Goal: Information Seeking & Learning: Learn about a topic

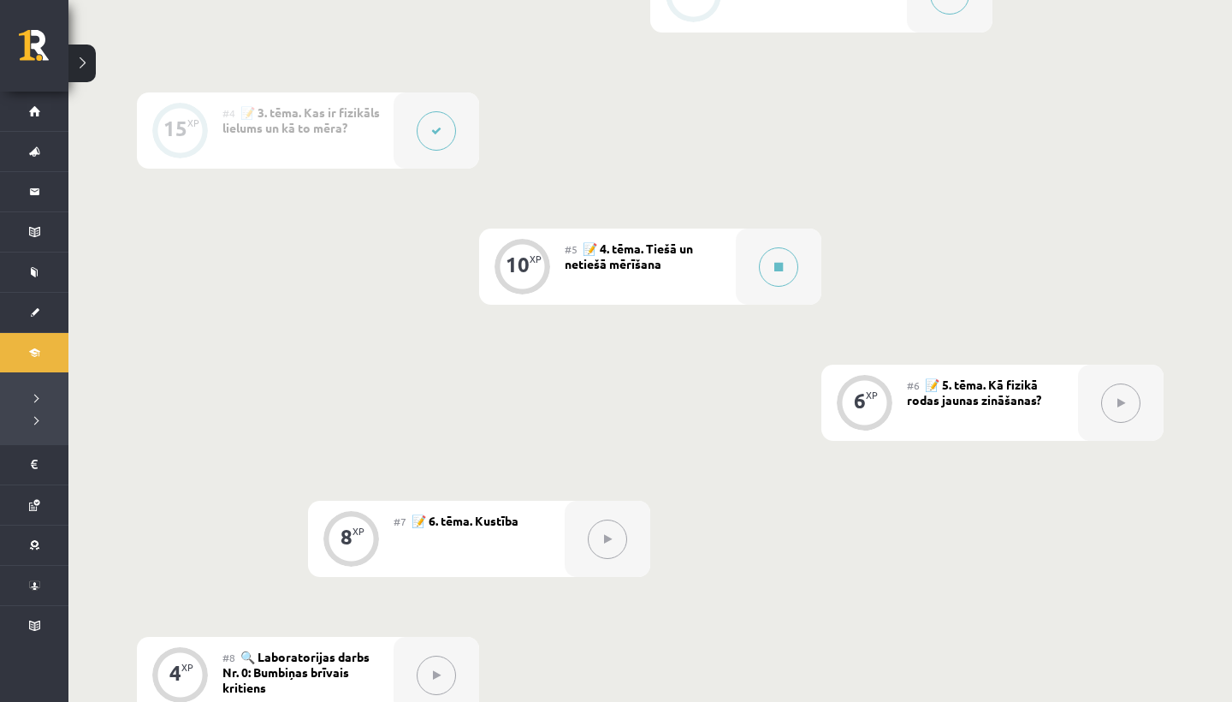
scroll to position [737, 0]
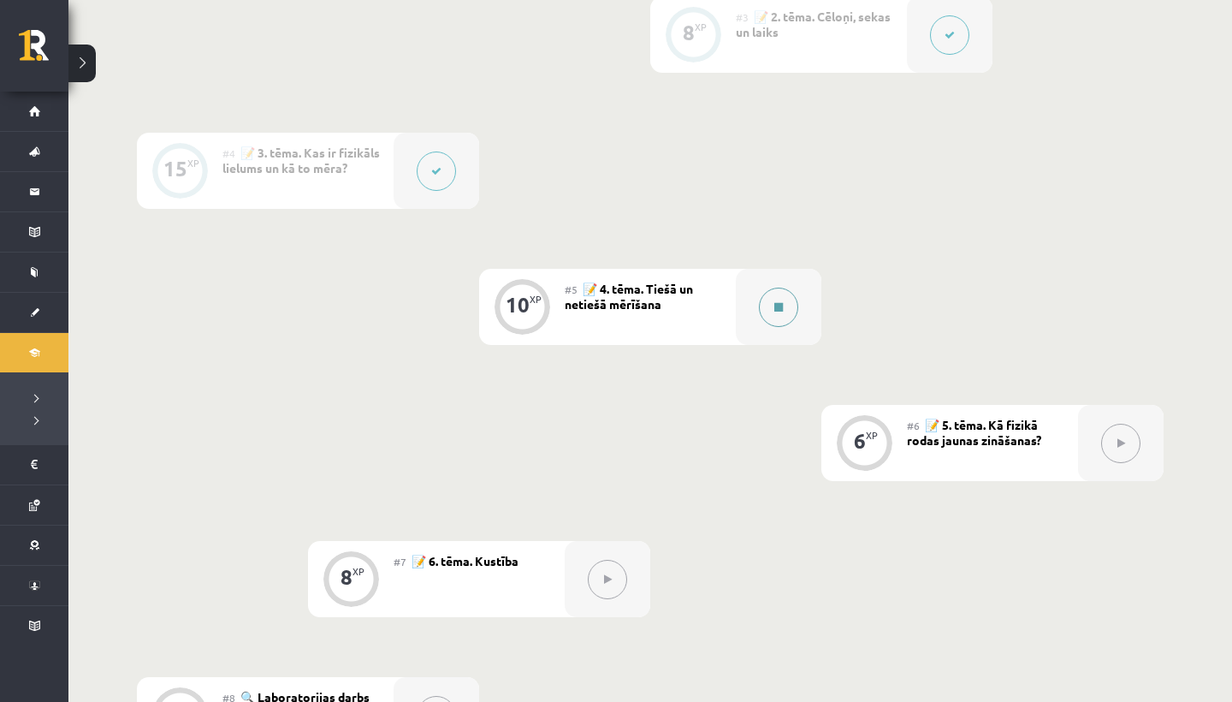
click at [781, 308] on icon at bounding box center [778, 307] width 9 height 10
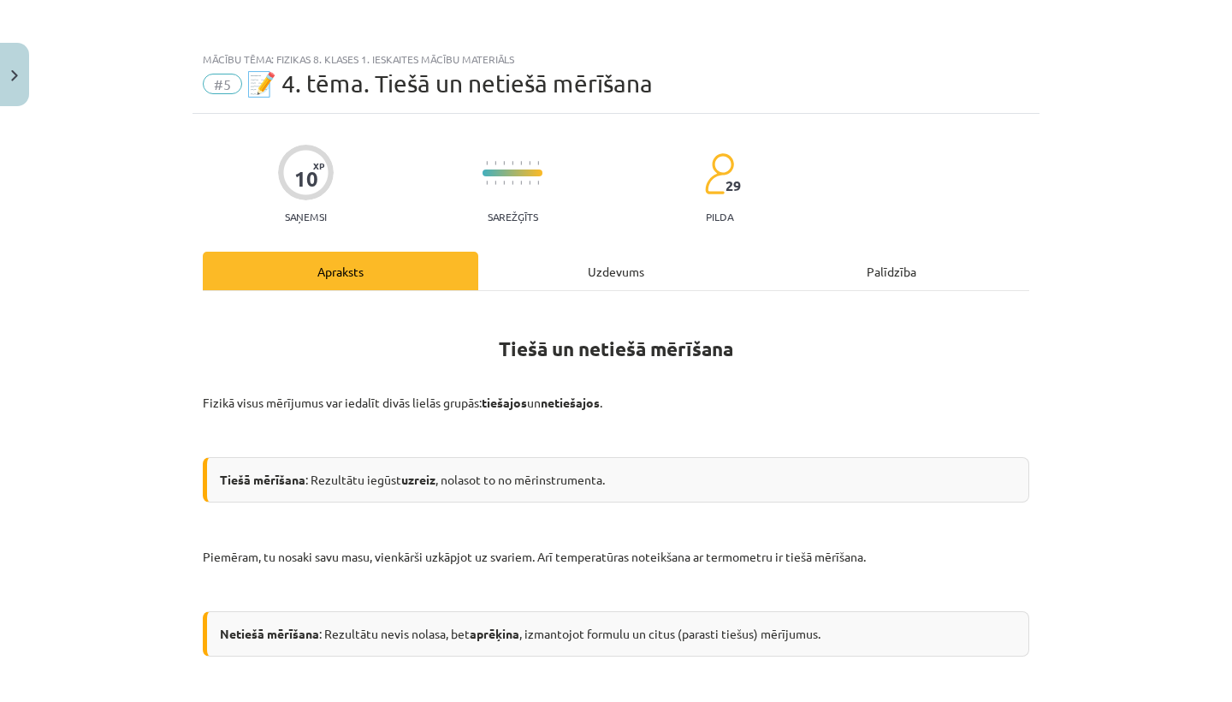
click at [821, 436] on p at bounding box center [616, 431] width 827 height 18
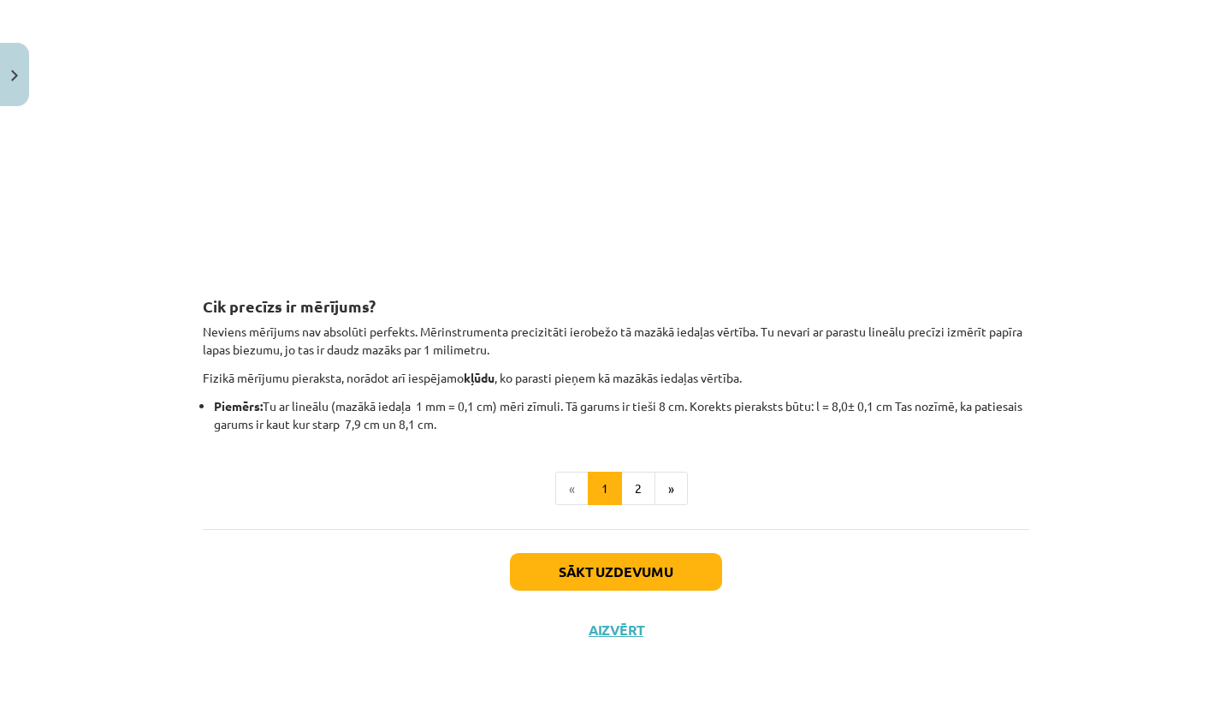
scroll to position [1887, 0]
click at [637, 492] on button "2" at bounding box center [638, 488] width 34 height 34
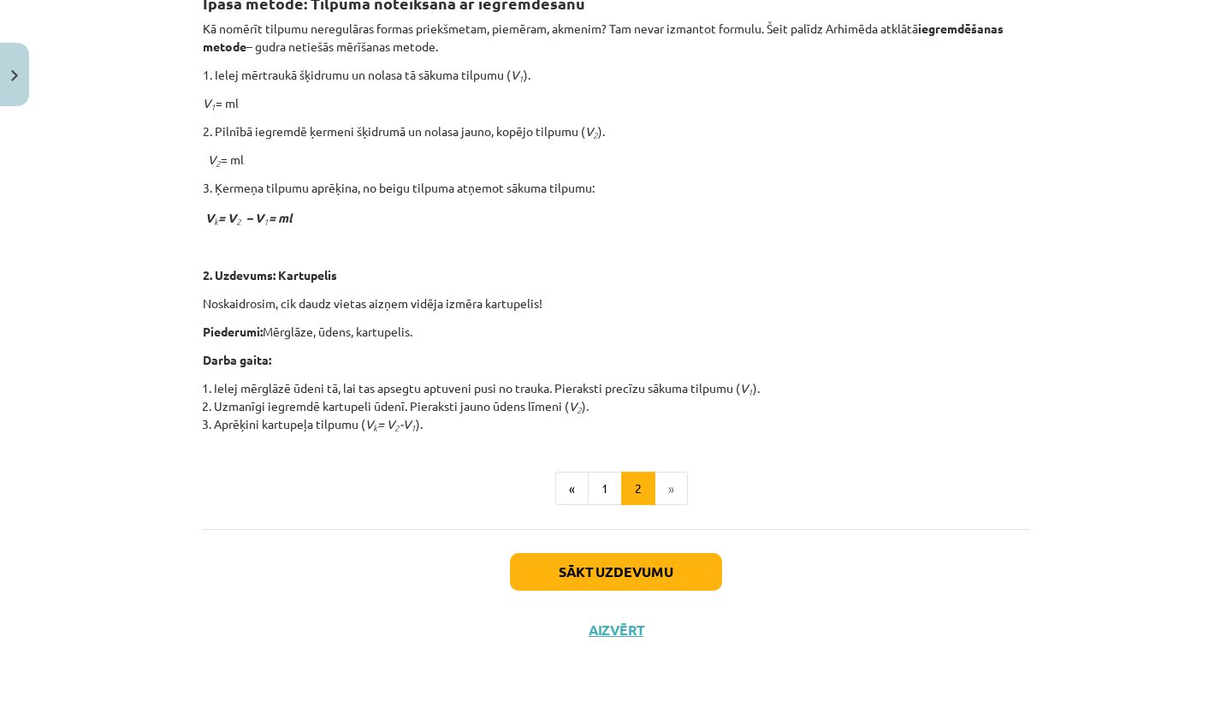
scroll to position [335, 0]
click at [581, 568] on button "Sākt uzdevumu" at bounding box center [616, 572] width 212 height 38
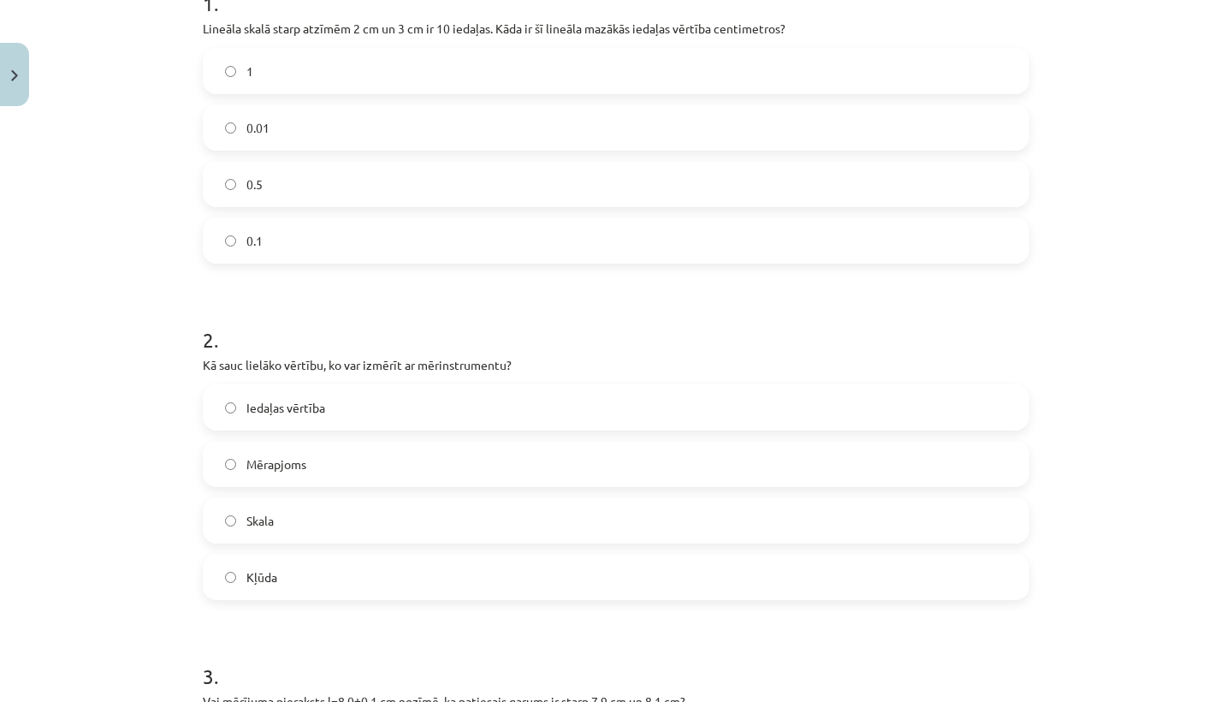
scroll to position [416, 0]
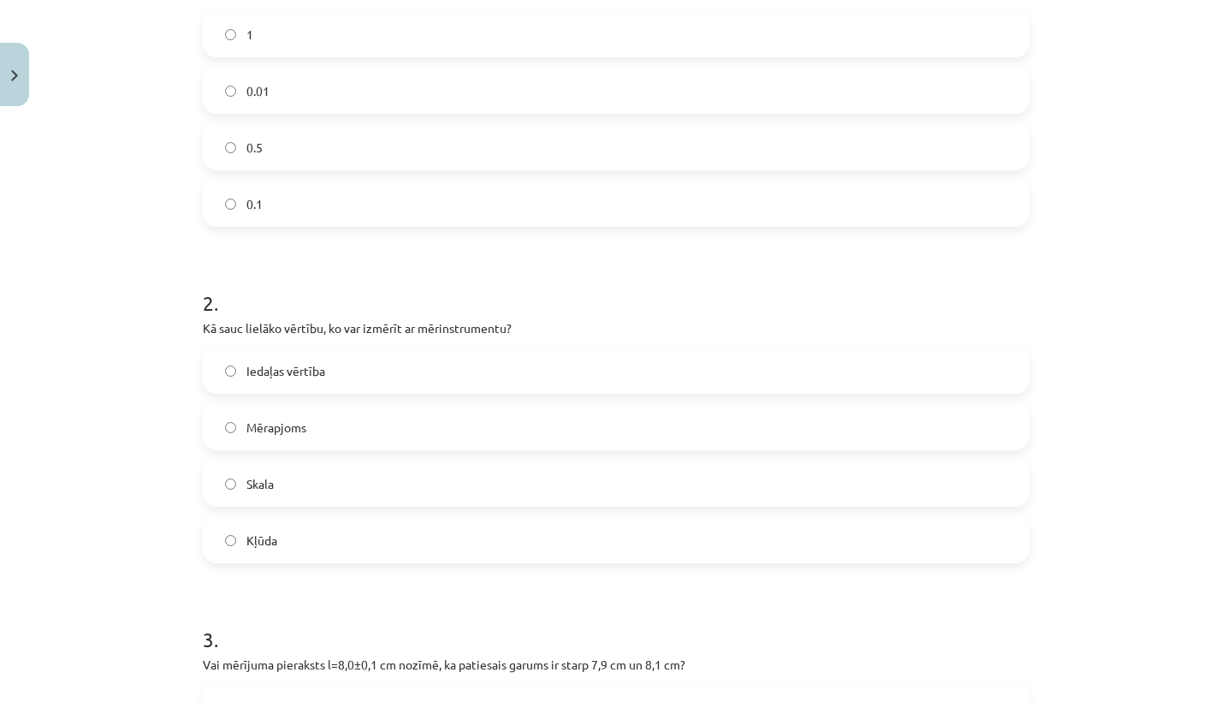
click at [217, 430] on label "Mērapjoms" at bounding box center [615, 427] width 823 height 43
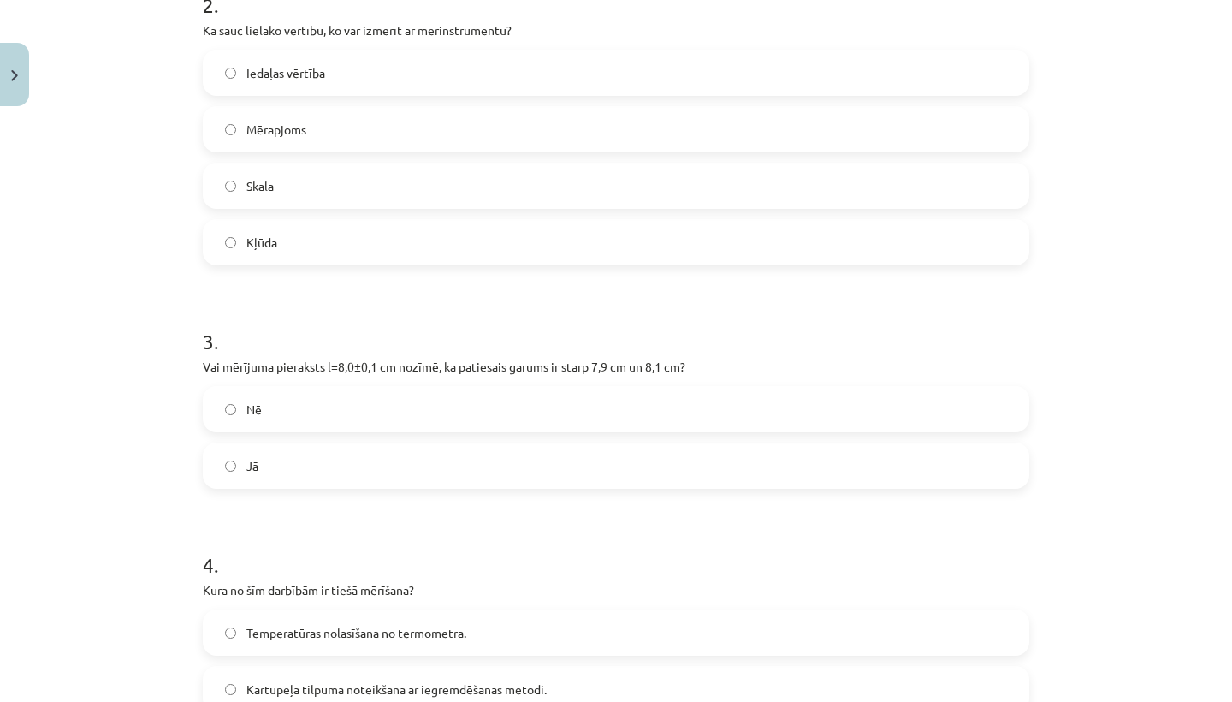
scroll to position [789, 0]
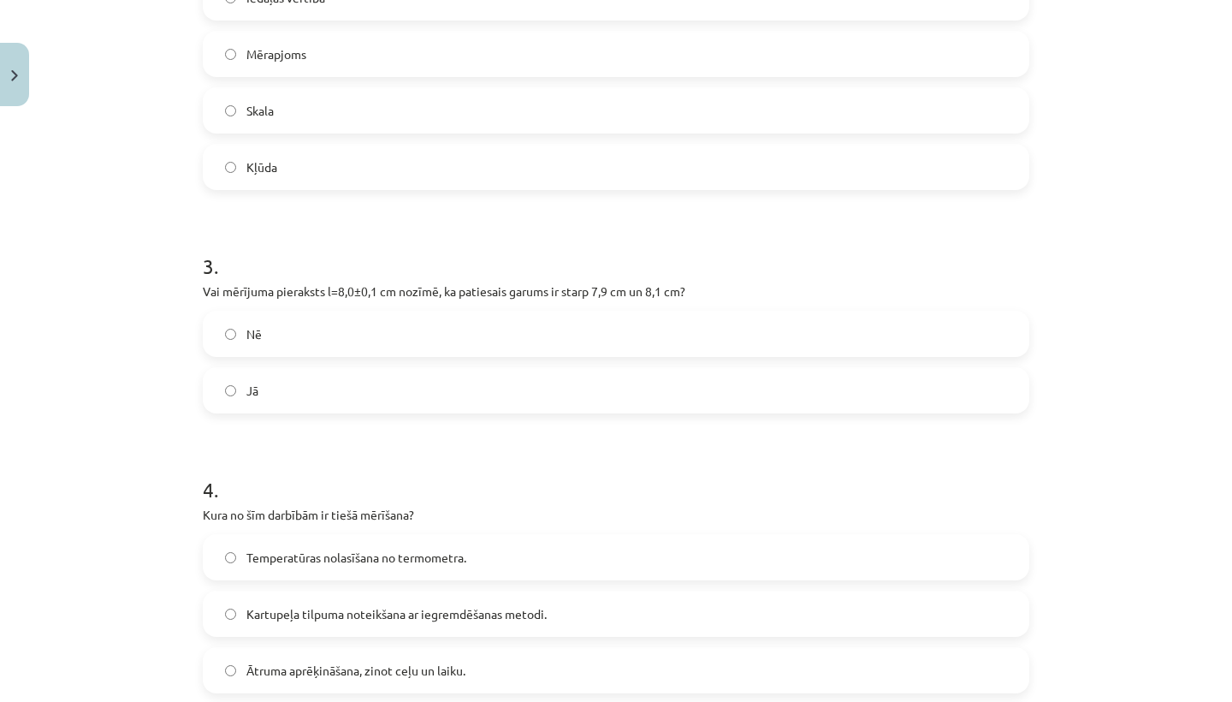
click at [270, 390] on label "Jā" at bounding box center [615, 390] width 823 height 43
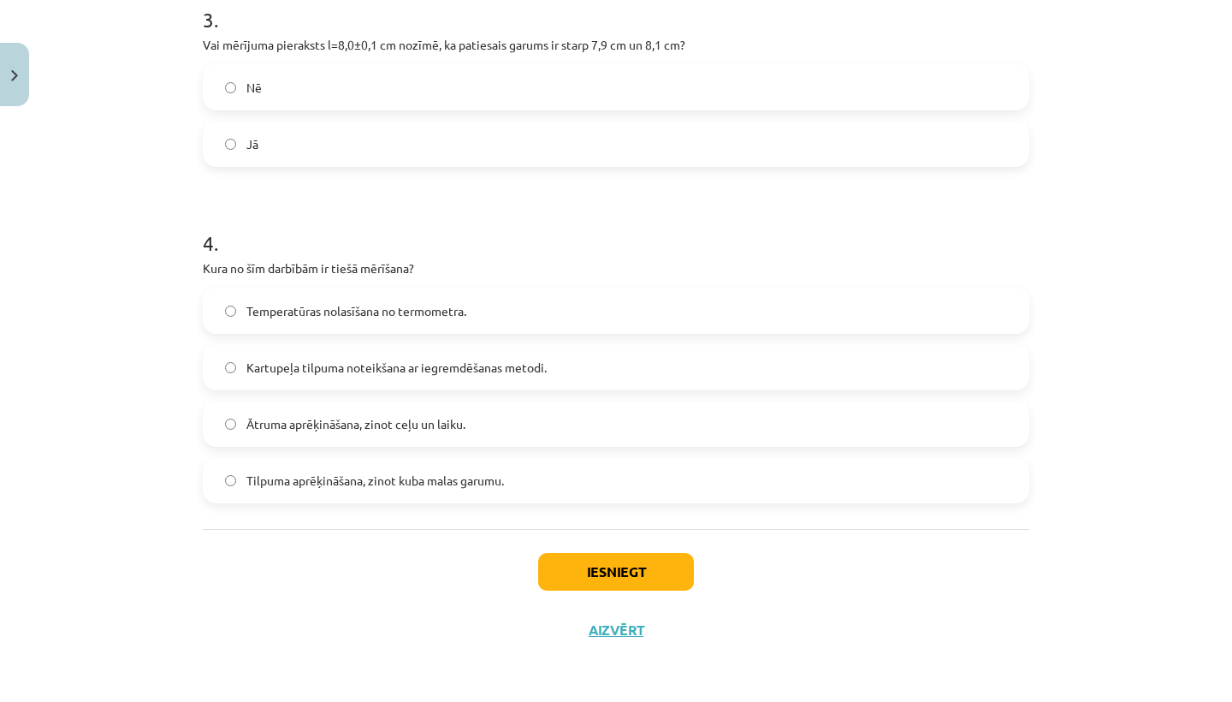
scroll to position [1031, 0]
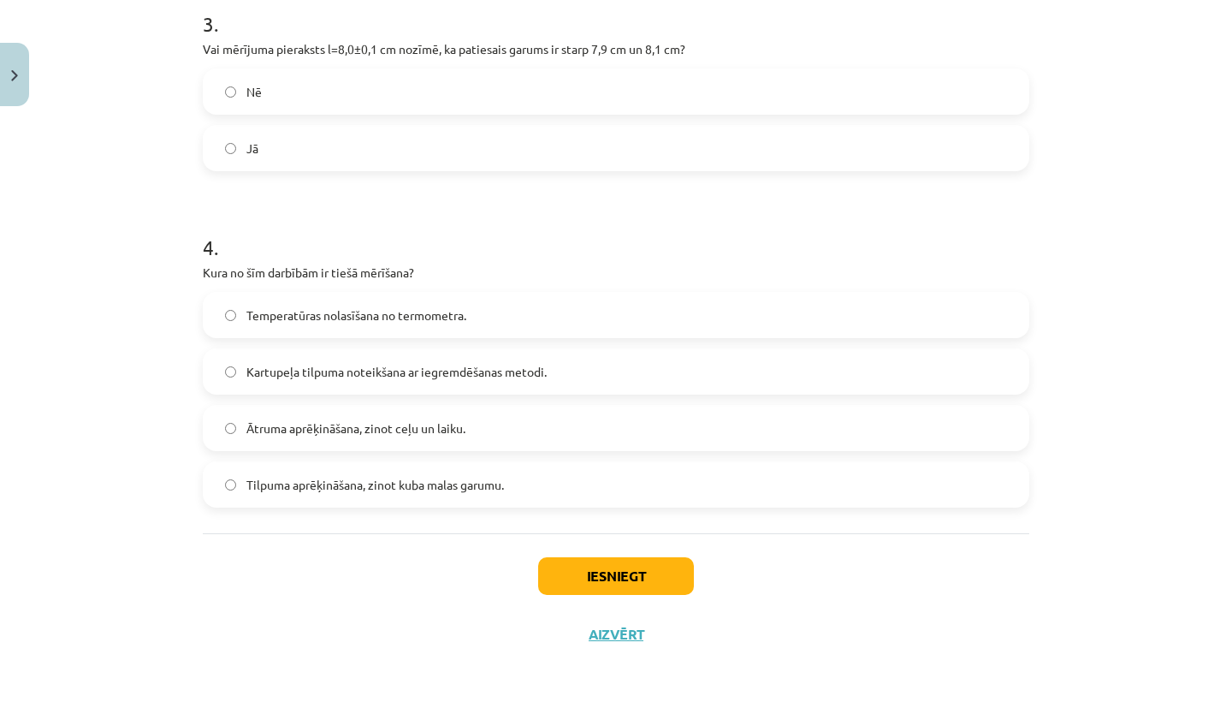
click at [620, 584] on button "Iesniegt" at bounding box center [616, 576] width 156 height 38
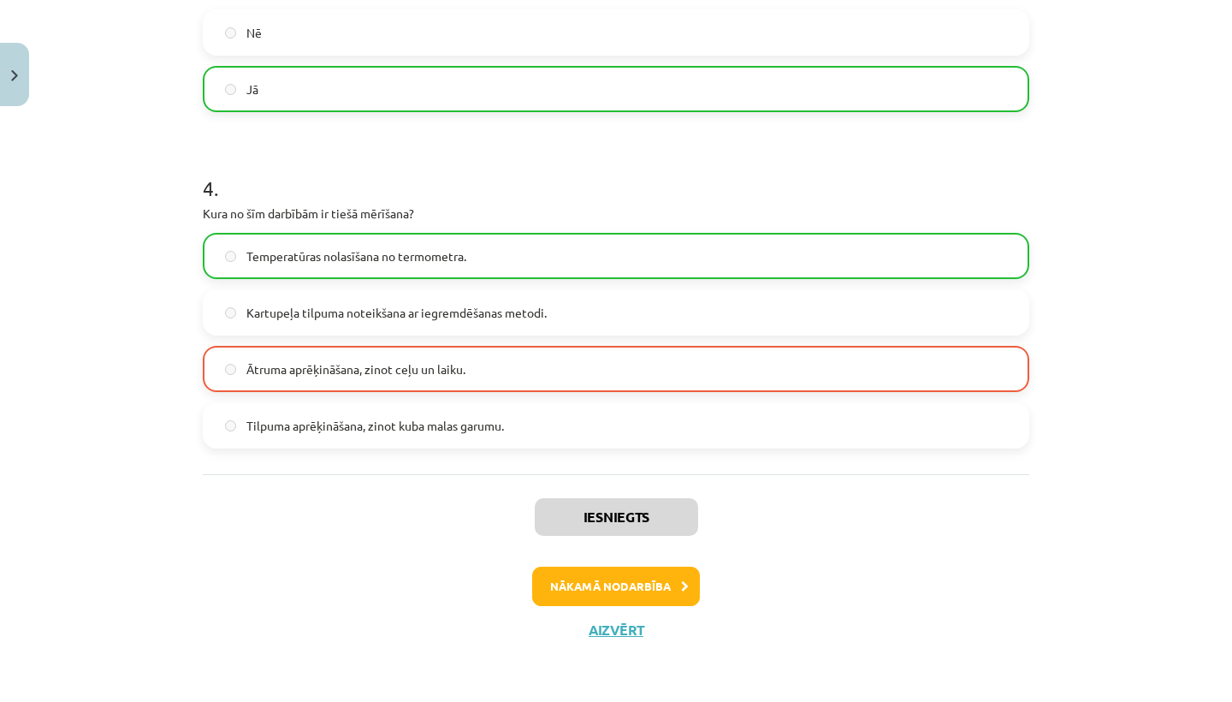
click at [625, 590] on button "Nākamā nodarbība" at bounding box center [616, 585] width 168 height 39
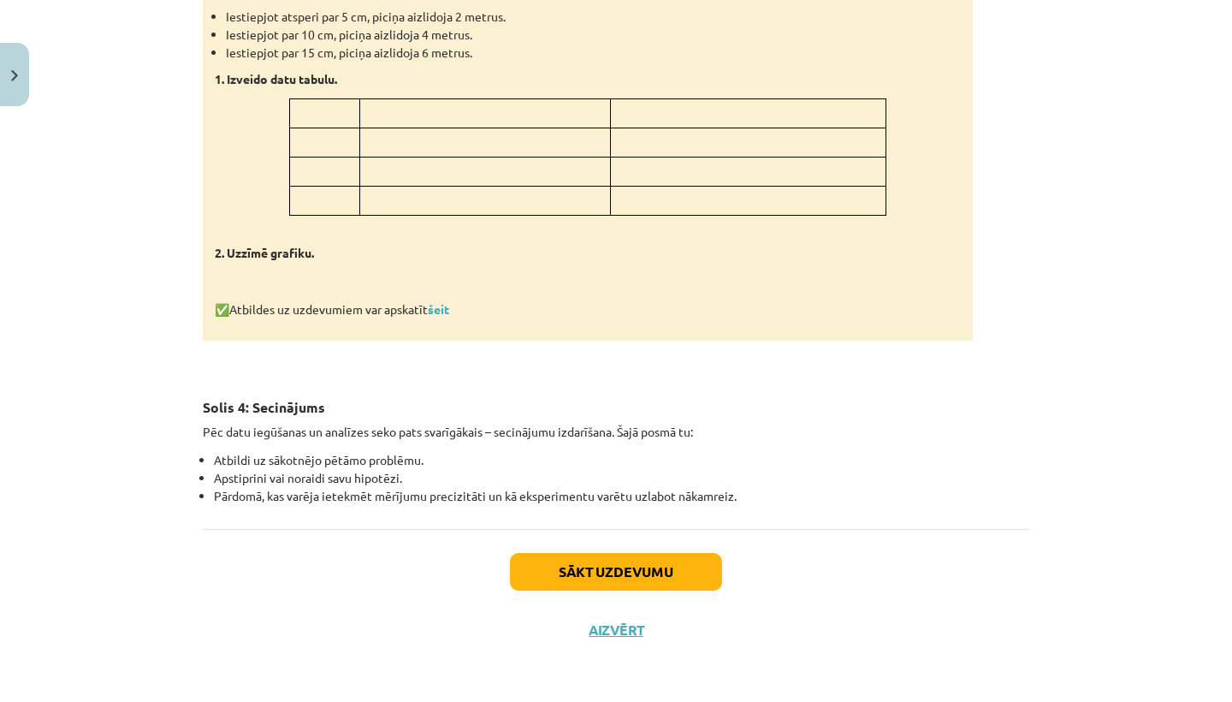
scroll to position [1928, 0]
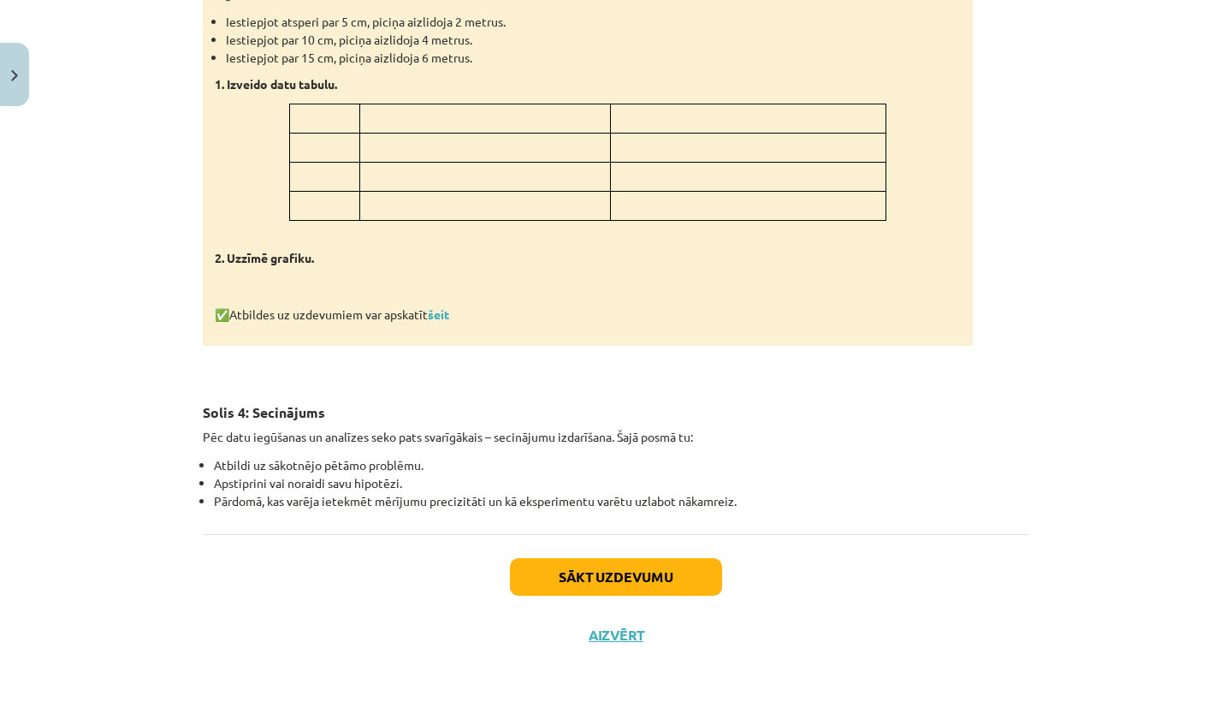
click at [614, 628] on button "Aizvērt" at bounding box center [616, 634] width 65 height 17
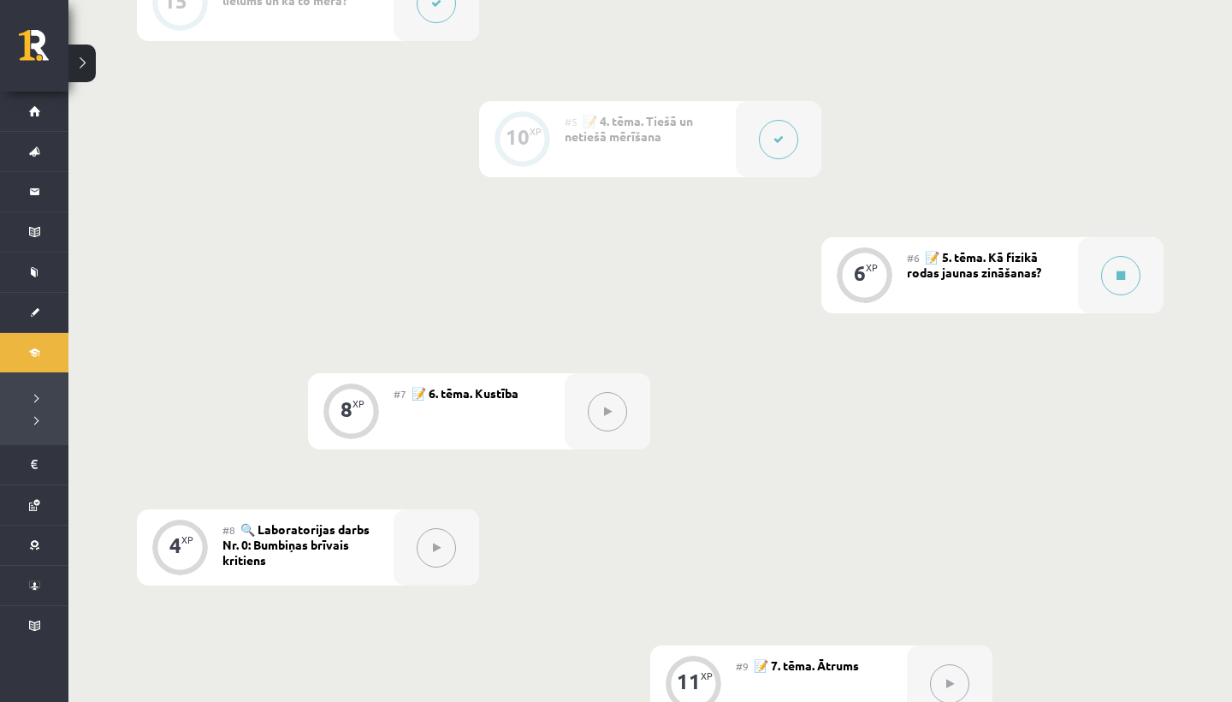
scroll to position [907, 0]
click at [1114, 277] on button at bounding box center [1120, 272] width 39 height 39
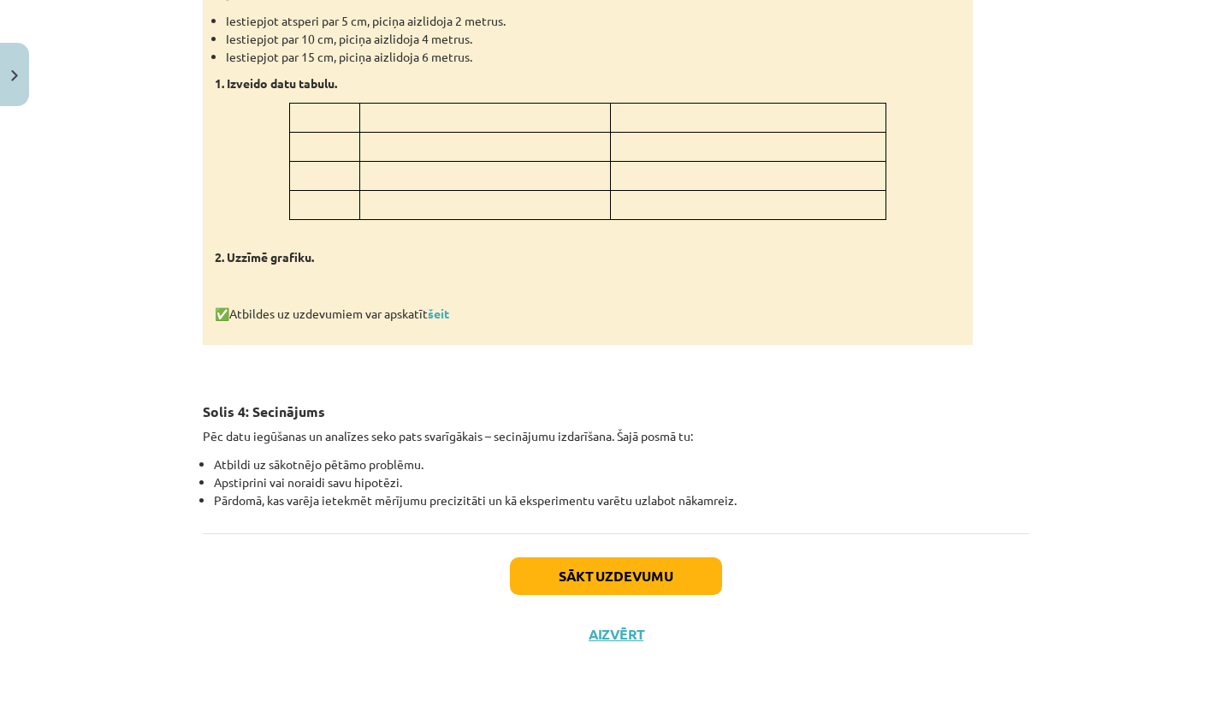
scroll to position [1928, 0]
click at [618, 572] on button "Sākt uzdevumu" at bounding box center [616, 577] width 212 height 38
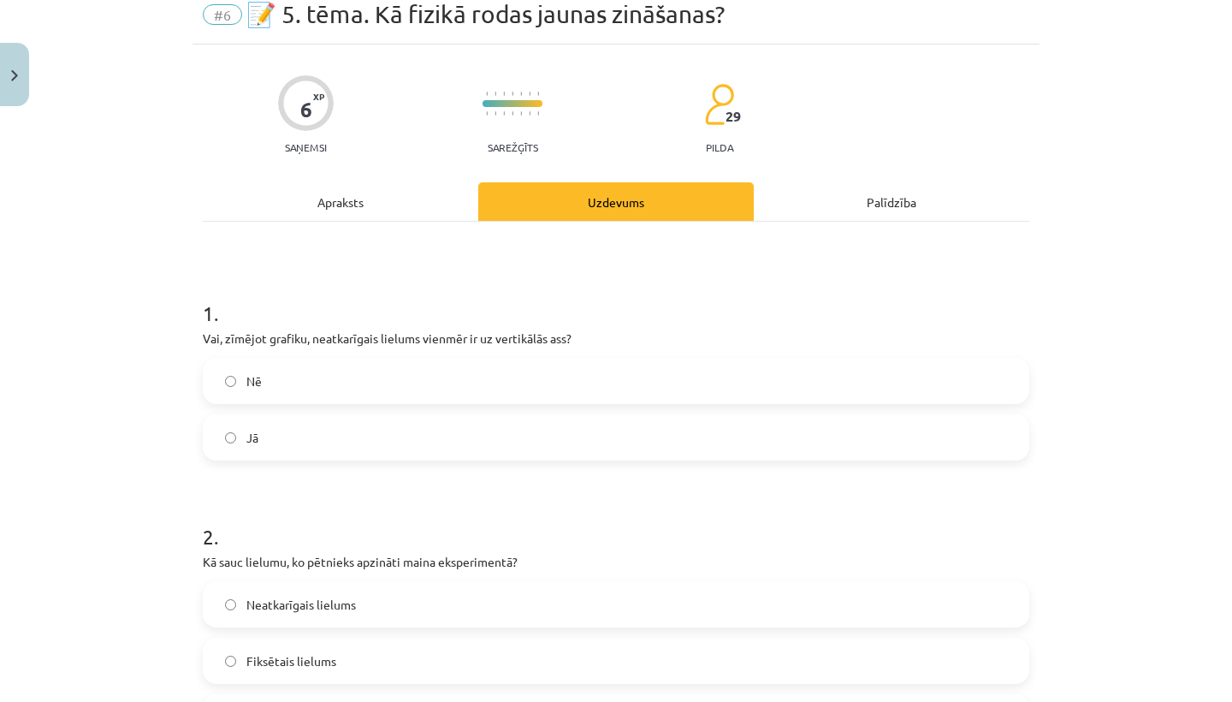
scroll to position [70, 0]
click at [228, 430] on label "Jā" at bounding box center [615, 436] width 823 height 43
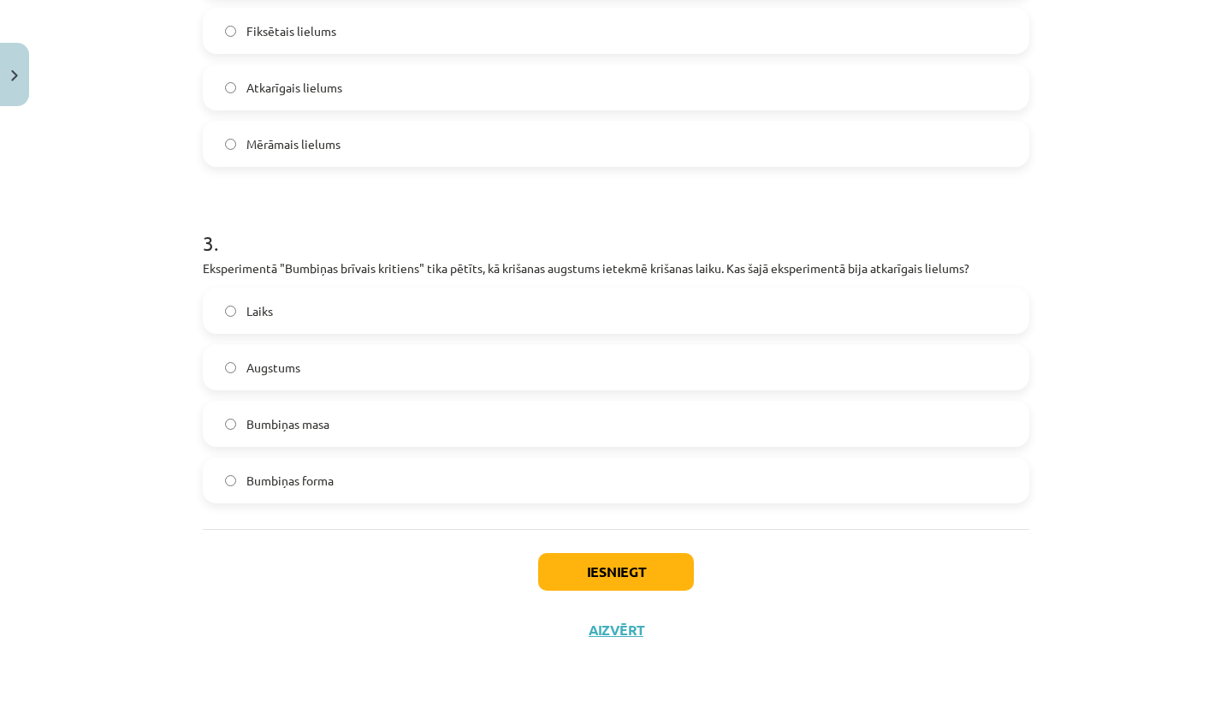
scroll to position [702, 0]
click at [589, 573] on button "Iesniegt" at bounding box center [616, 572] width 156 height 38
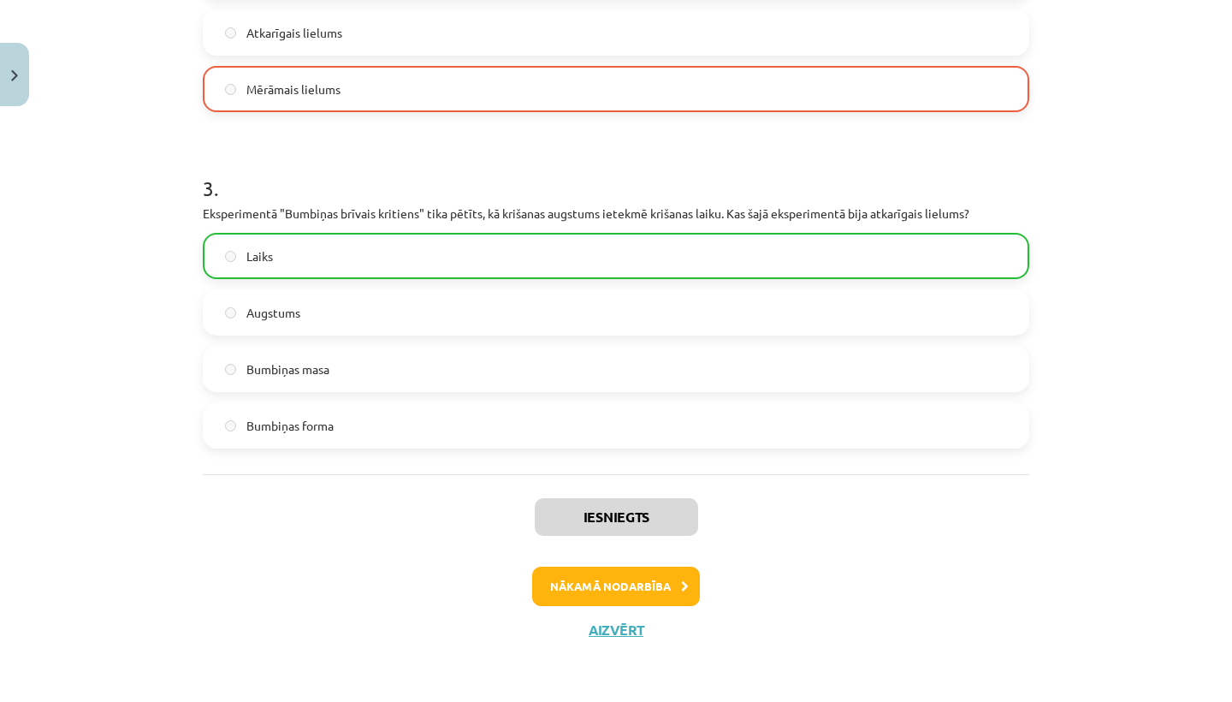
click at [602, 586] on button "Nākamā nodarbība" at bounding box center [616, 585] width 168 height 39
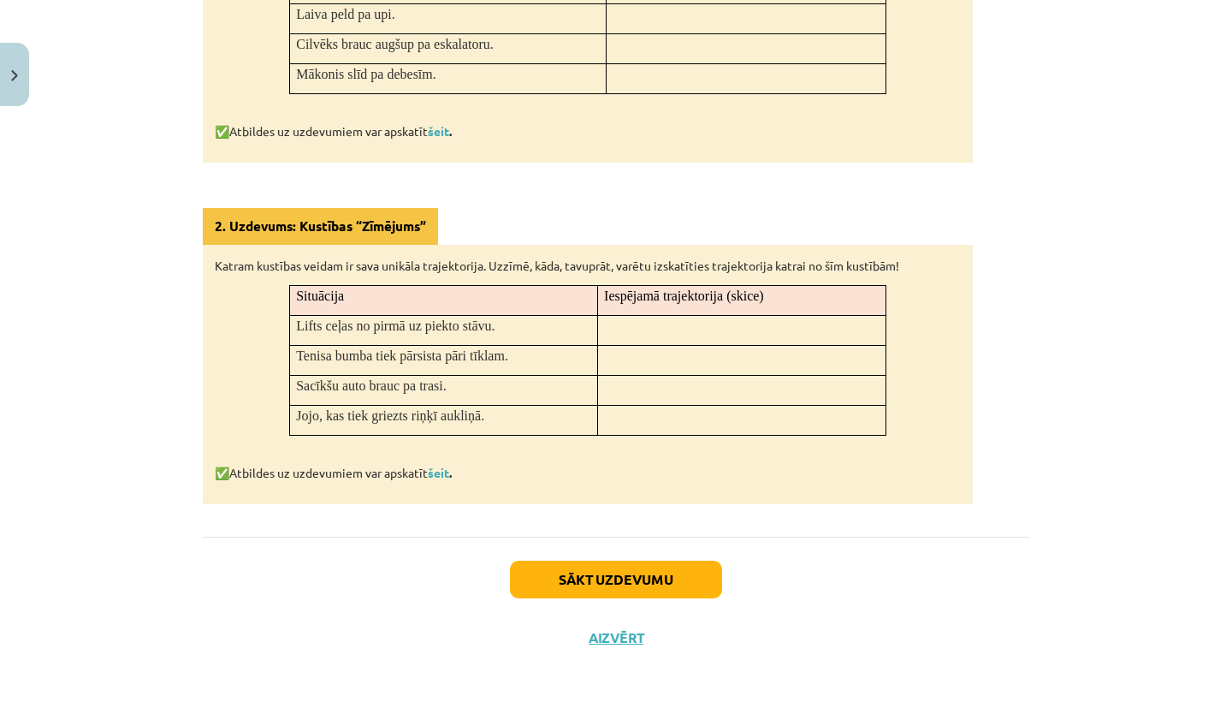
scroll to position [952, 0]
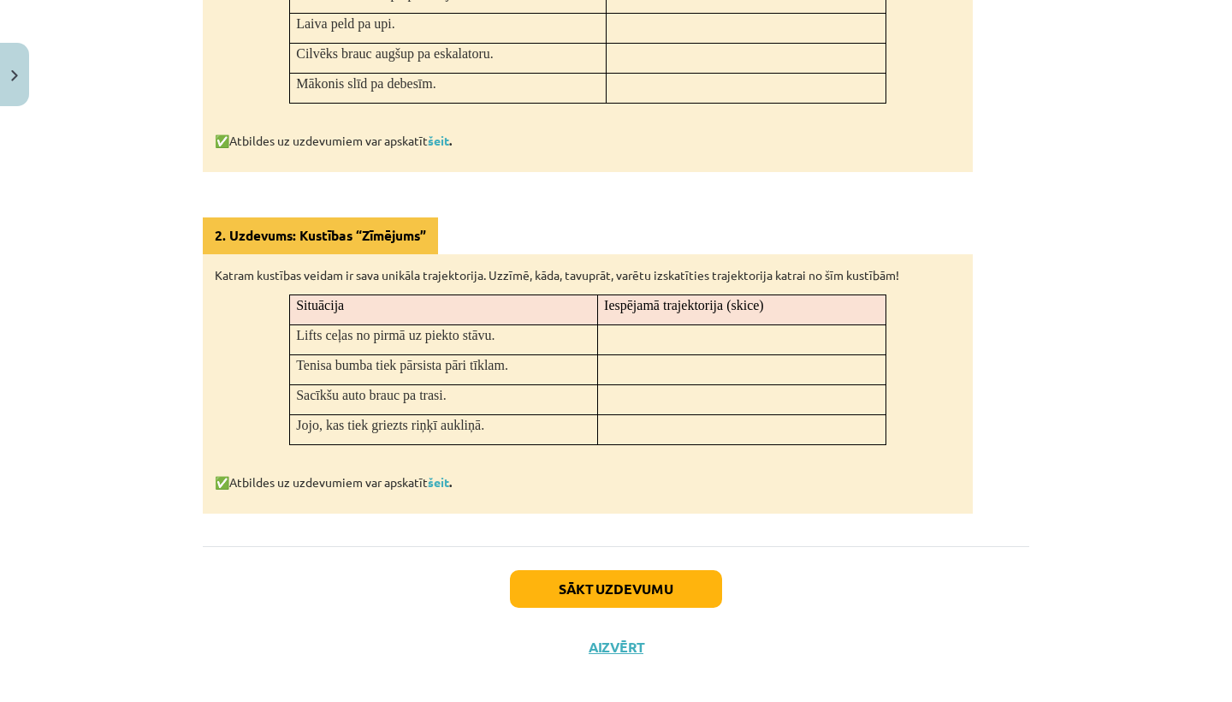
click at [610, 638] on button "Aizvērt" at bounding box center [616, 646] width 65 height 17
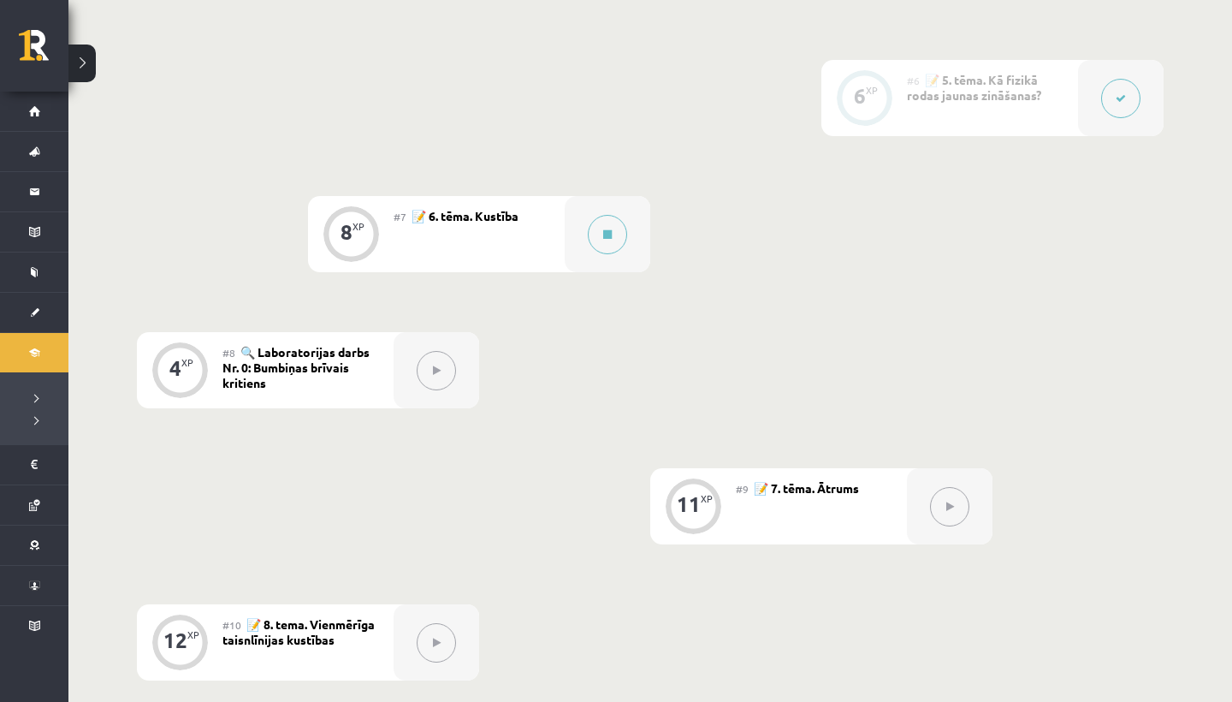
scroll to position [1086, 0]
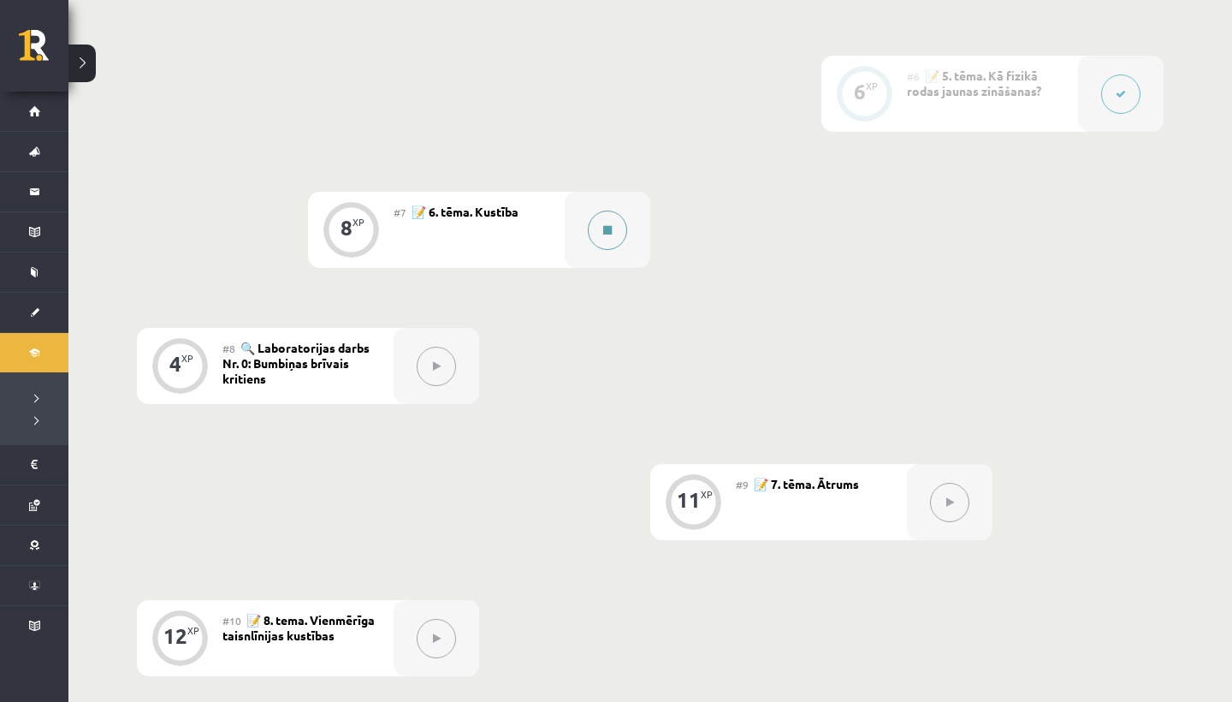
click at [609, 230] on icon at bounding box center [607, 230] width 9 height 10
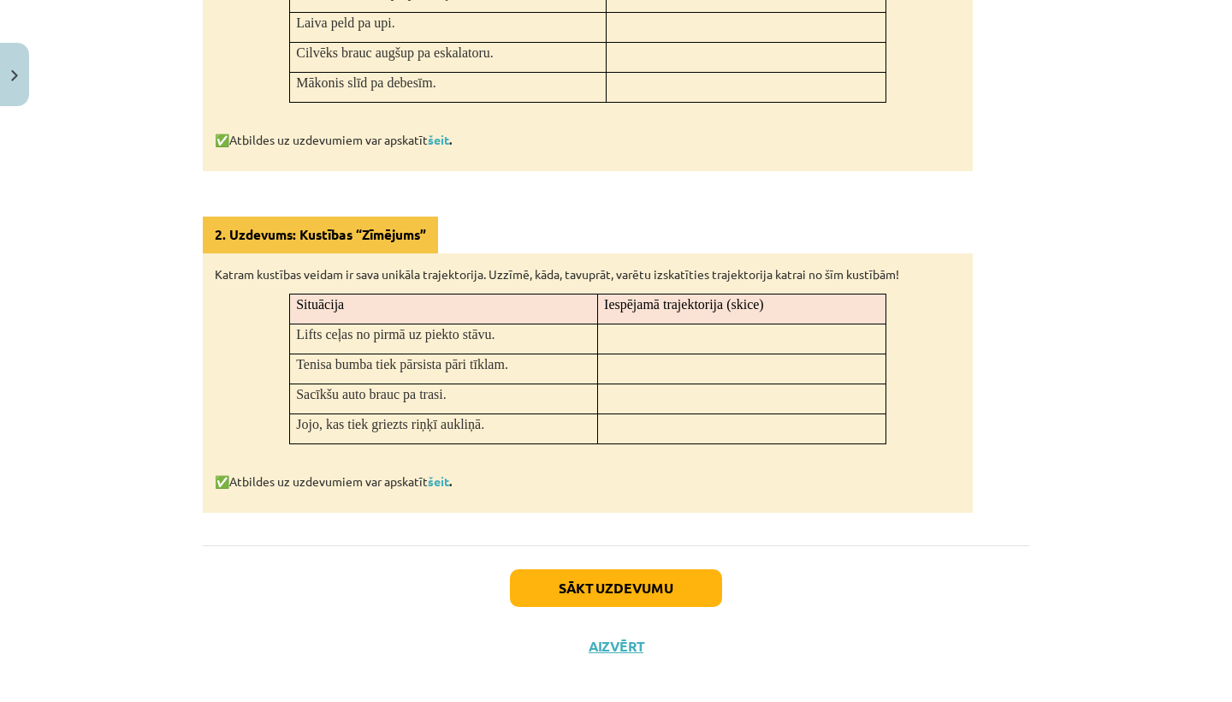
scroll to position [952, 0]
click at [576, 574] on button "Sākt uzdevumu" at bounding box center [616, 589] width 212 height 38
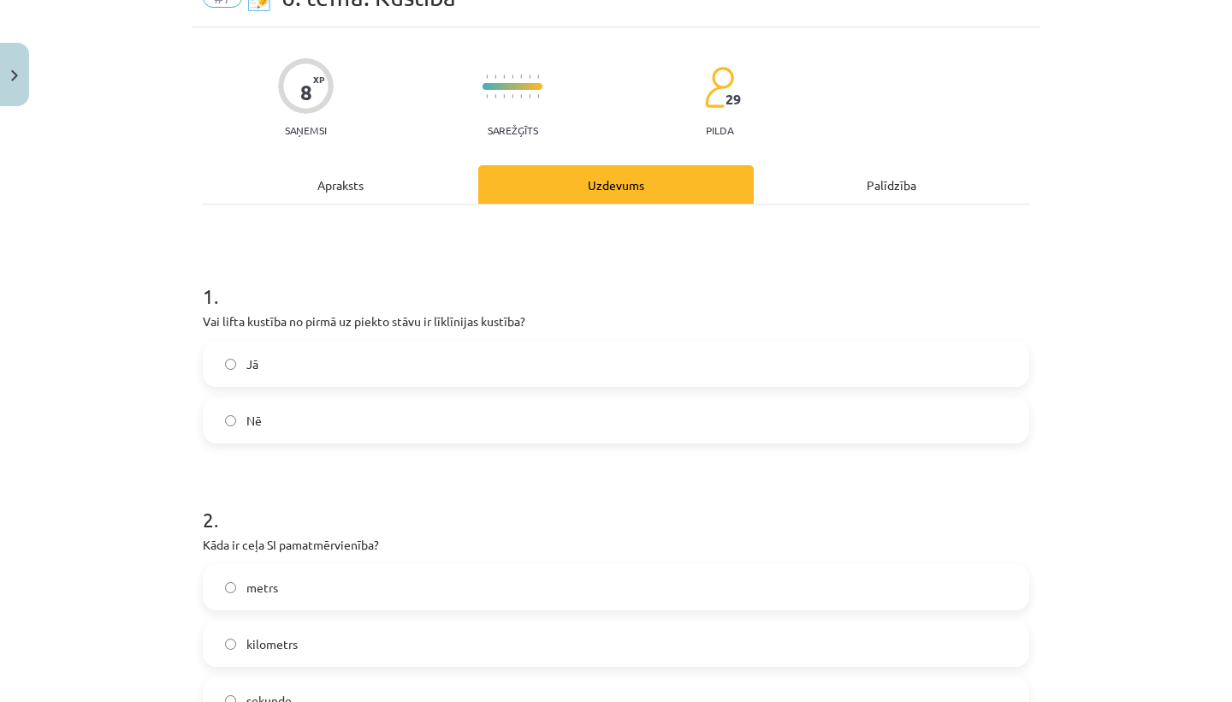
scroll to position [85, 0]
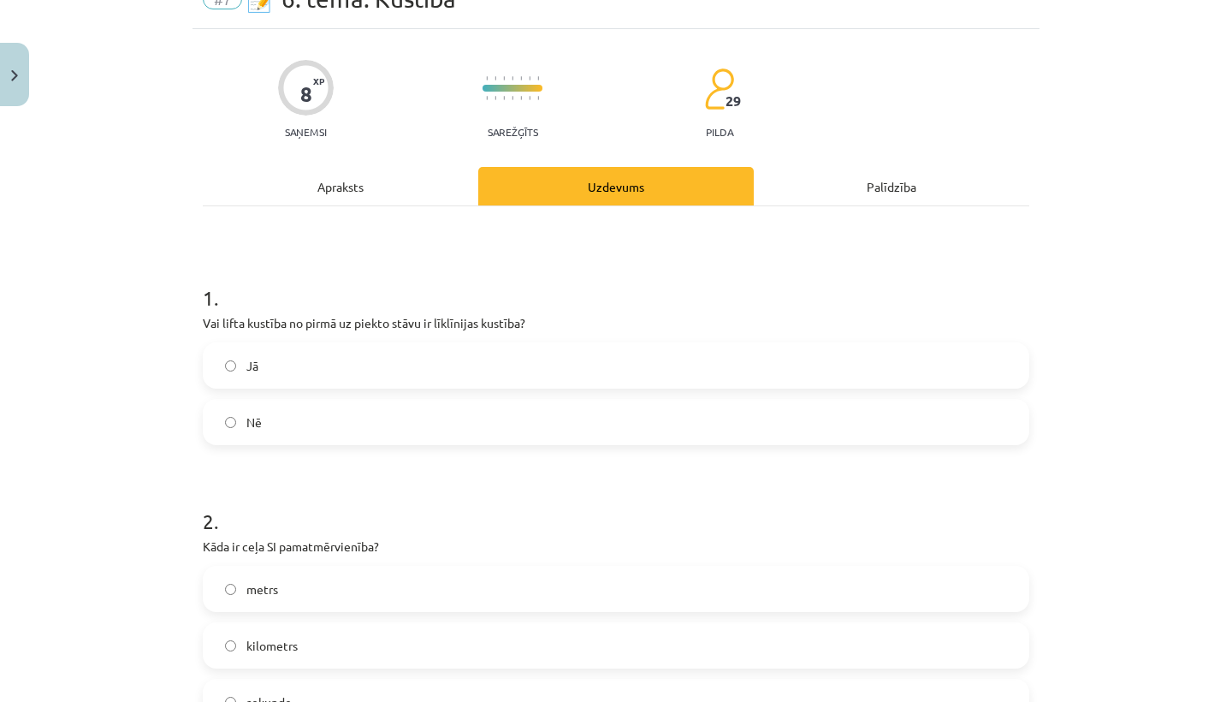
click at [335, 183] on div "Apraksts" at bounding box center [341, 186] width 276 height 39
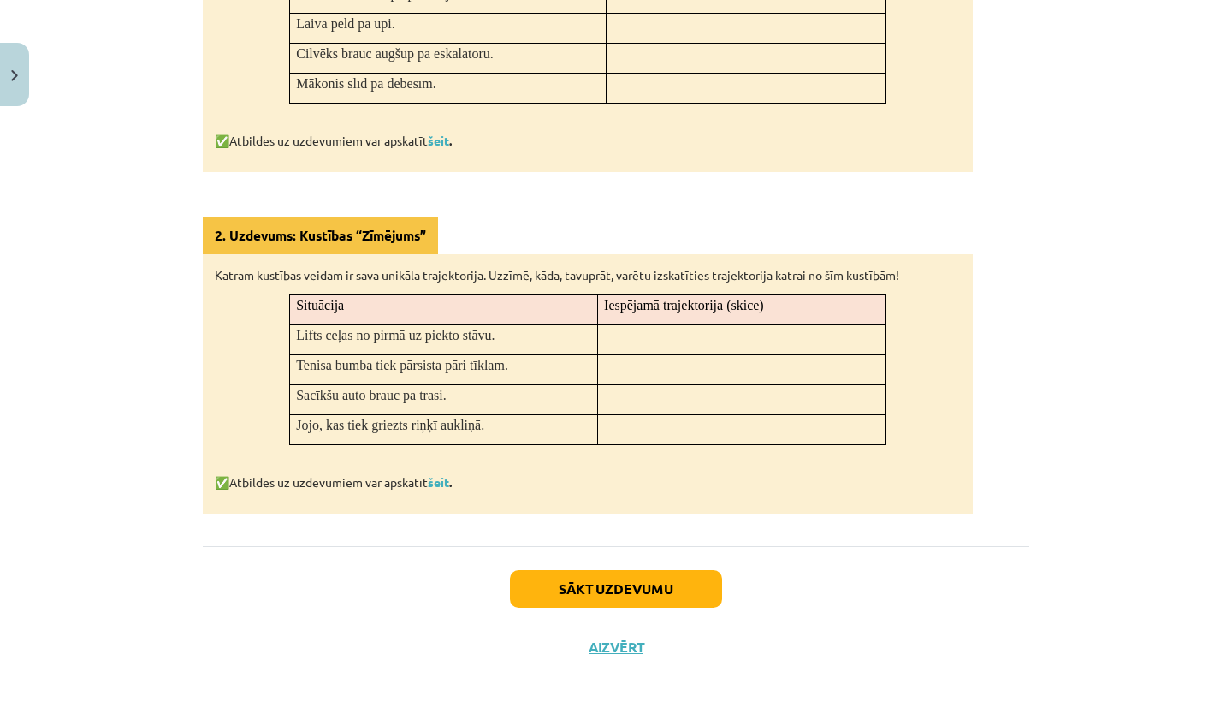
click at [580, 580] on button "Sākt uzdevumu" at bounding box center [616, 589] width 212 height 38
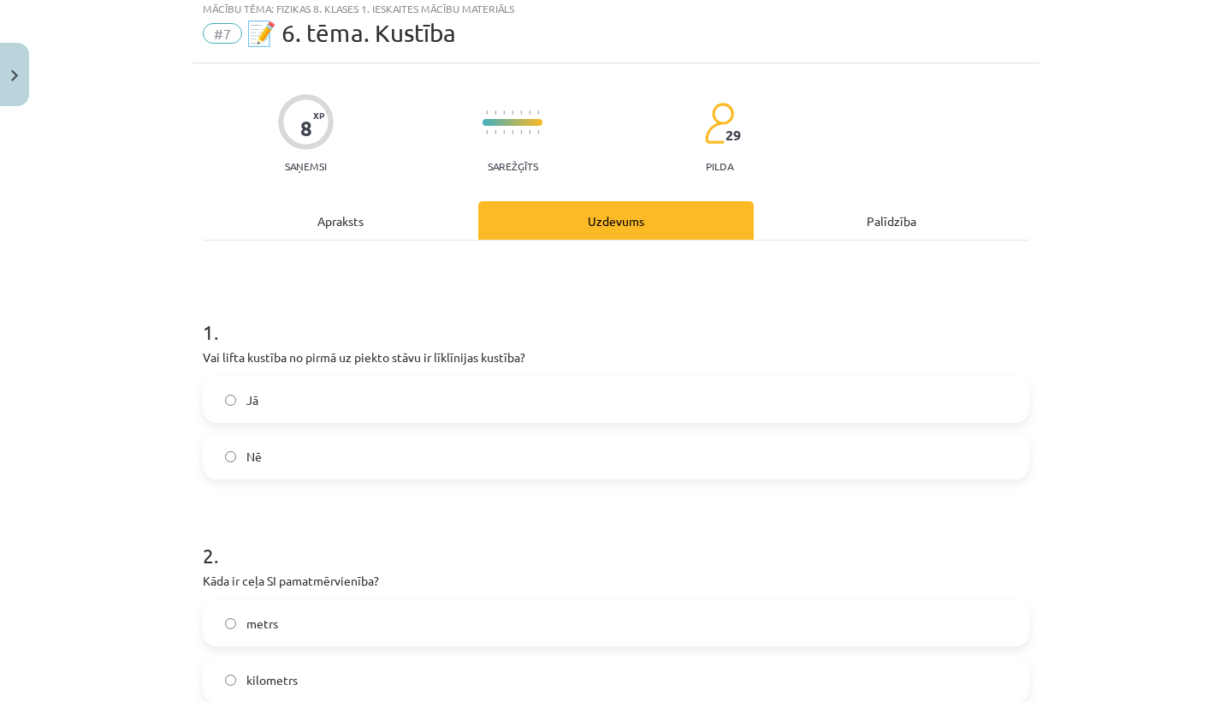
scroll to position [61, 0]
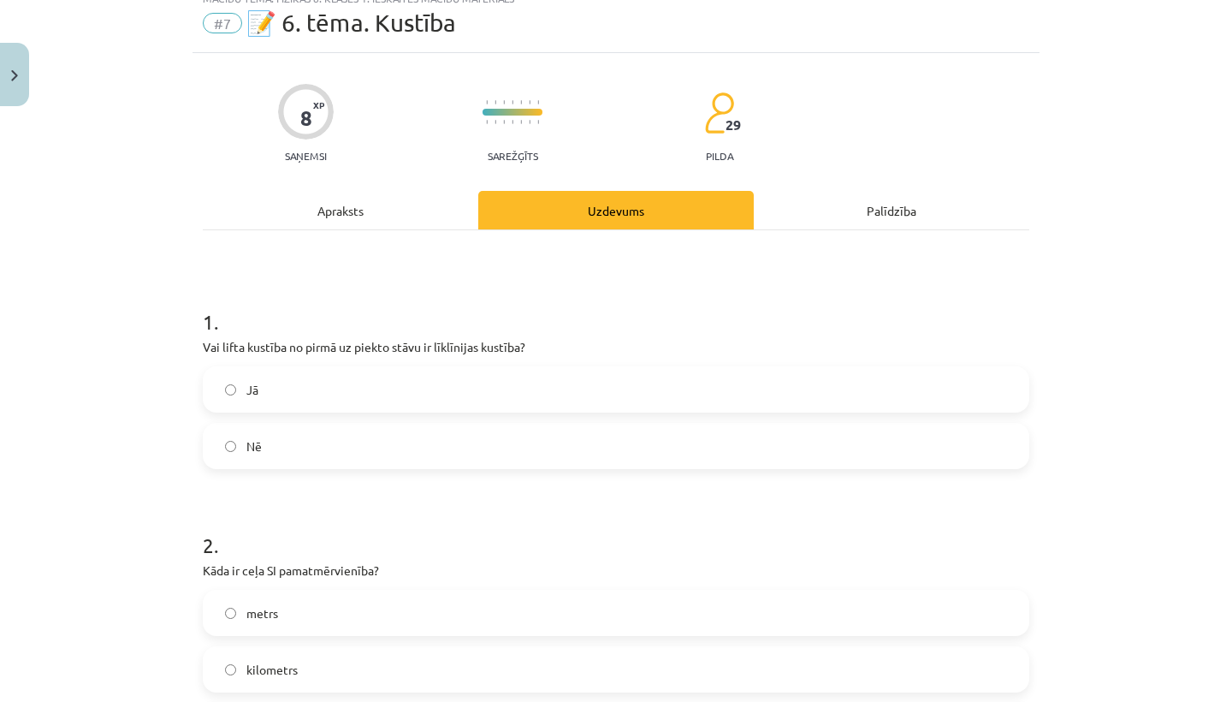
click at [220, 446] on label "Nē" at bounding box center [615, 445] width 823 height 43
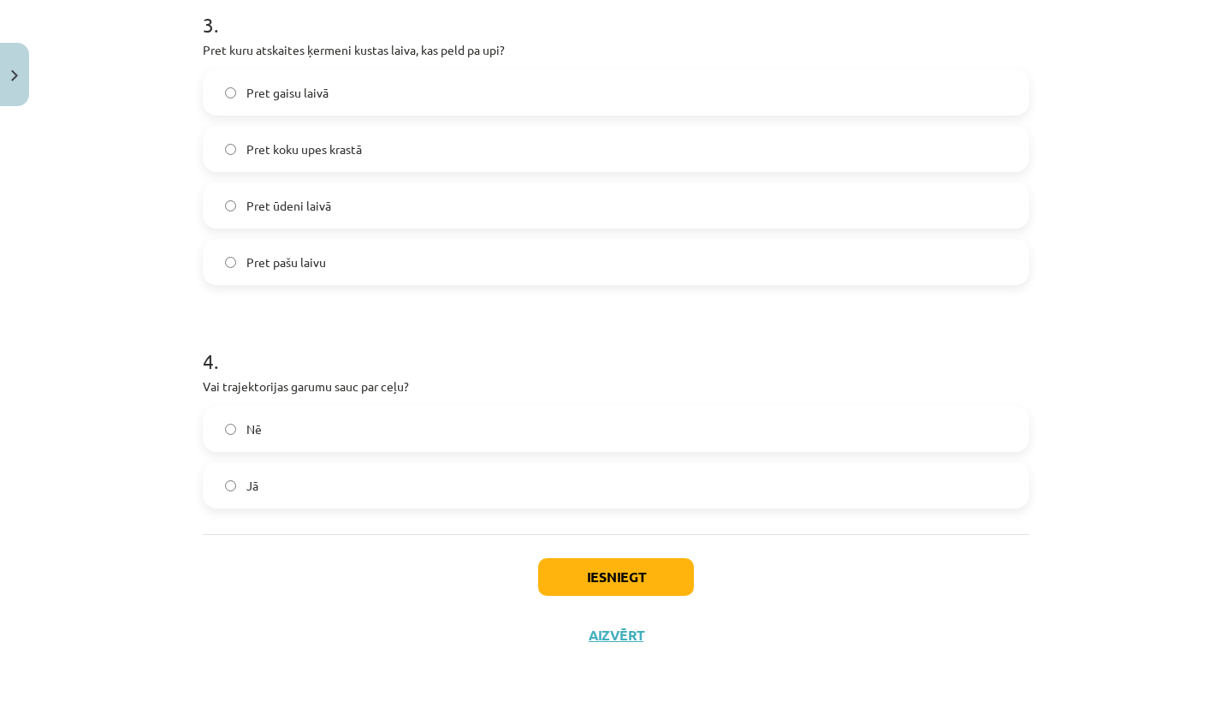
scroll to position [925, 0]
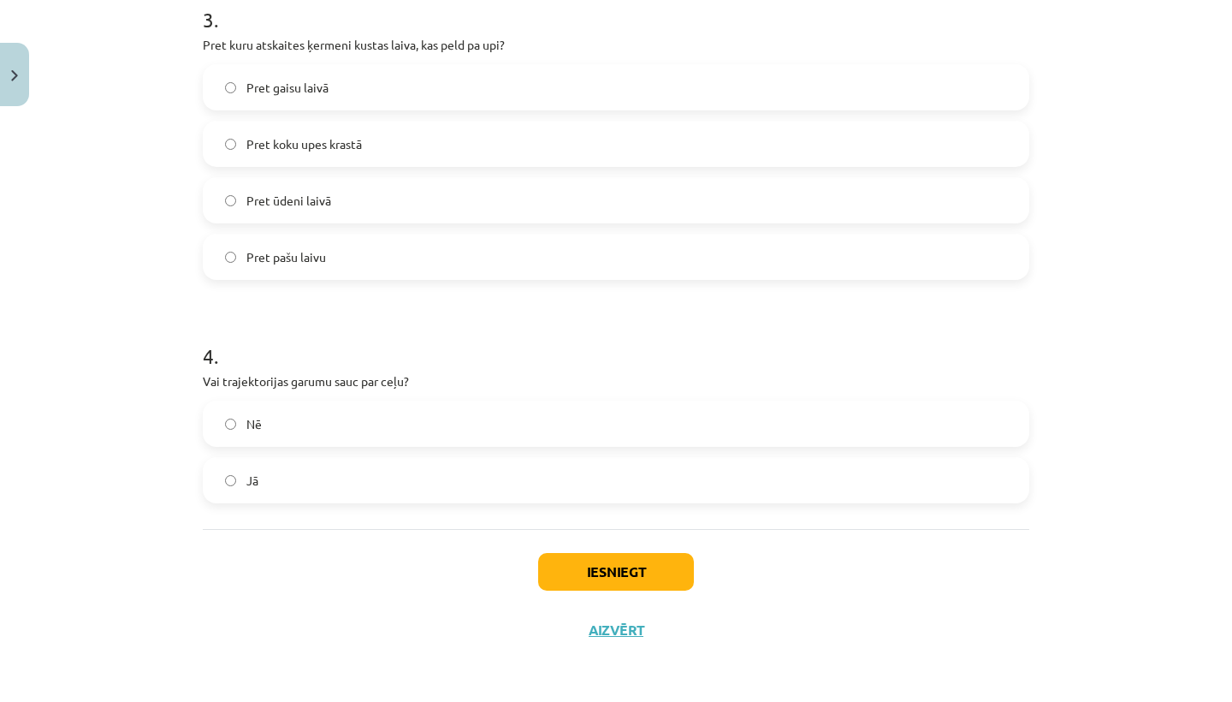
click at [601, 569] on button "Iesniegt" at bounding box center [616, 572] width 156 height 38
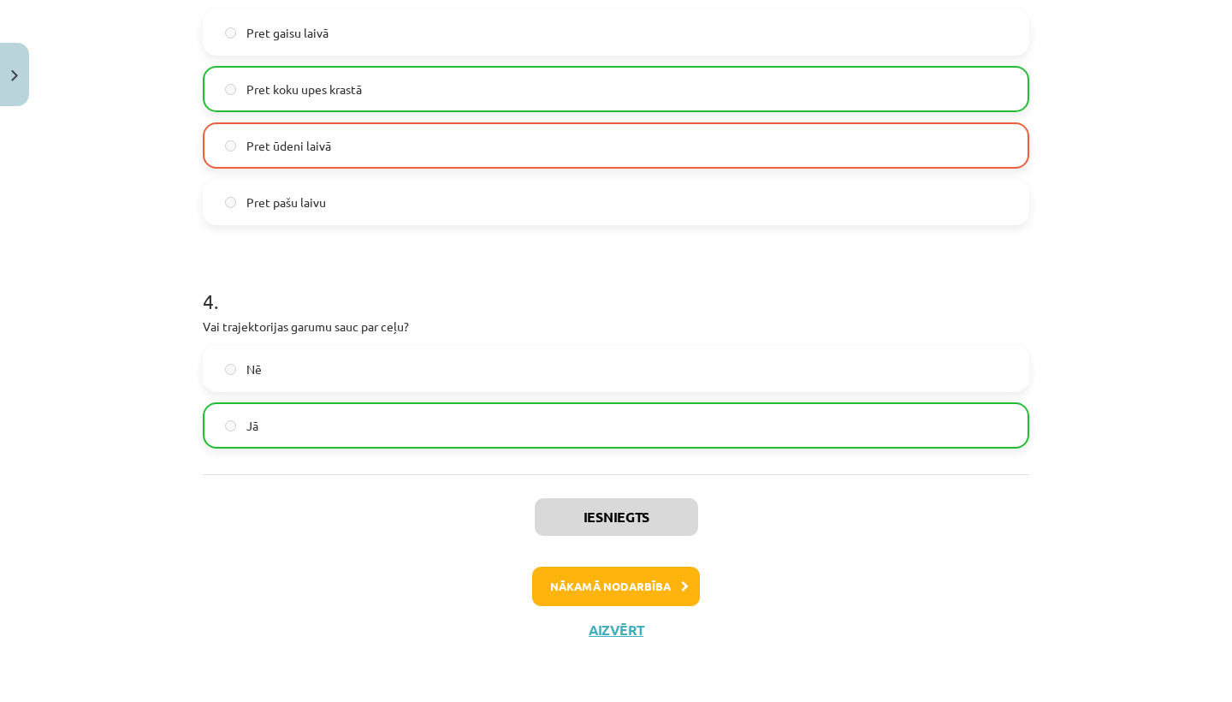
scroll to position [979, 0]
click at [602, 584] on button "Nākamā nodarbība" at bounding box center [616, 585] width 168 height 39
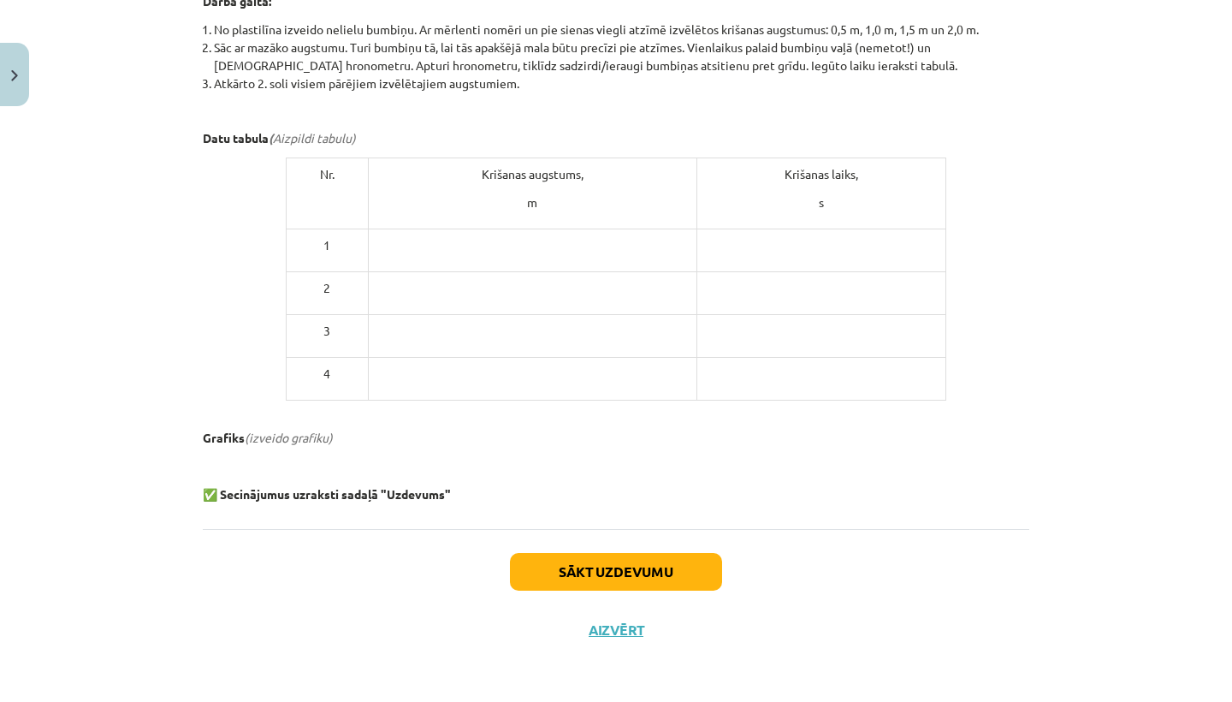
scroll to position [813, 0]
click at [609, 623] on button "Aizvērt" at bounding box center [616, 630] width 65 height 17
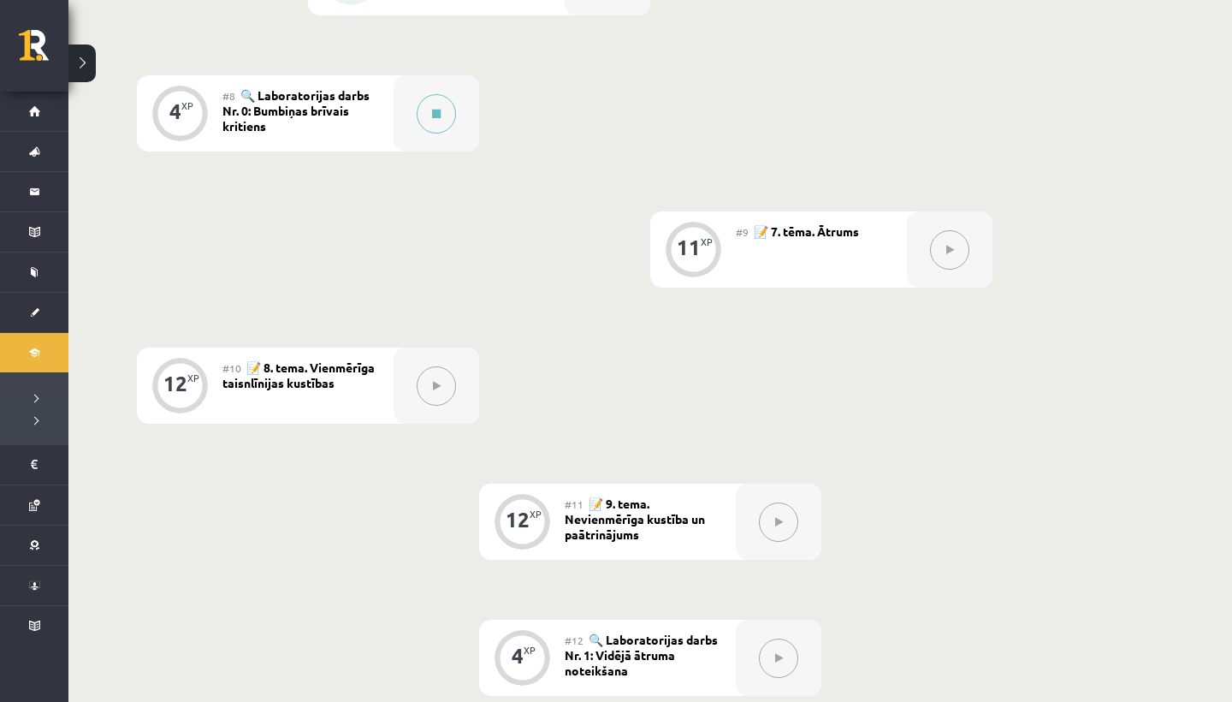
scroll to position [1336, 0]
click at [436, 107] on button at bounding box center [436, 115] width 39 height 39
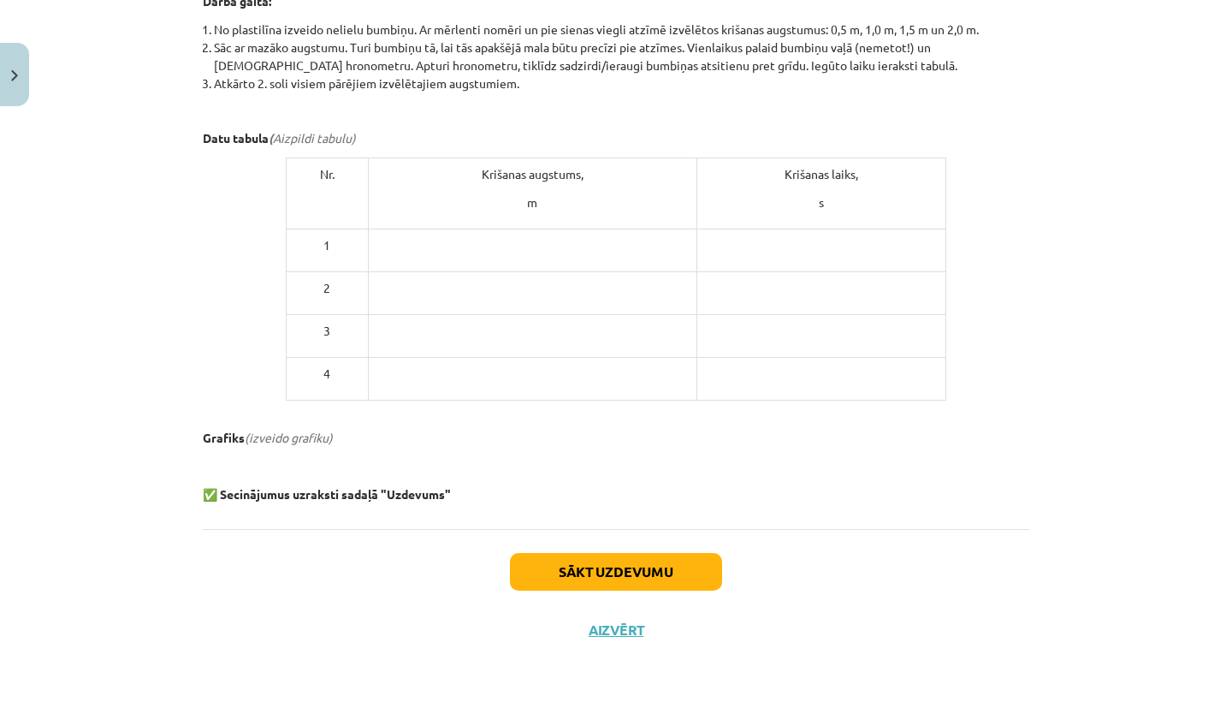
scroll to position [813, 0]
click at [594, 577] on button "Sākt uzdevumu" at bounding box center [616, 573] width 212 height 38
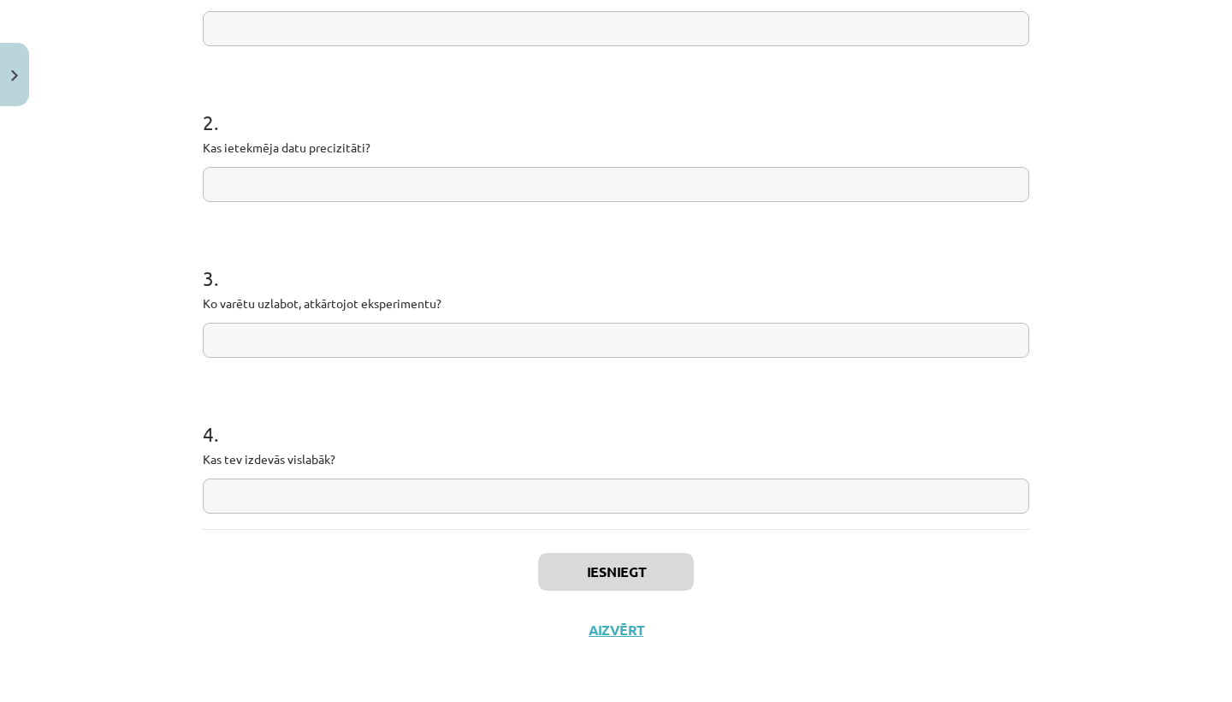
scroll to position [43, 0]
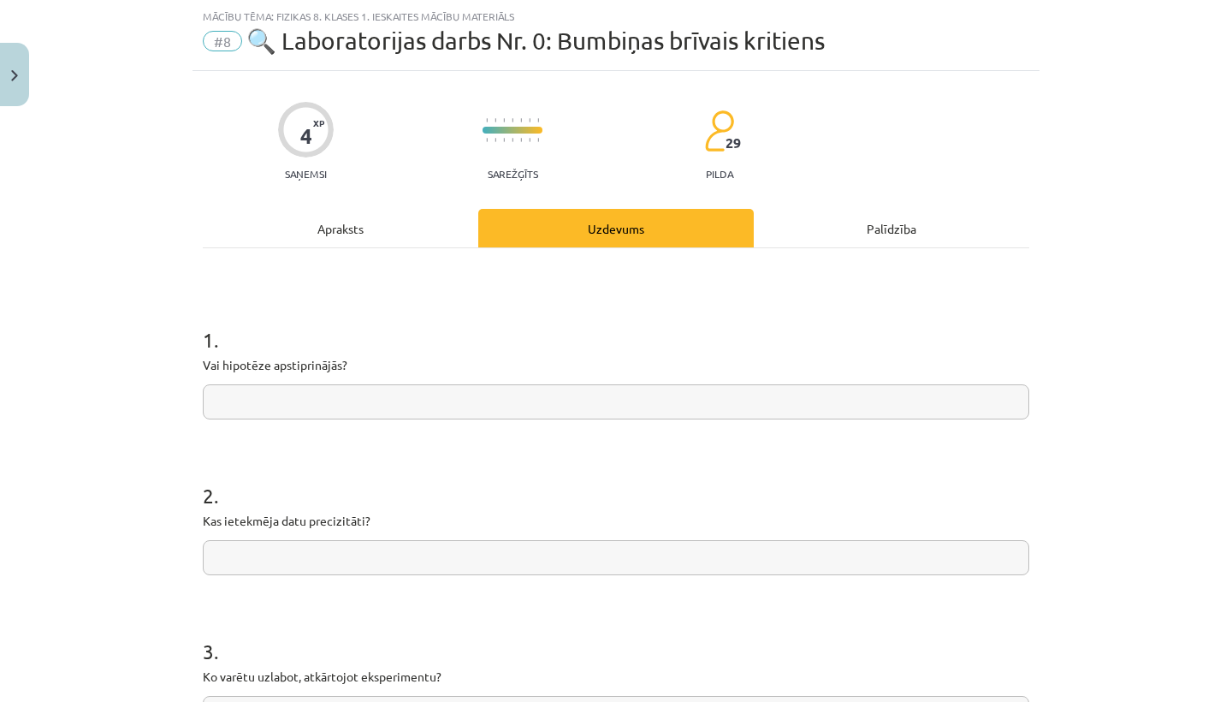
click at [339, 224] on div "Apraksts" at bounding box center [341, 228] width 276 height 39
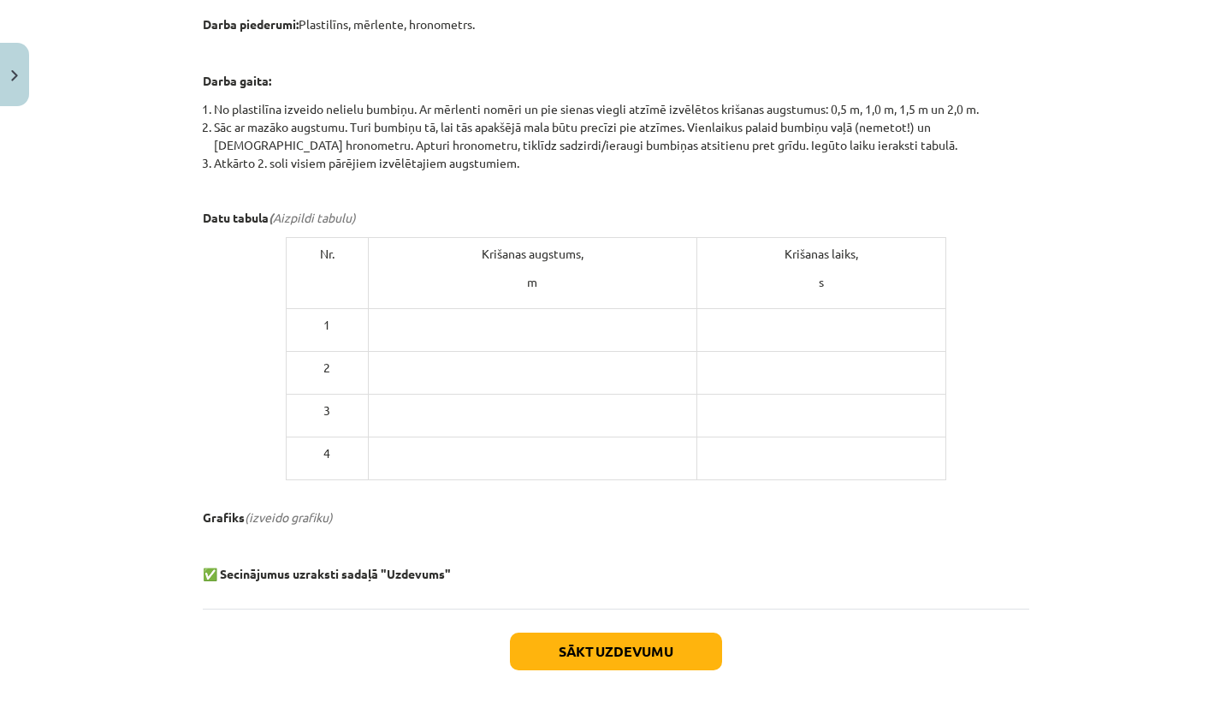
scroll to position [767, 0]
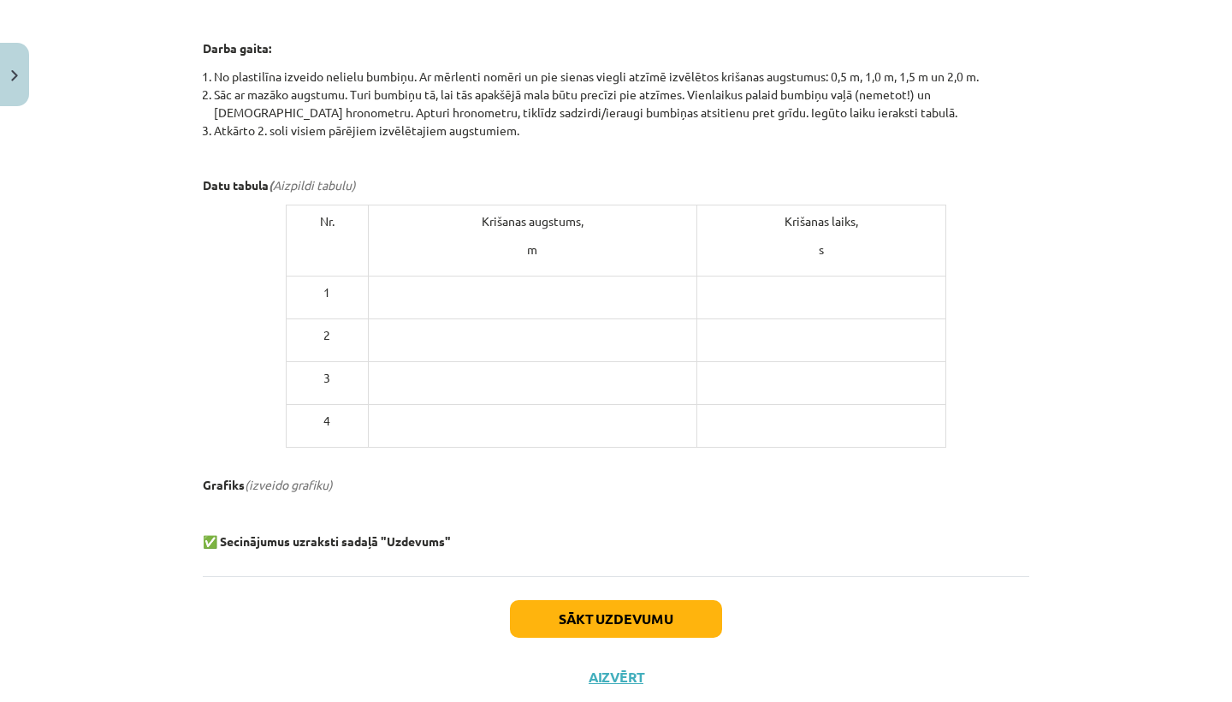
click at [585, 612] on button "Sākt uzdevumu" at bounding box center [616, 619] width 212 height 38
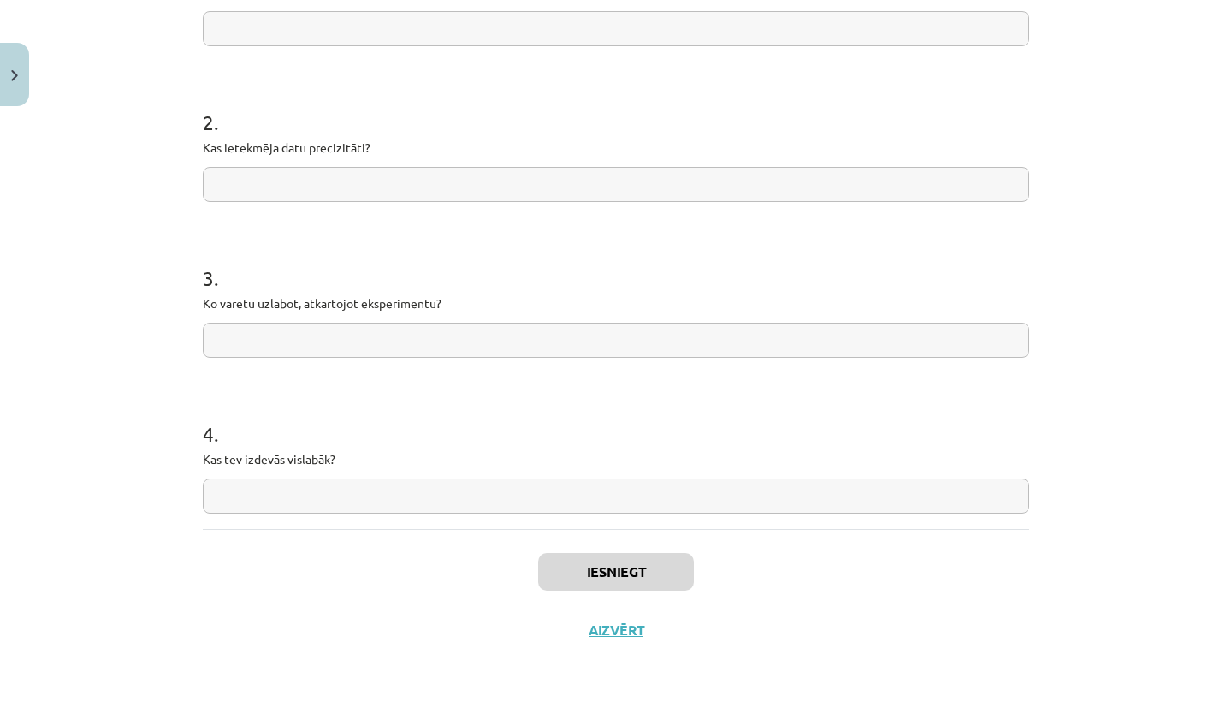
scroll to position [418, 0]
click at [599, 624] on button "Aizvērt" at bounding box center [616, 629] width 65 height 17
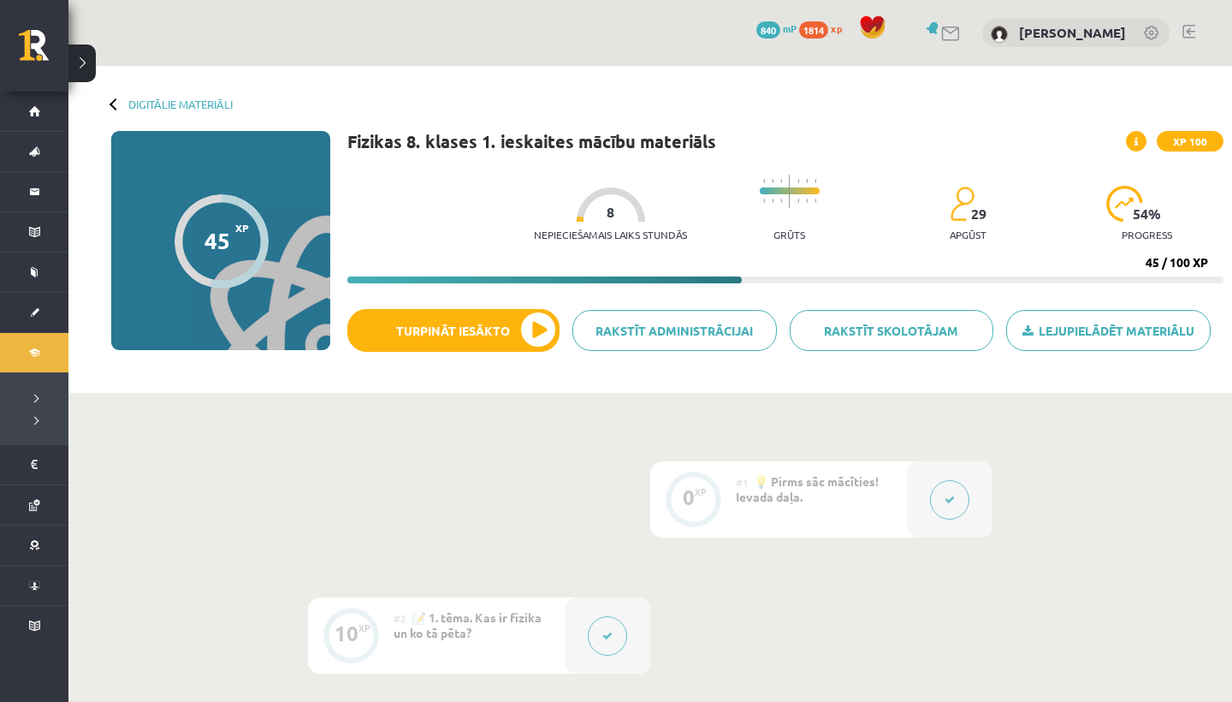
scroll to position [0, 0]
click at [167, 104] on link "Digitālie materiāli" at bounding box center [180, 104] width 104 height 13
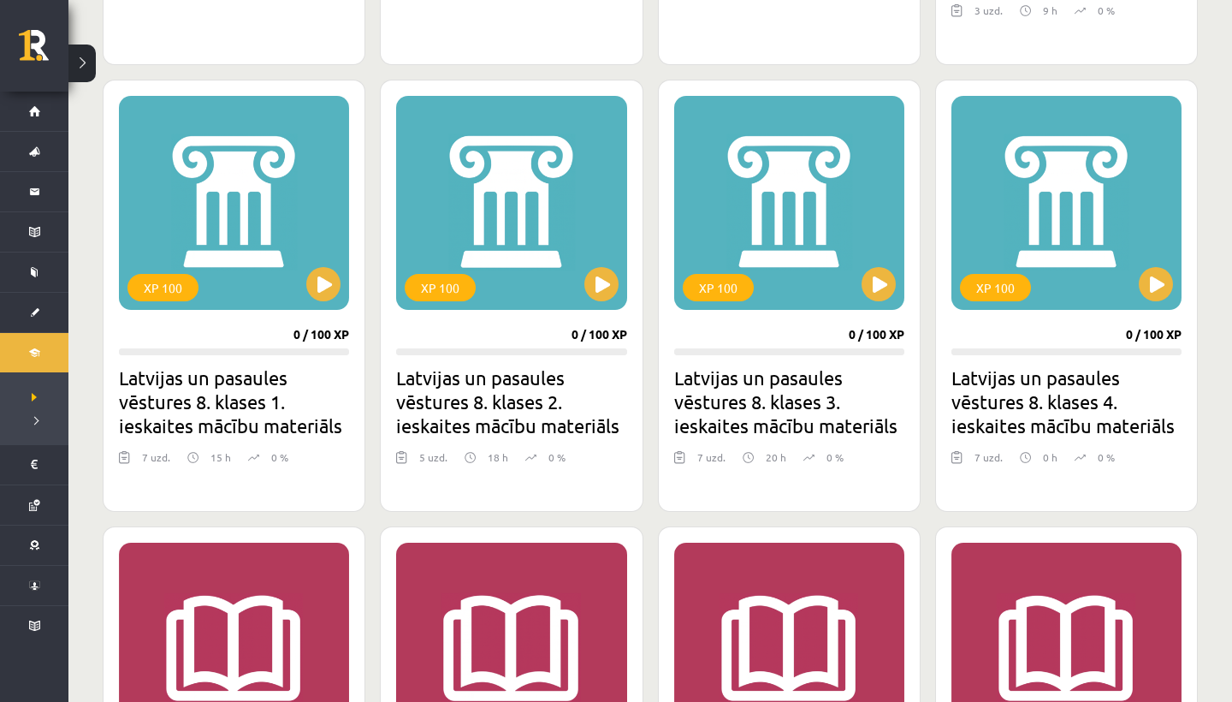
scroll to position [2267, 0]
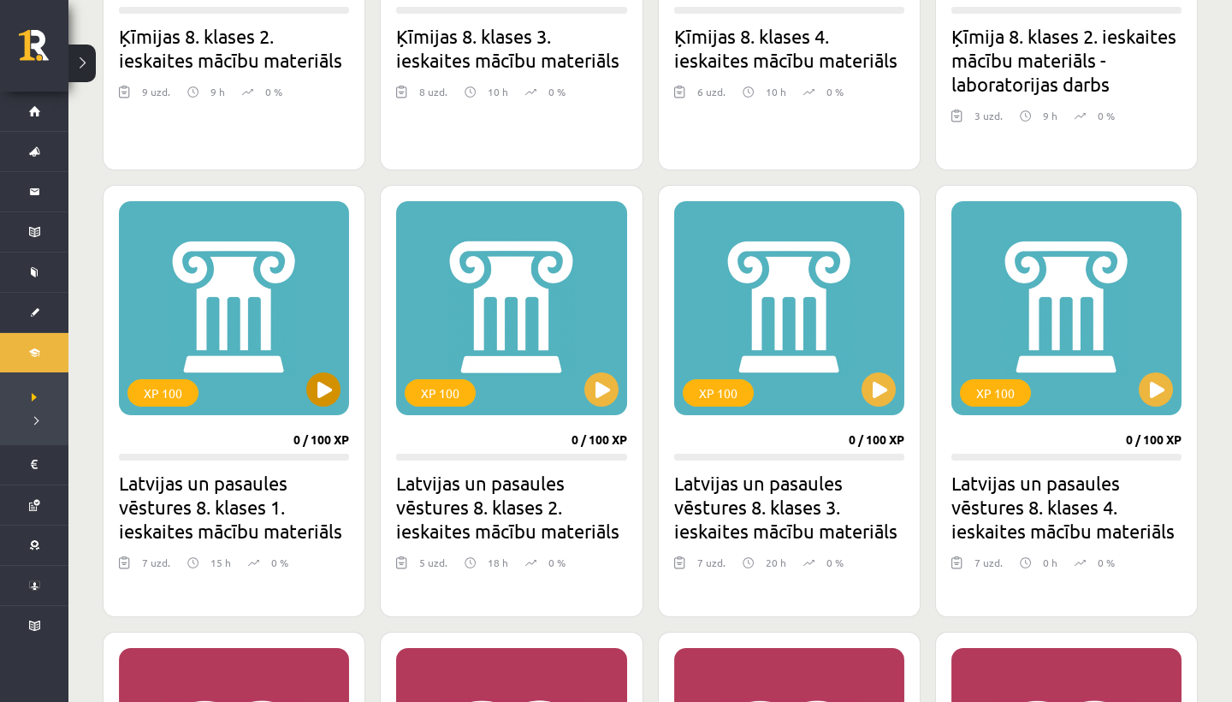
click at [329, 399] on button at bounding box center [323, 389] width 34 height 34
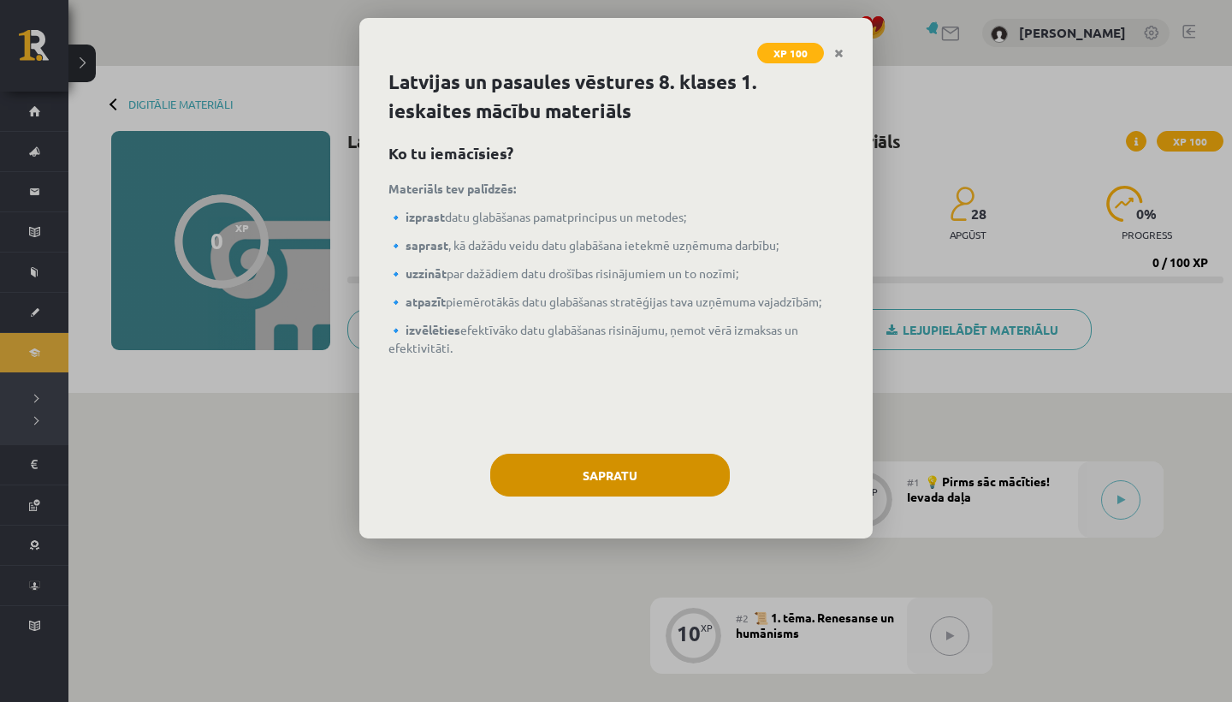
click at [599, 495] on button "Sapratu" at bounding box center [610, 474] width 240 height 43
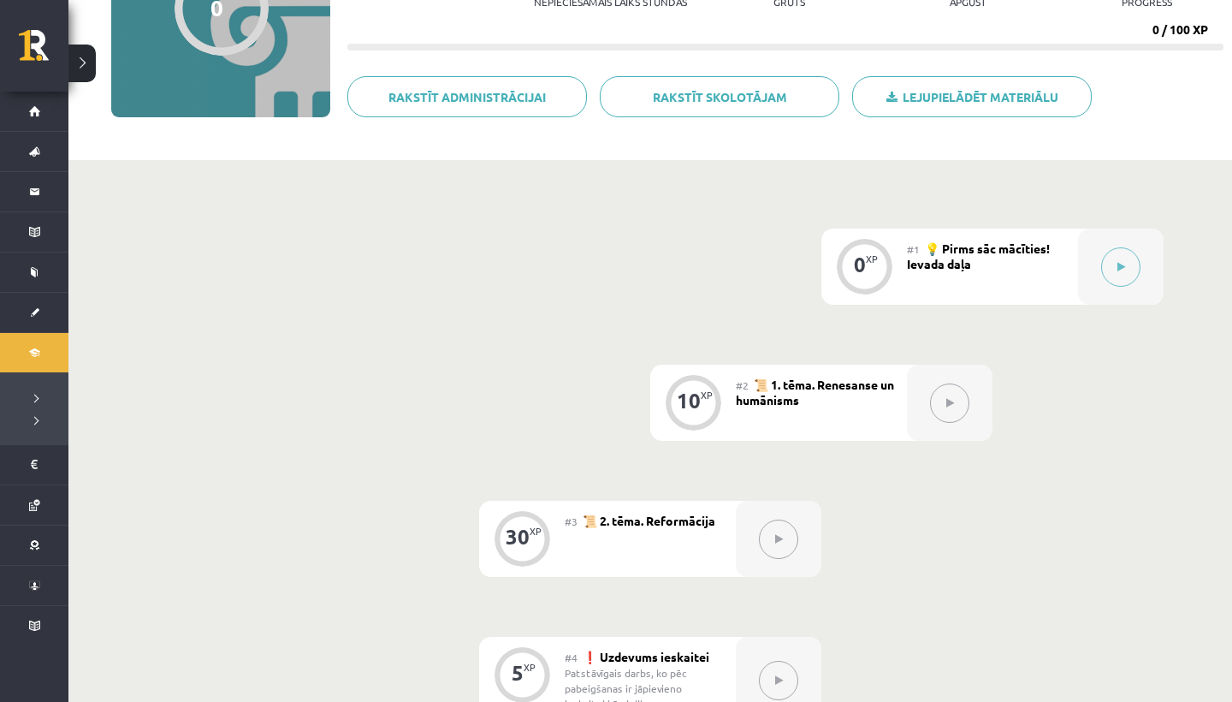
scroll to position [230, 0]
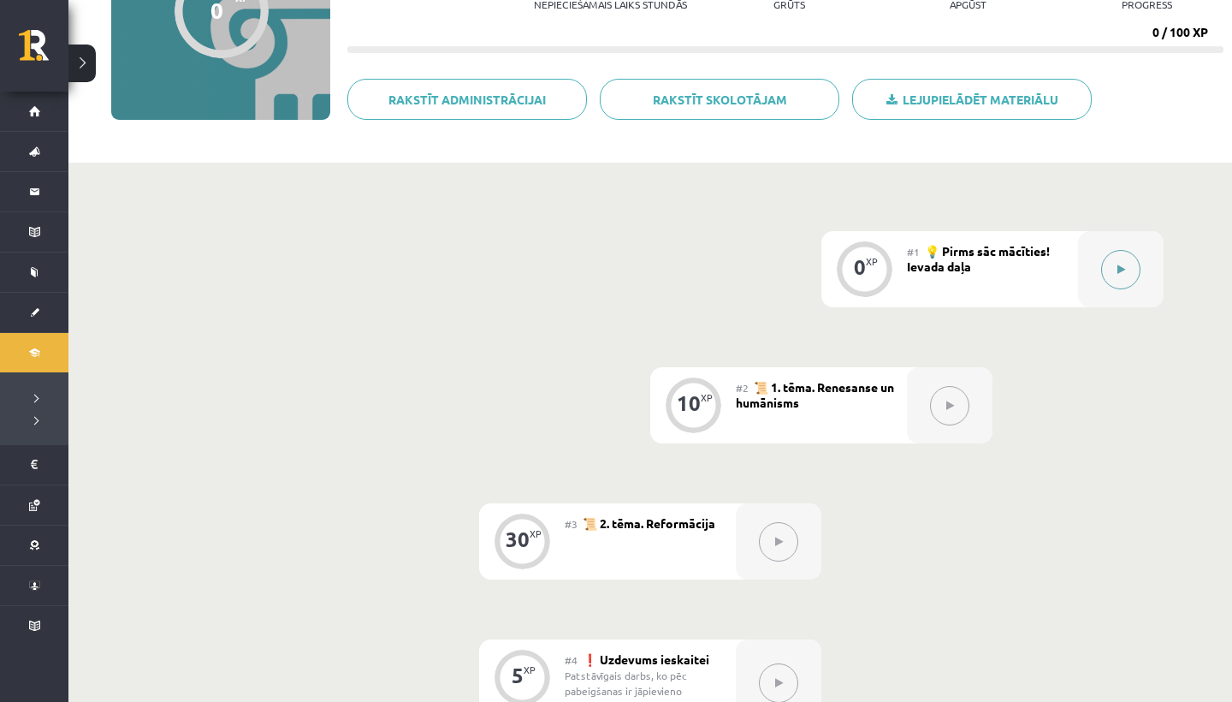
click at [1117, 264] on icon at bounding box center [1121, 269] width 8 height 10
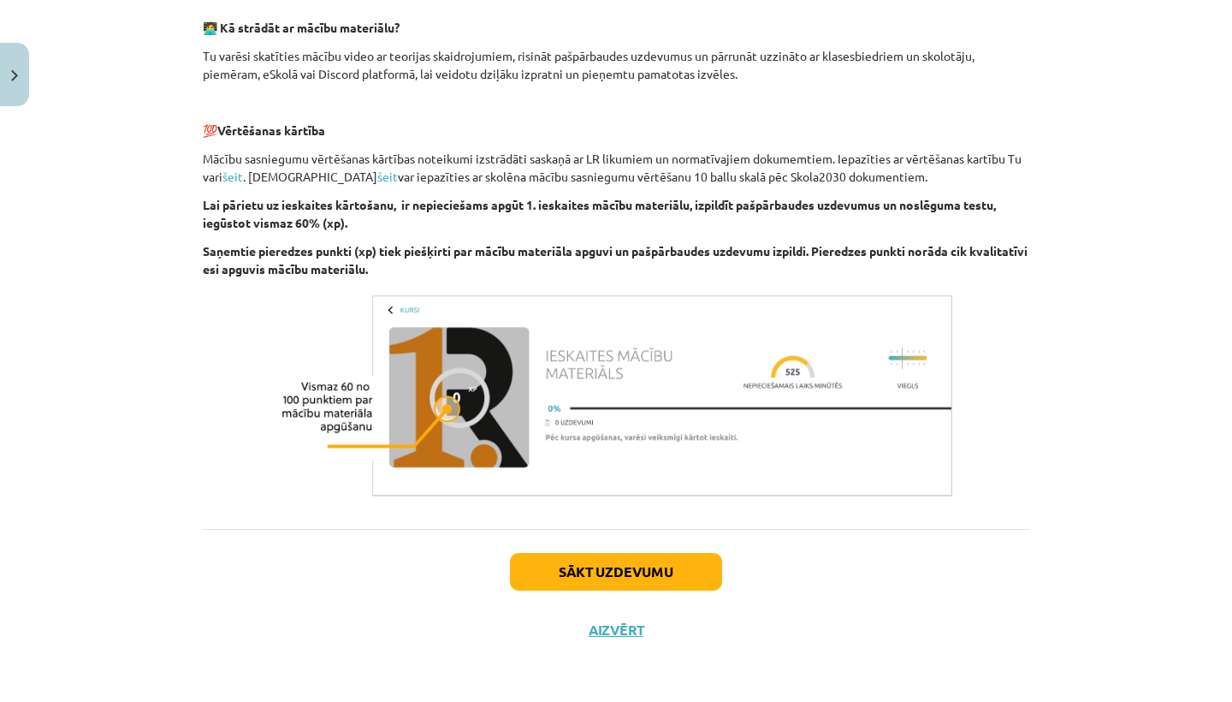
scroll to position [566, 0]
click at [593, 575] on button "Sākt uzdevumu" at bounding box center [616, 572] width 212 height 38
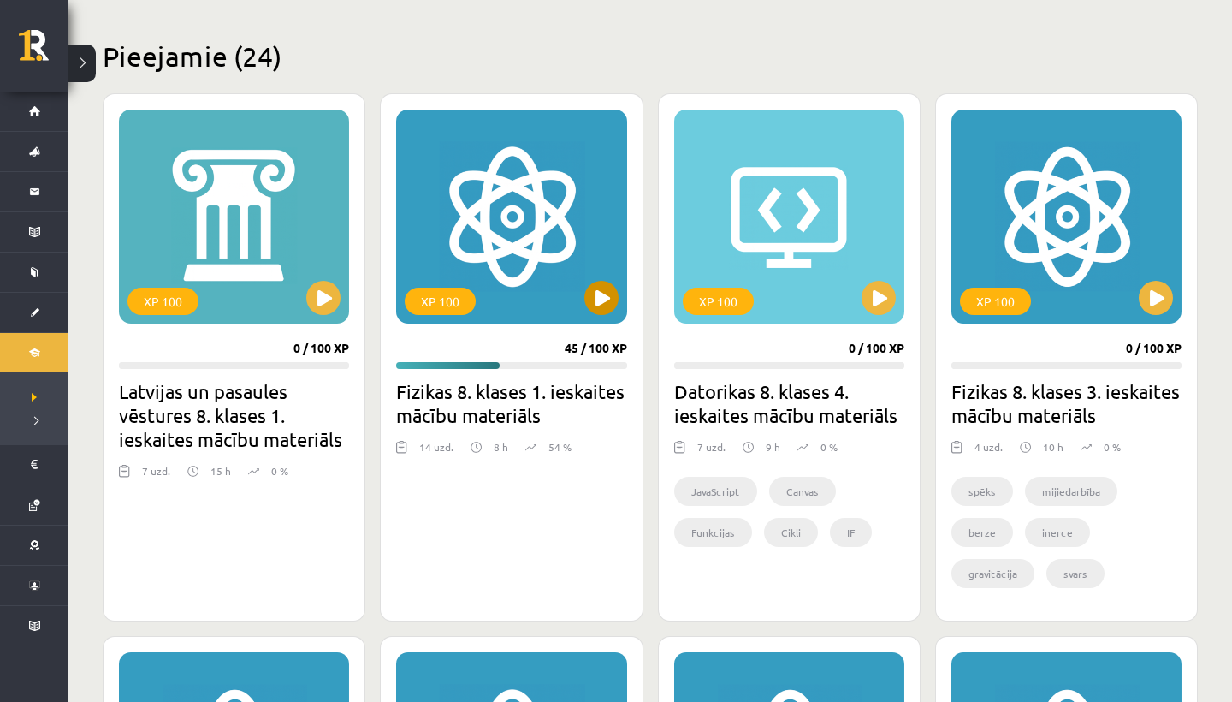
scroll to position [360, 0]
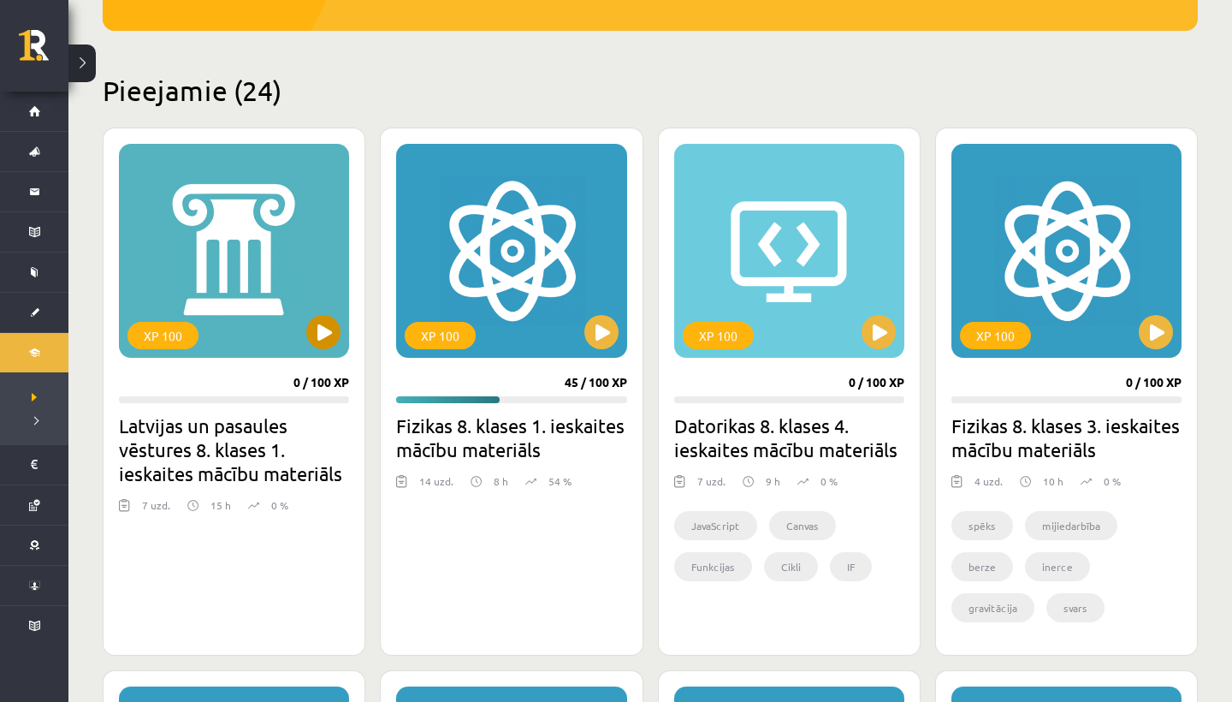
click at [323, 344] on button at bounding box center [323, 332] width 34 height 34
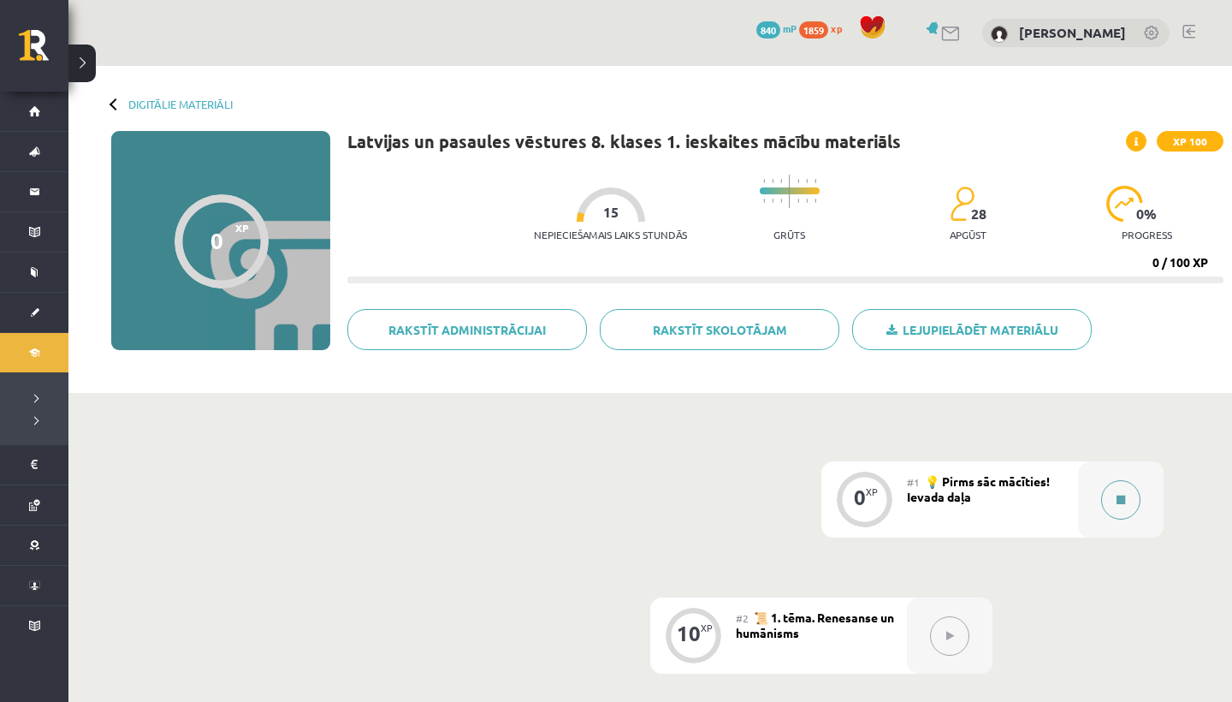
click at [1110, 494] on button at bounding box center [1120, 499] width 39 height 39
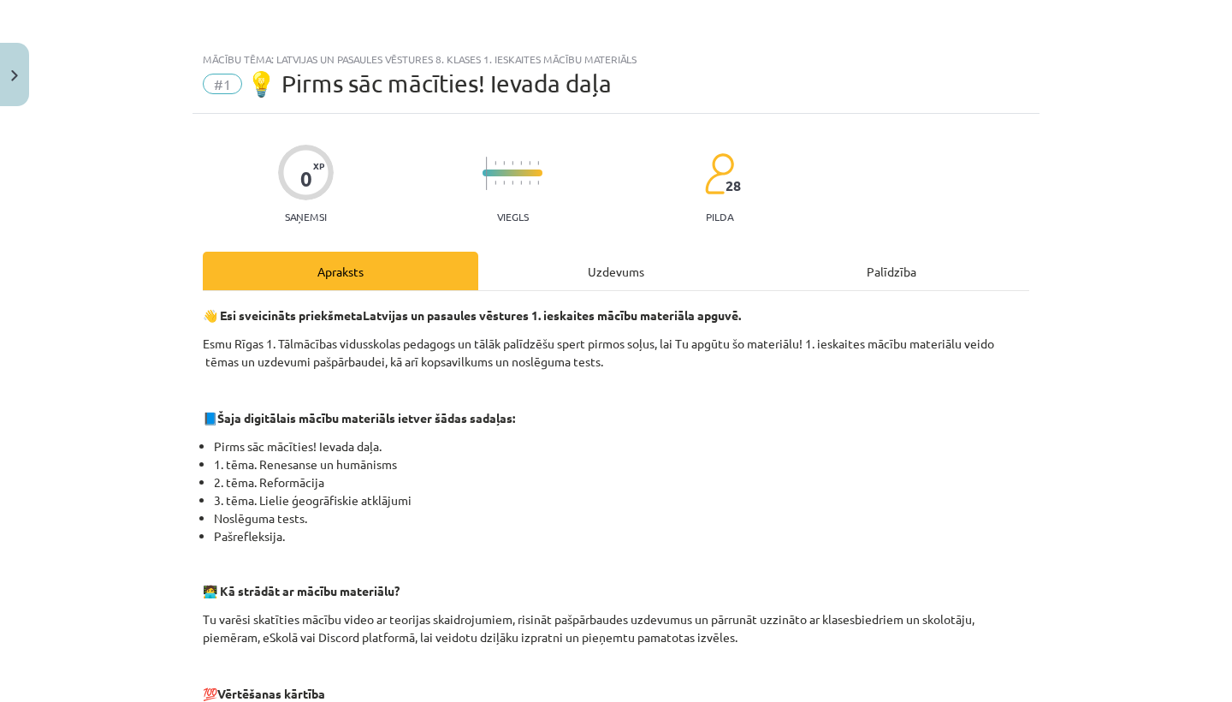
click at [636, 265] on div "Uzdevums" at bounding box center [616, 271] width 276 height 39
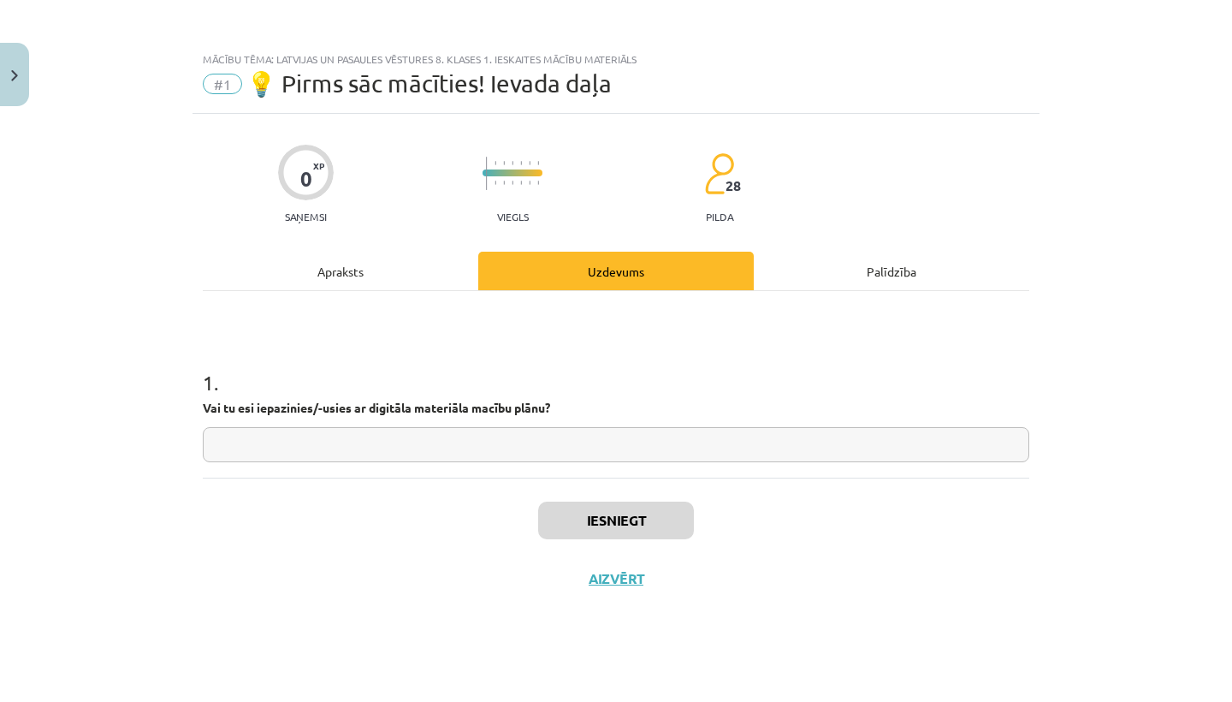
click at [233, 444] on input "text" at bounding box center [616, 444] width 827 height 35
type input "**"
click at [566, 520] on button "Iesniegt" at bounding box center [616, 520] width 156 height 38
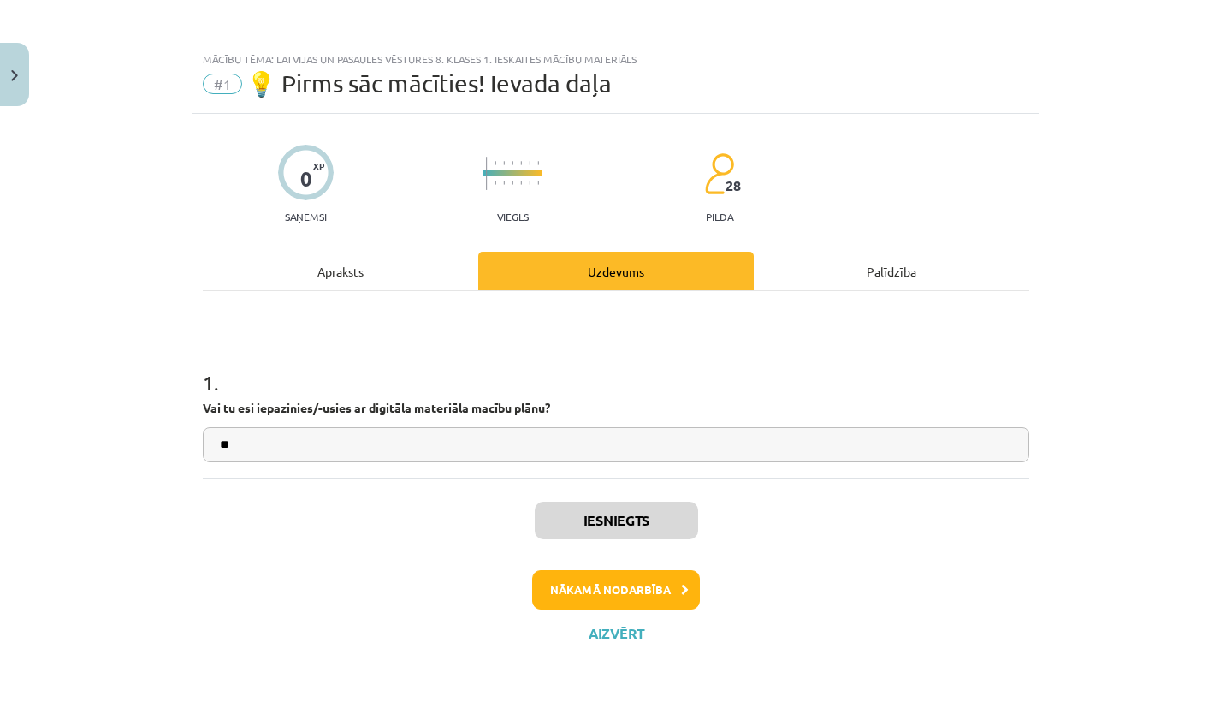
click at [592, 599] on button "Nākamā nodarbība" at bounding box center [616, 589] width 168 height 39
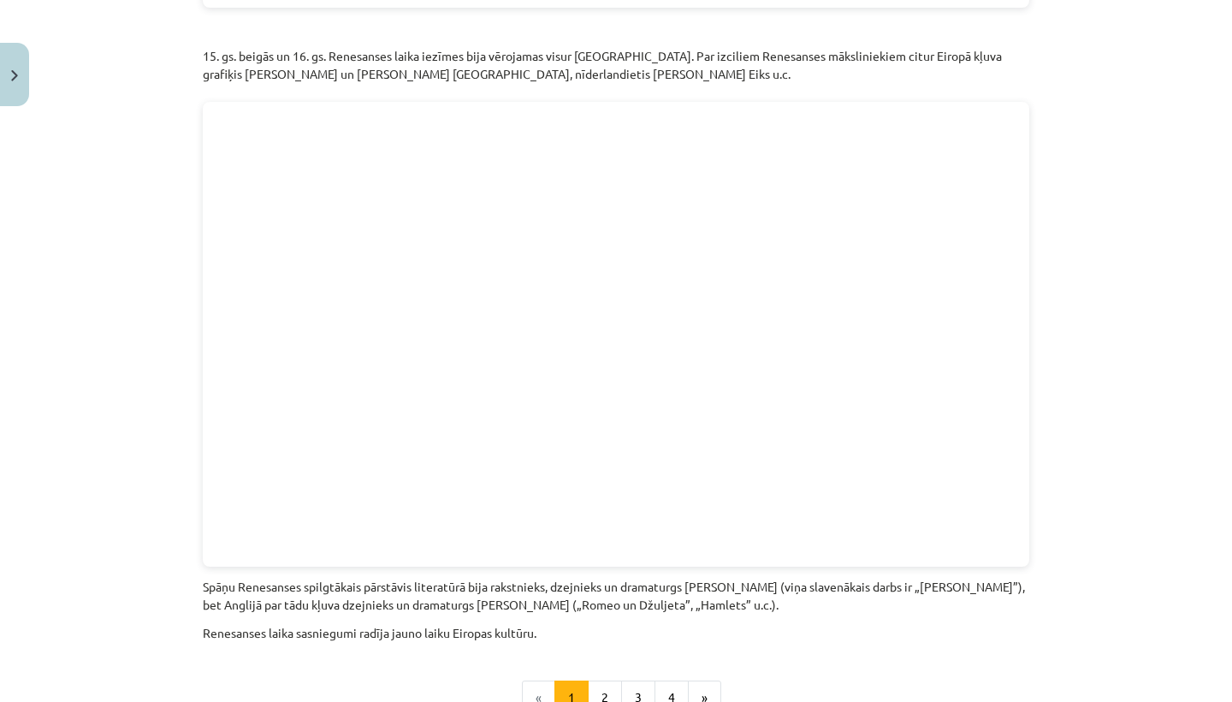
scroll to position [3571, 0]
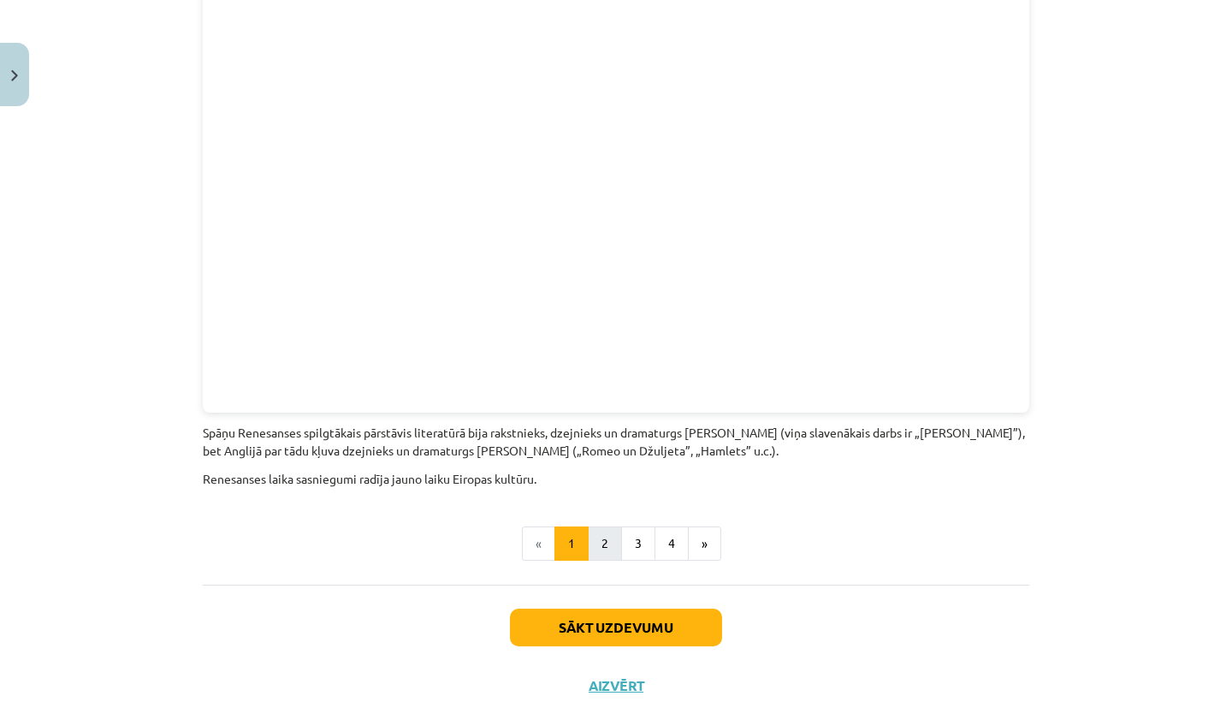
click at [612, 526] on button "2" at bounding box center [605, 543] width 34 height 34
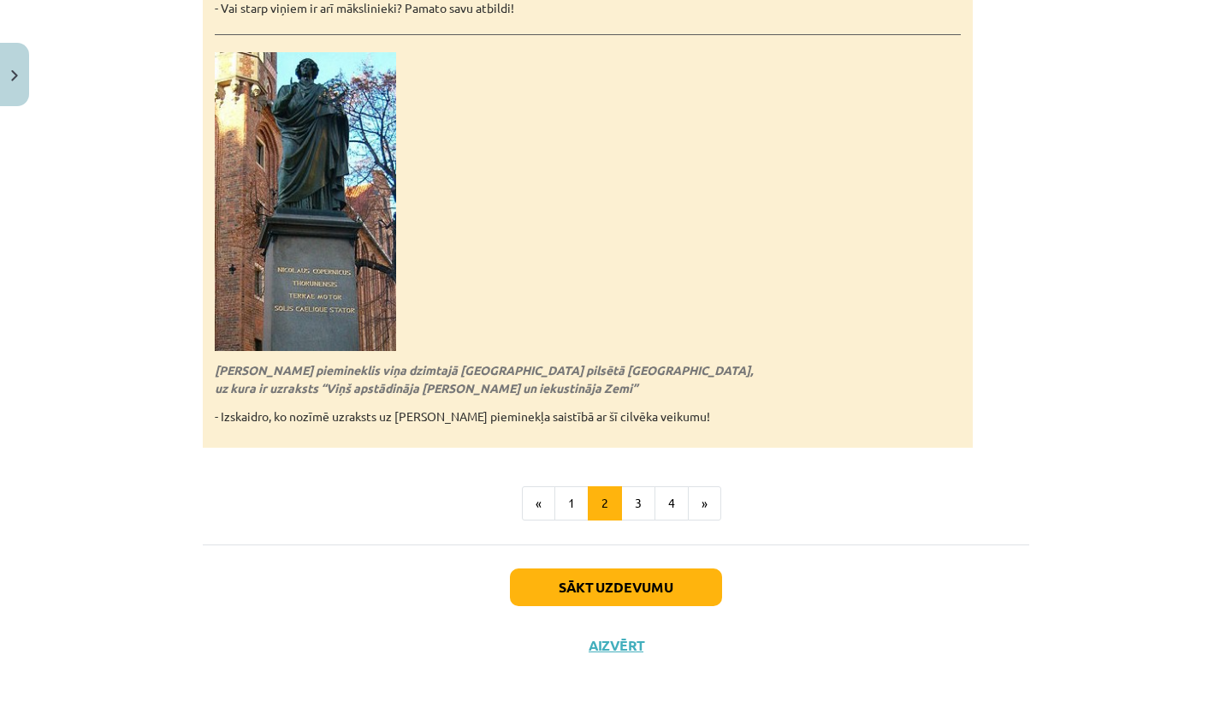
scroll to position [3773, 0]
click at [631, 487] on button "3" at bounding box center [638, 504] width 34 height 34
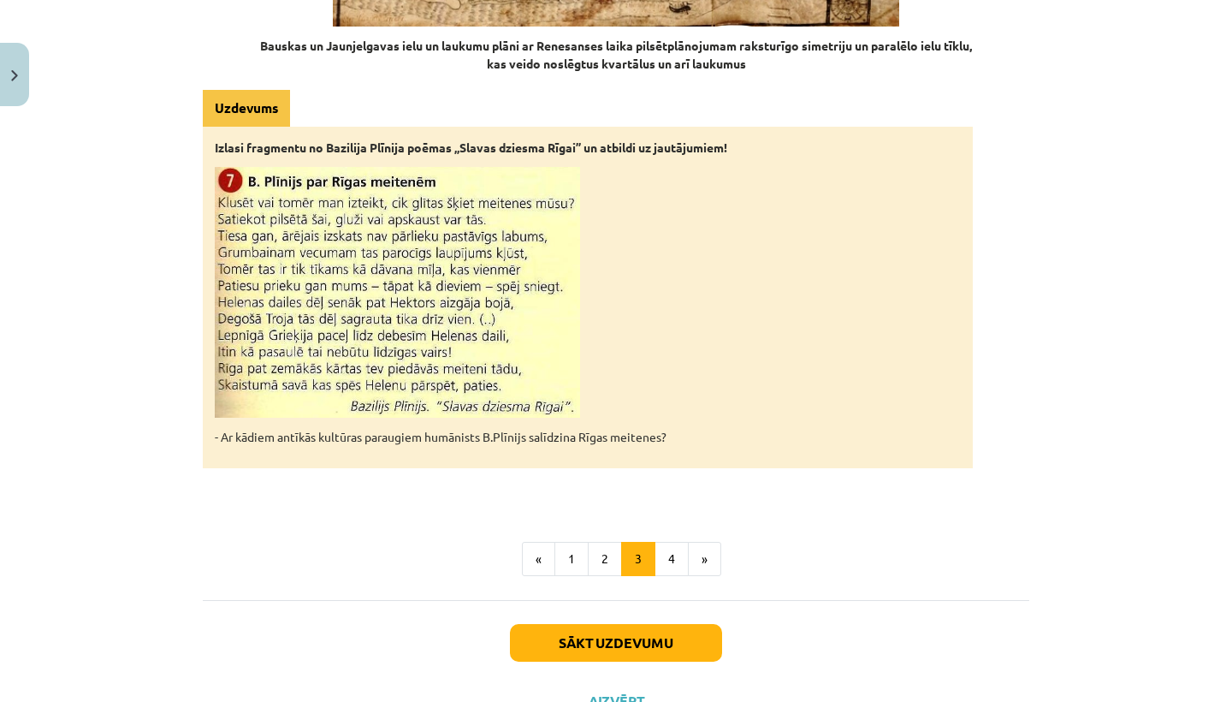
scroll to position [2659, 0]
click at [672, 542] on button "4" at bounding box center [672, 559] width 34 height 34
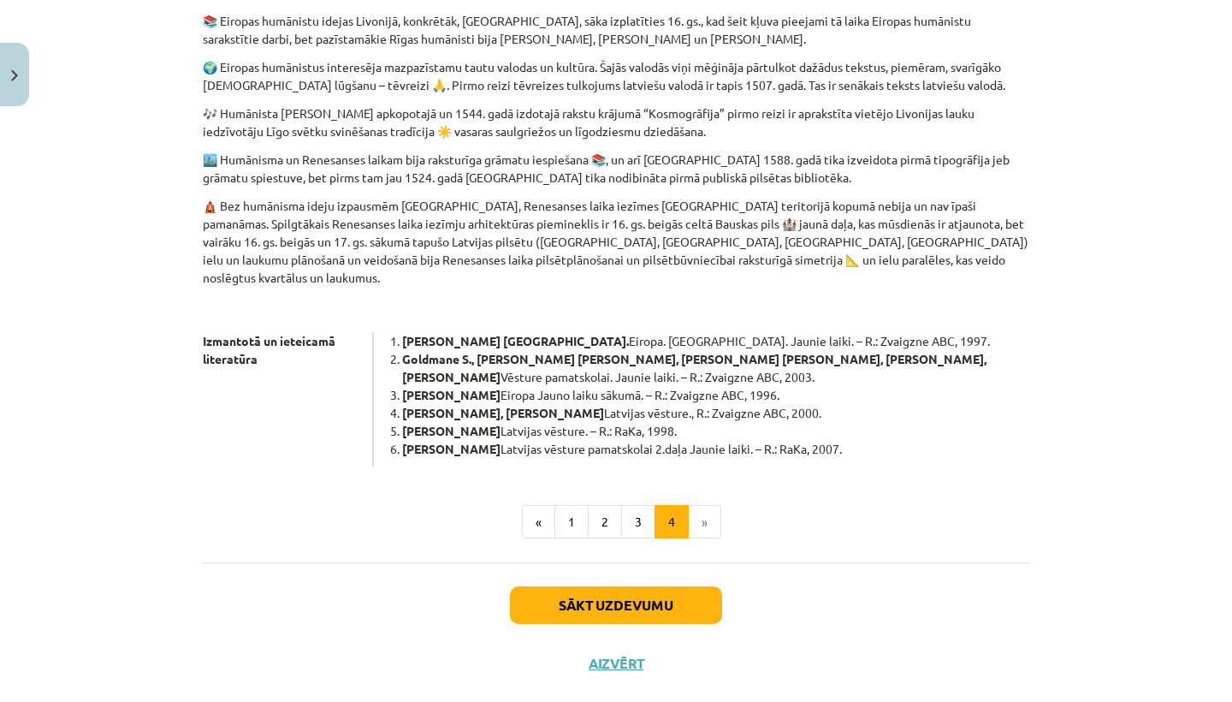
scroll to position [800, 0]
click at [704, 506] on li "»" at bounding box center [705, 523] width 33 height 34
click at [604, 587] on button "Sākt uzdevumu" at bounding box center [616, 606] width 212 height 38
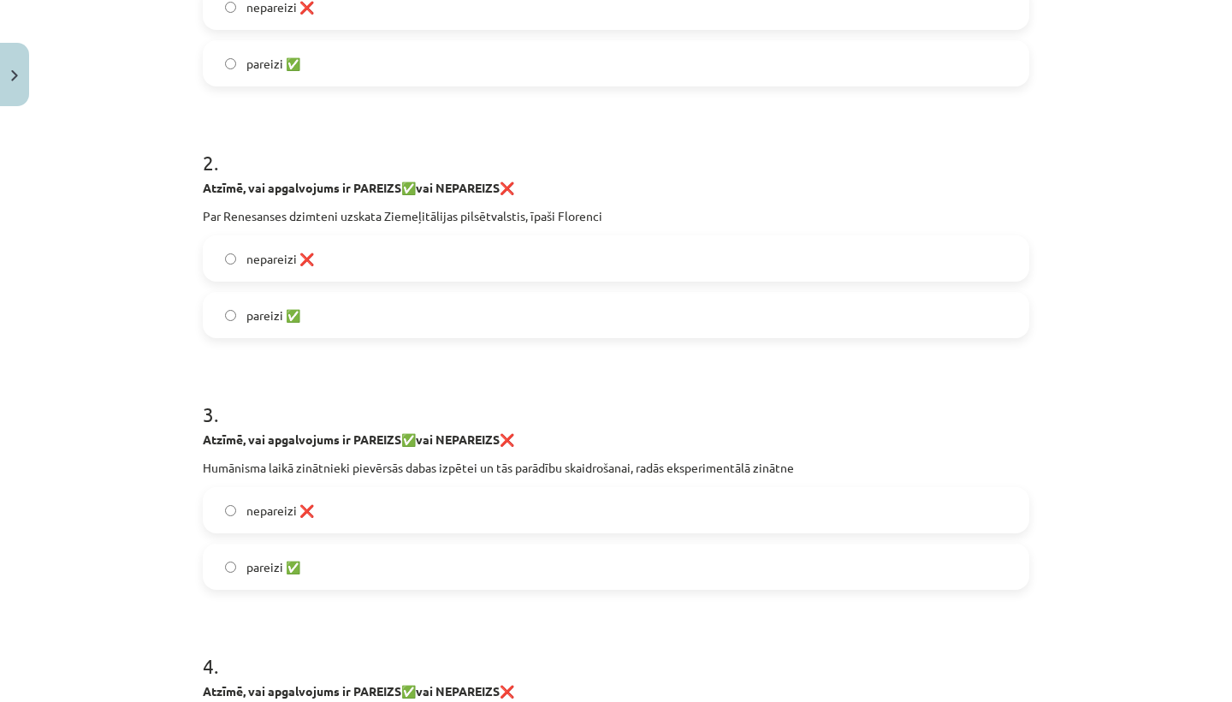
scroll to position [472, 0]
click at [235, 316] on label "pareizi ✅" at bounding box center [615, 314] width 823 height 43
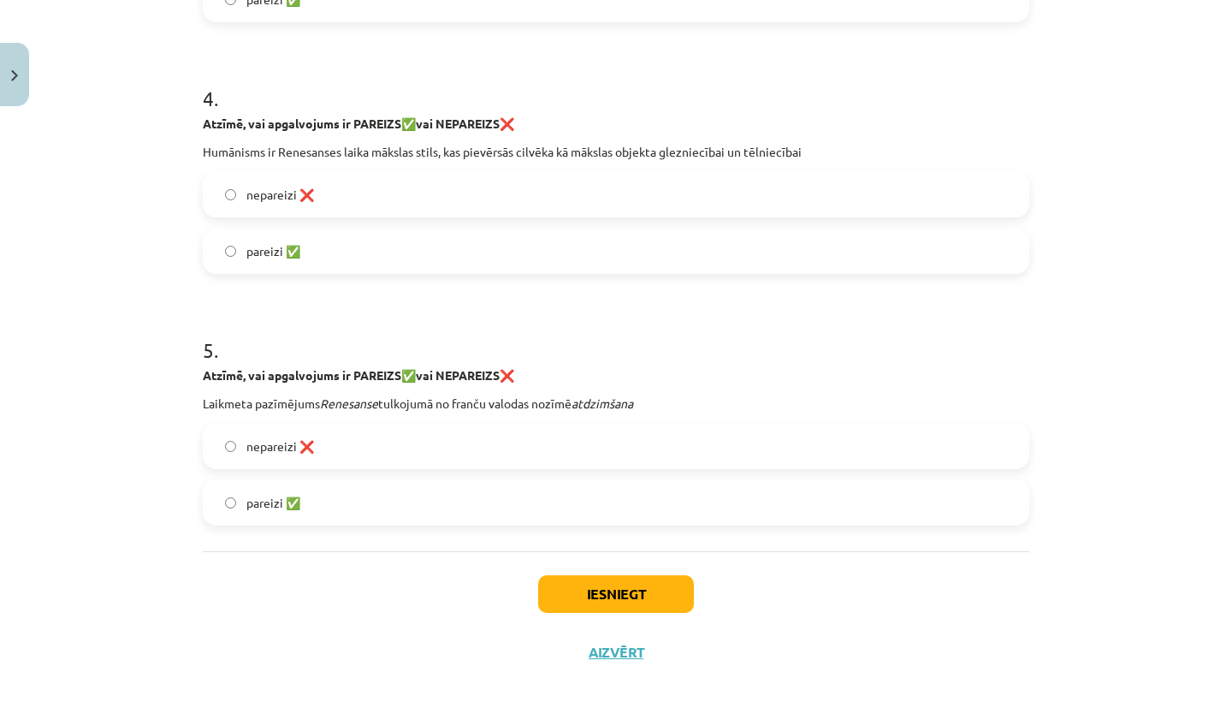
scroll to position [1044, 0]
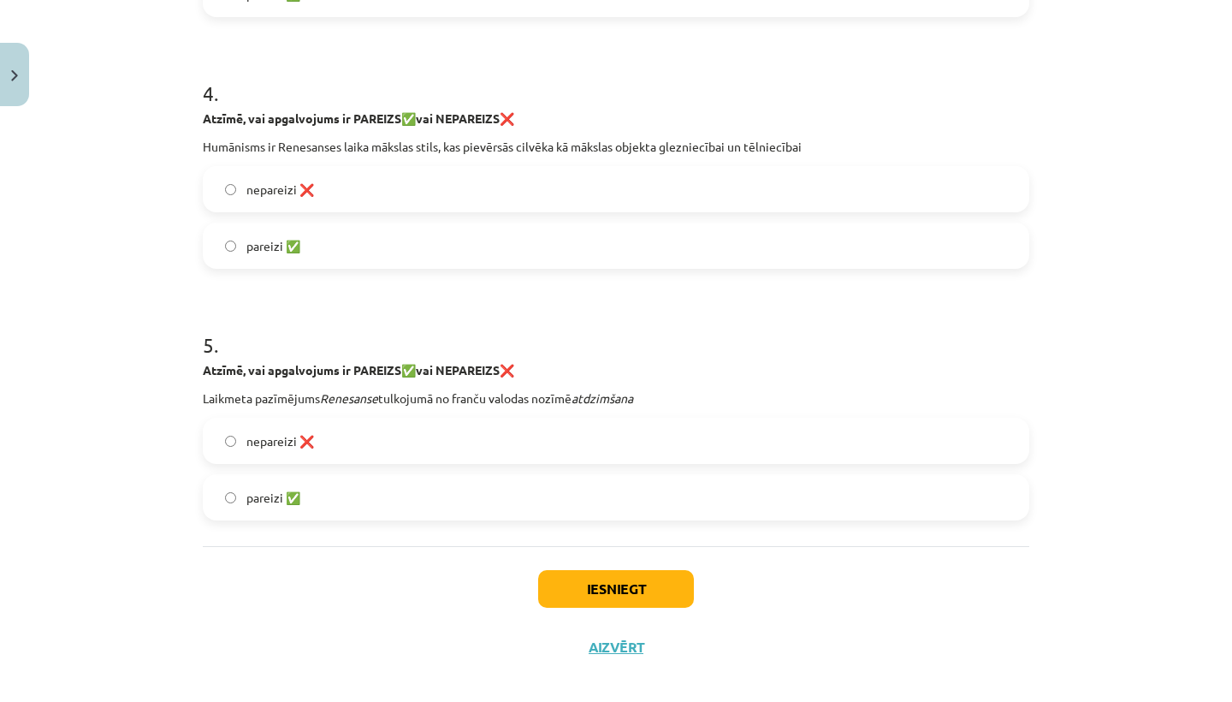
click at [232, 489] on label "pareizi ✅" at bounding box center [615, 497] width 823 height 43
click at [561, 595] on button "Iesniegt" at bounding box center [616, 589] width 156 height 38
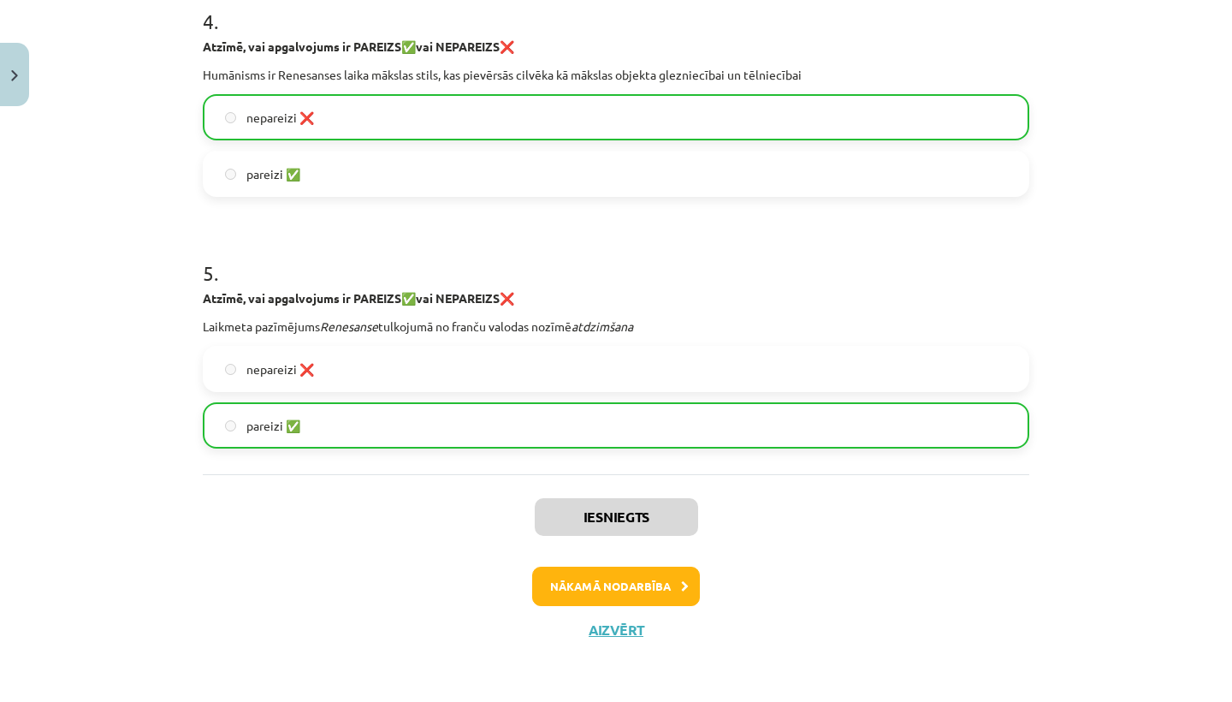
click at [603, 586] on button "Nākamā nodarbība" at bounding box center [616, 585] width 168 height 39
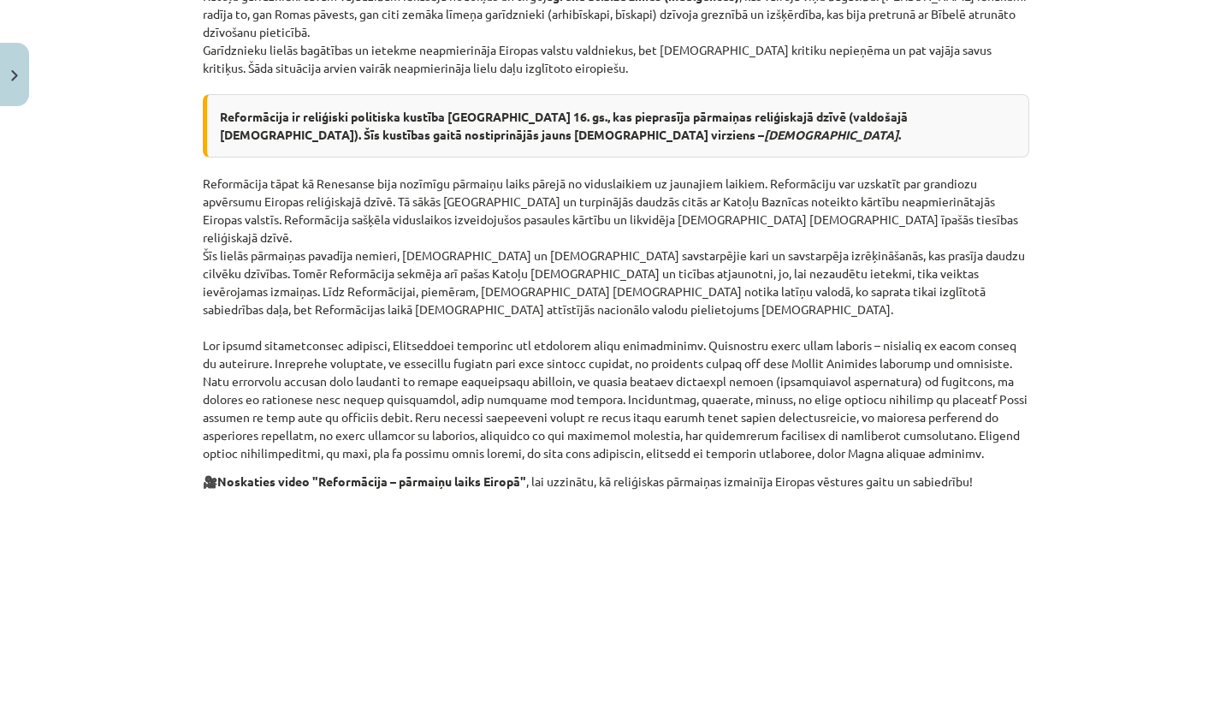
scroll to position [834, 0]
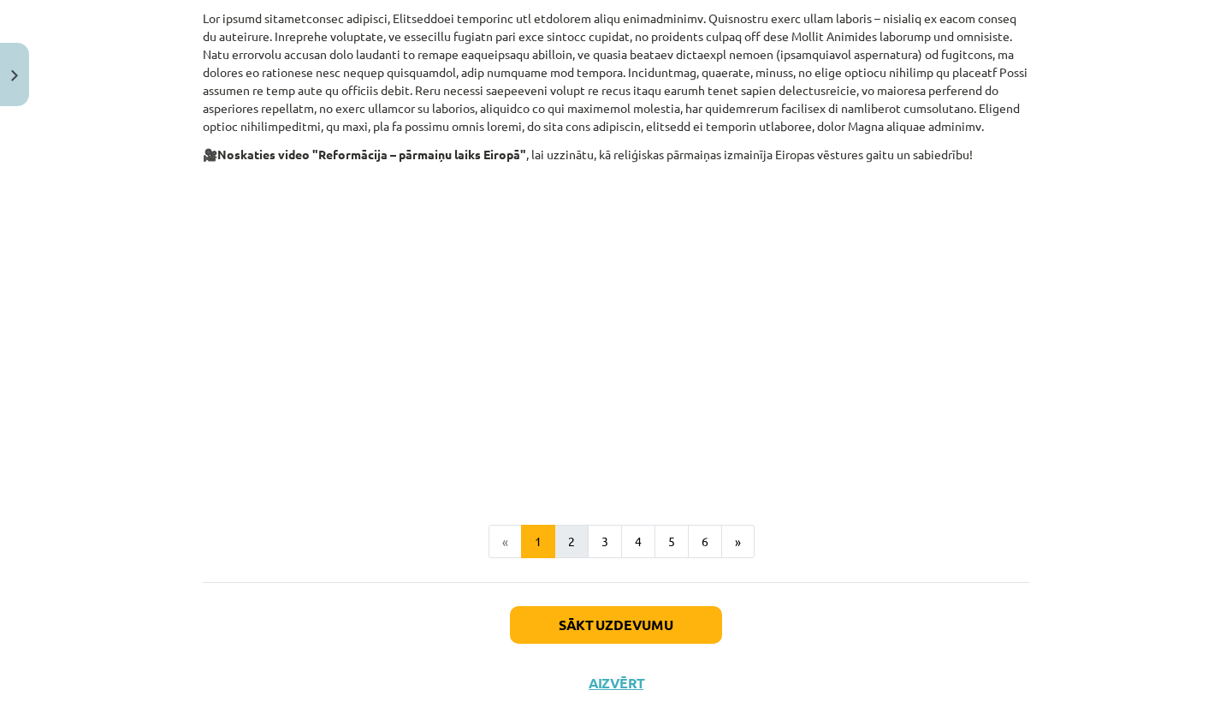
click at [566, 524] on button "2" at bounding box center [571, 541] width 34 height 34
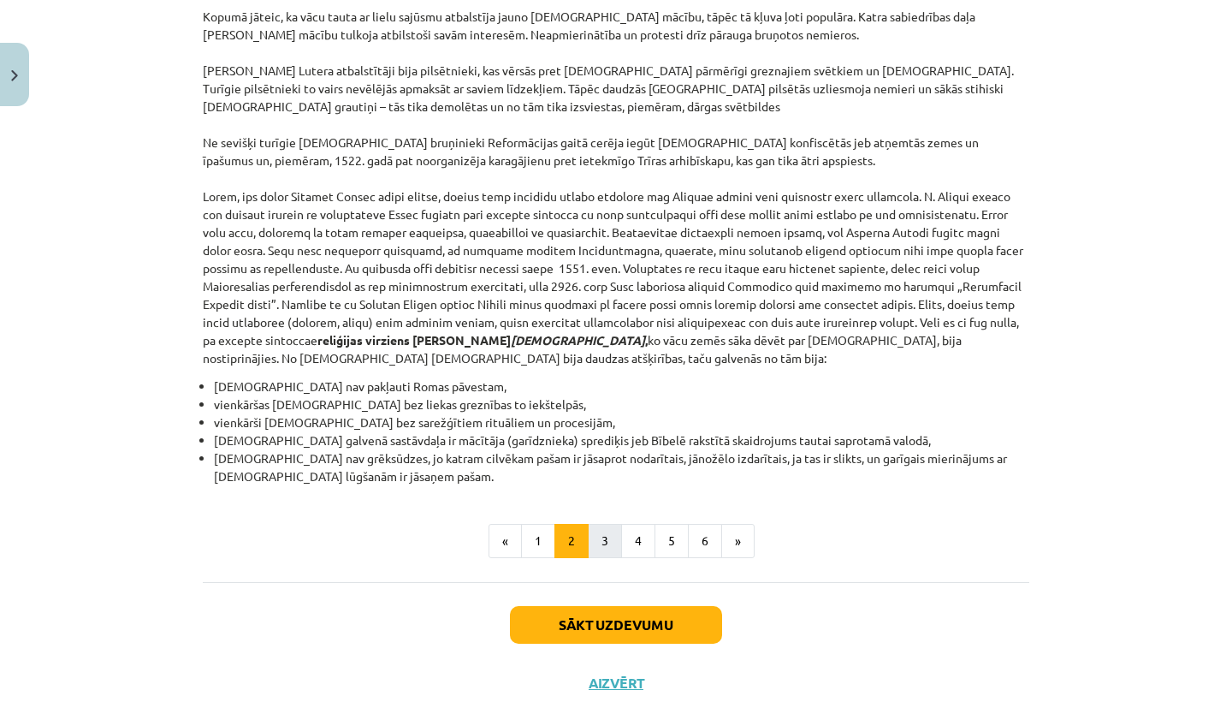
click at [596, 524] on button "3" at bounding box center [605, 541] width 34 height 34
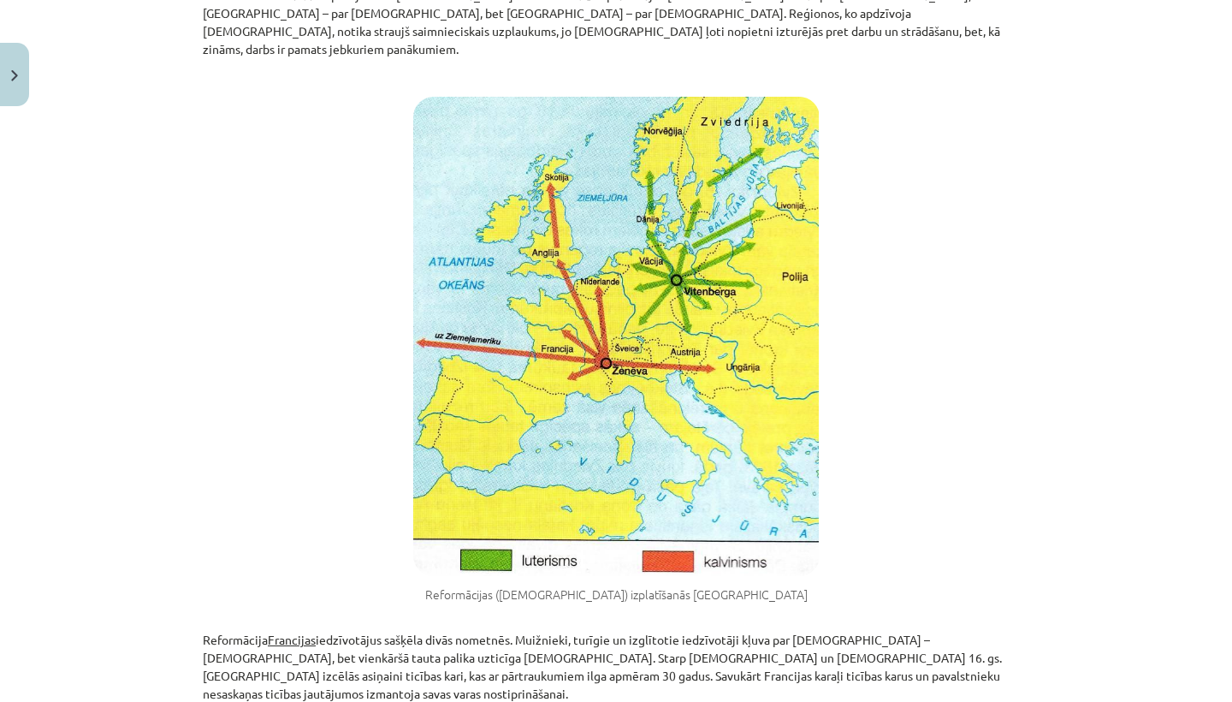
scroll to position [656, 0]
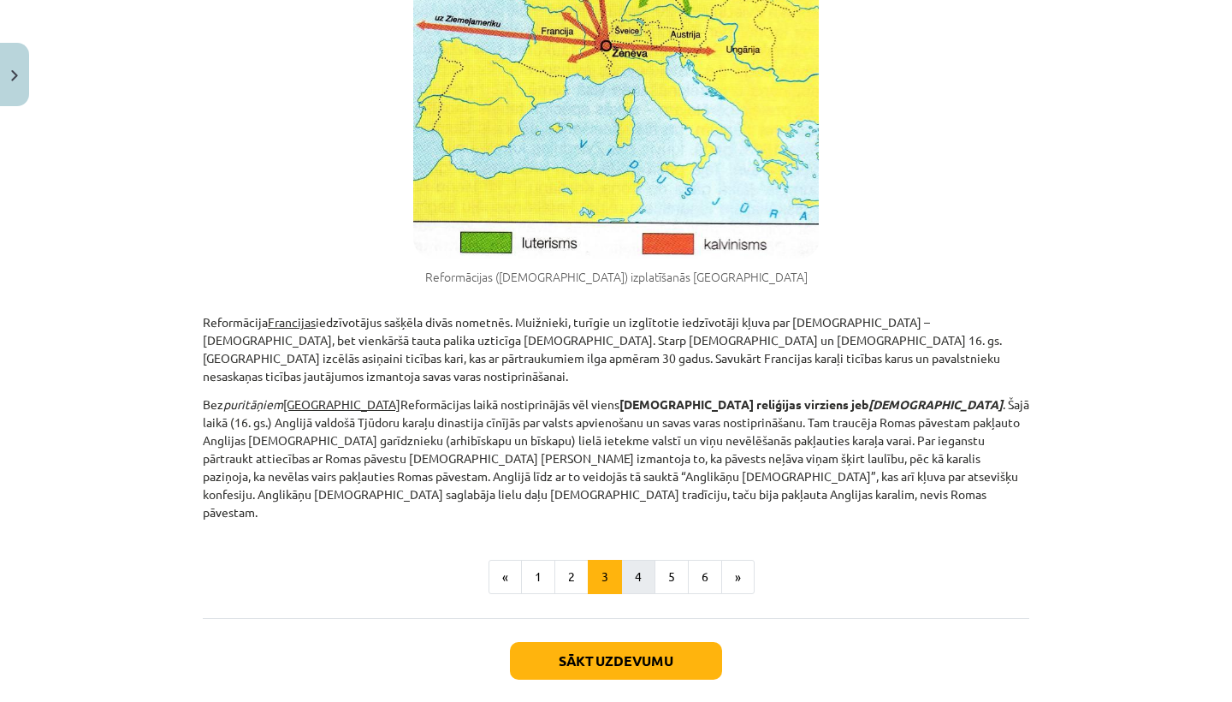
click at [642, 560] on button "4" at bounding box center [638, 577] width 34 height 34
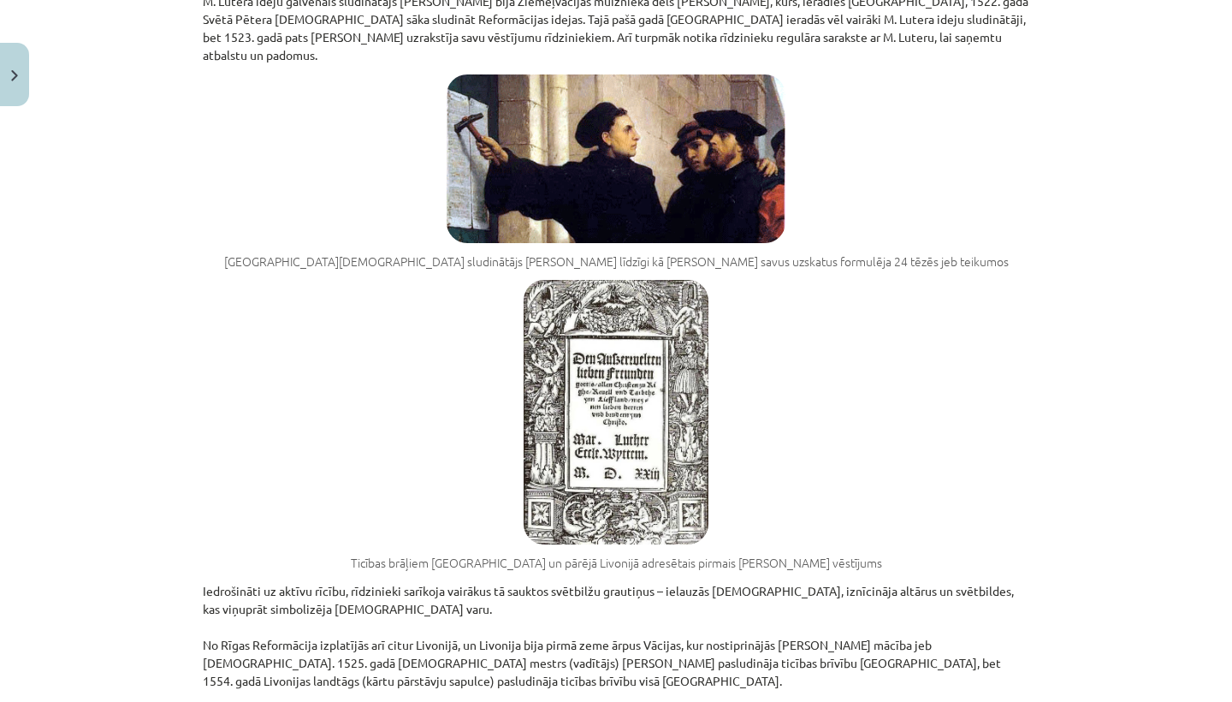
scroll to position [1532, 0]
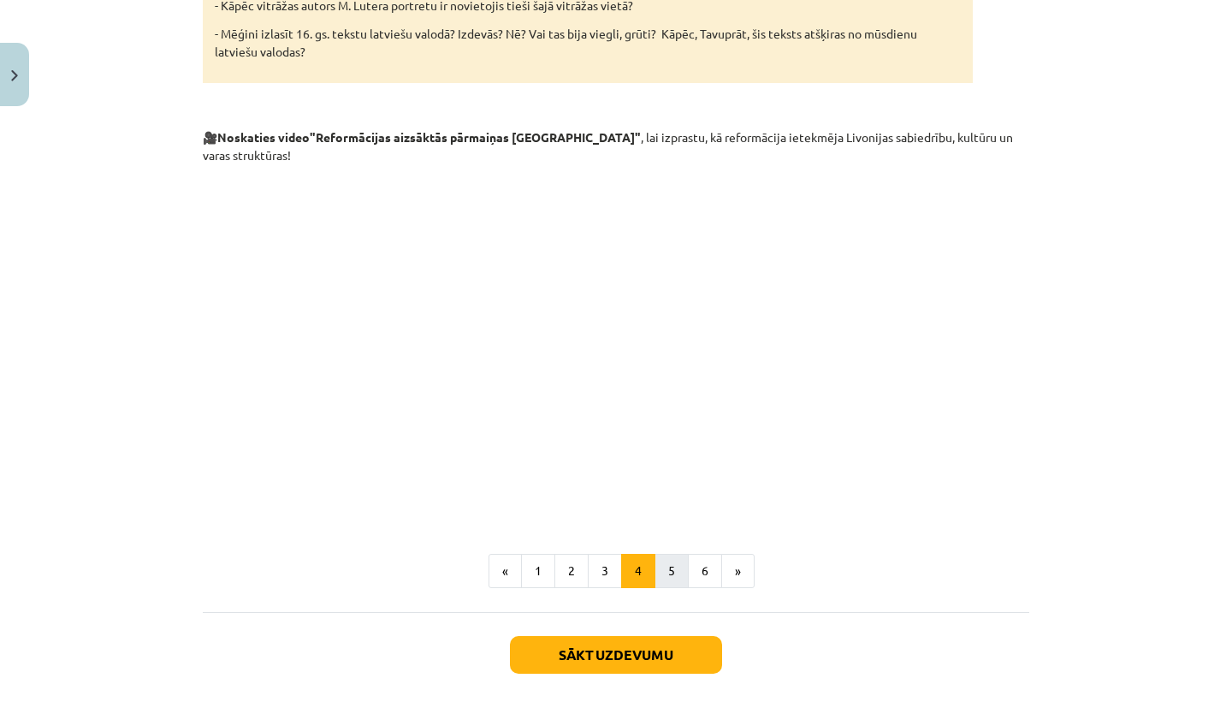
click at [662, 554] on button "5" at bounding box center [672, 571] width 34 height 34
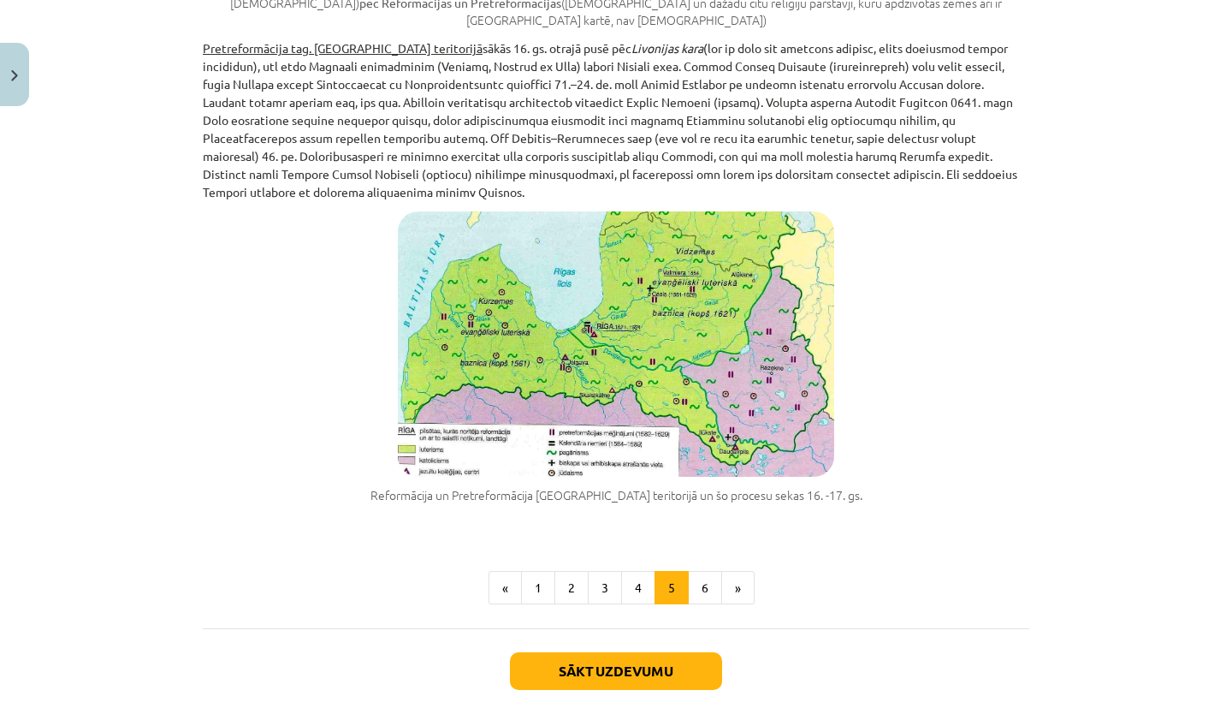
scroll to position [1702, 0]
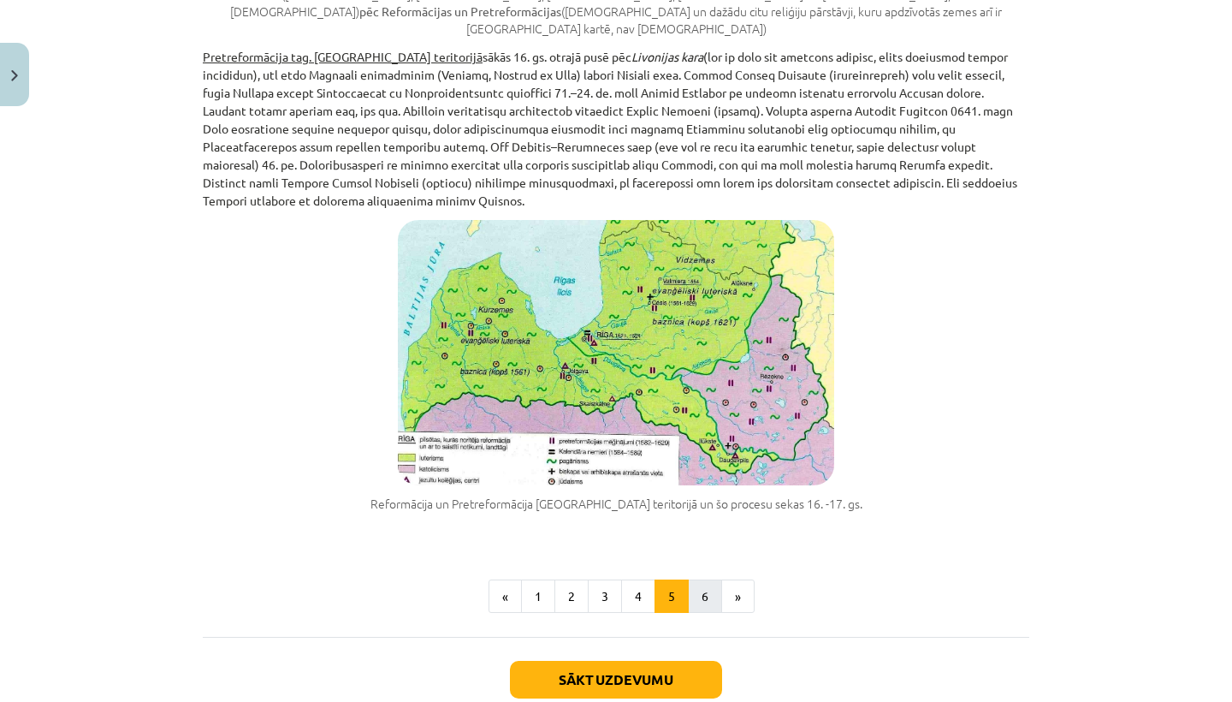
click at [705, 579] on button "6" at bounding box center [705, 596] width 34 height 34
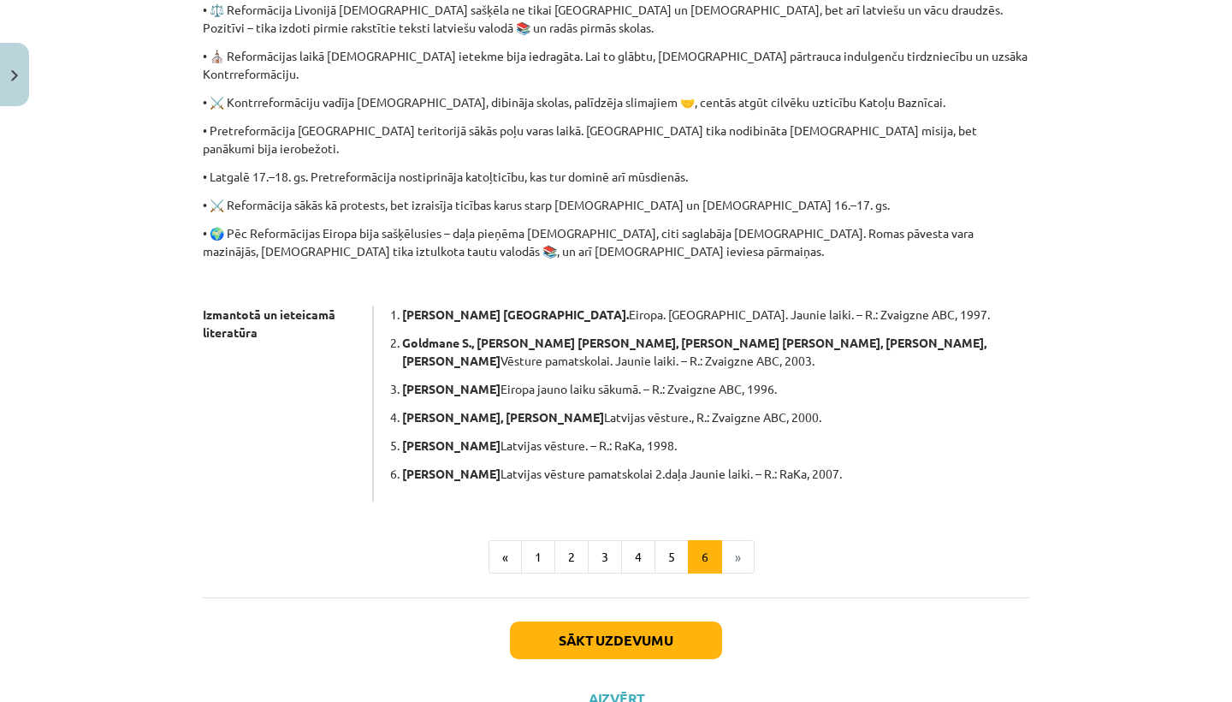
scroll to position [821, 0]
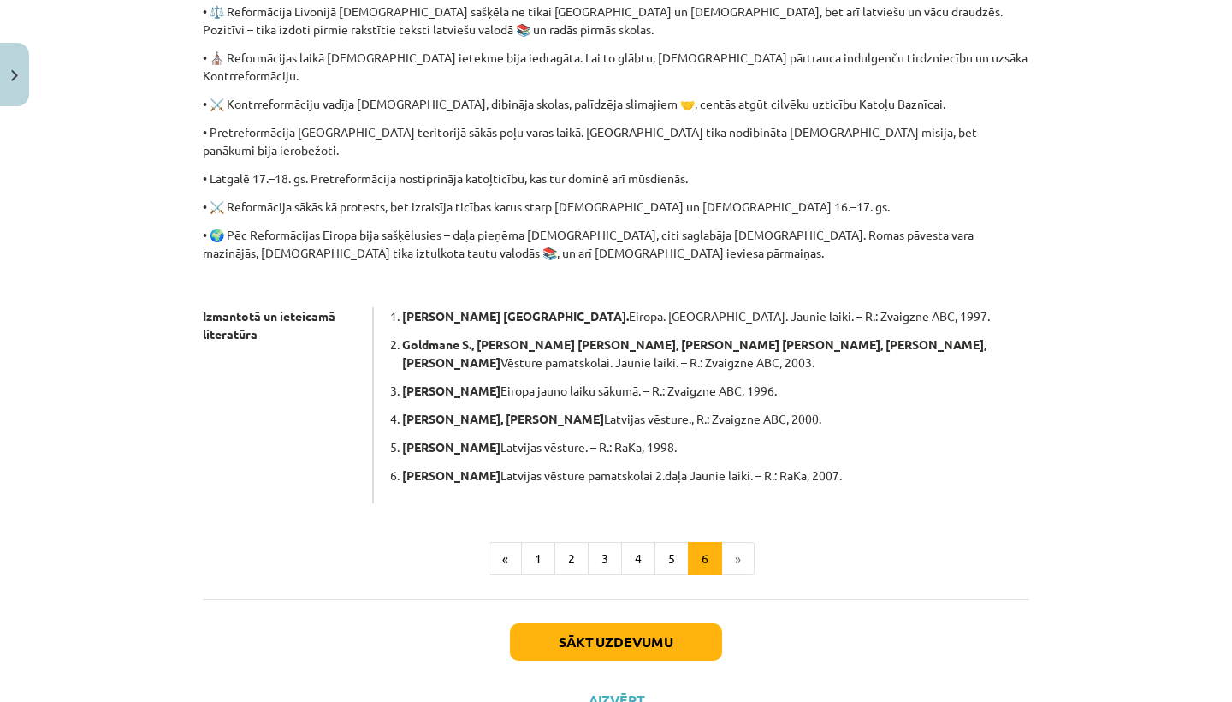
click at [618, 623] on button "Sākt uzdevumu" at bounding box center [616, 642] width 212 height 38
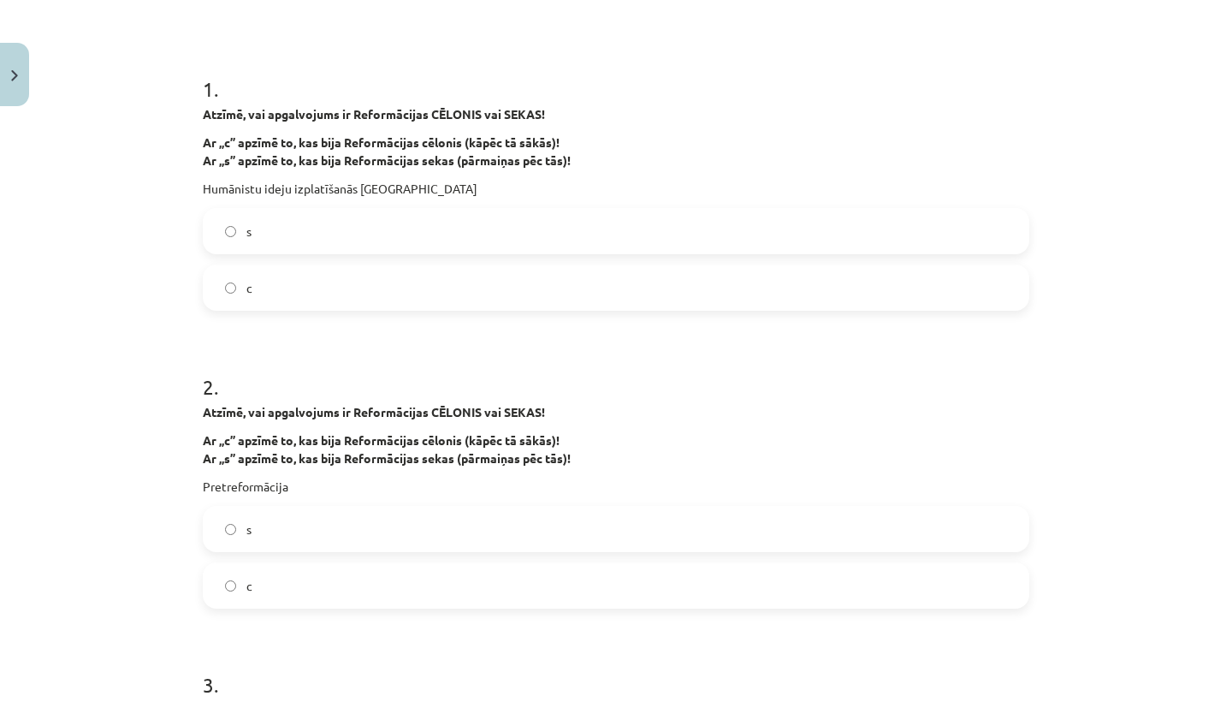
scroll to position [294, 0]
click at [222, 282] on label "с" at bounding box center [615, 286] width 823 height 43
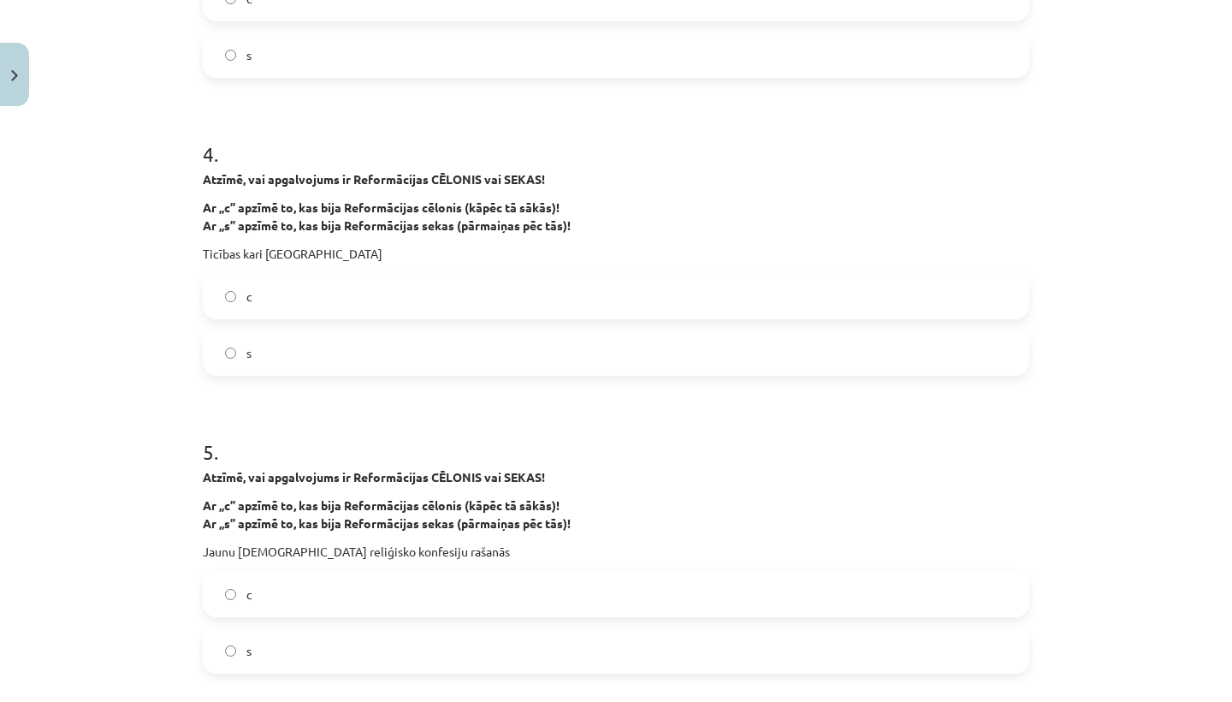
scroll to position [1129, 0]
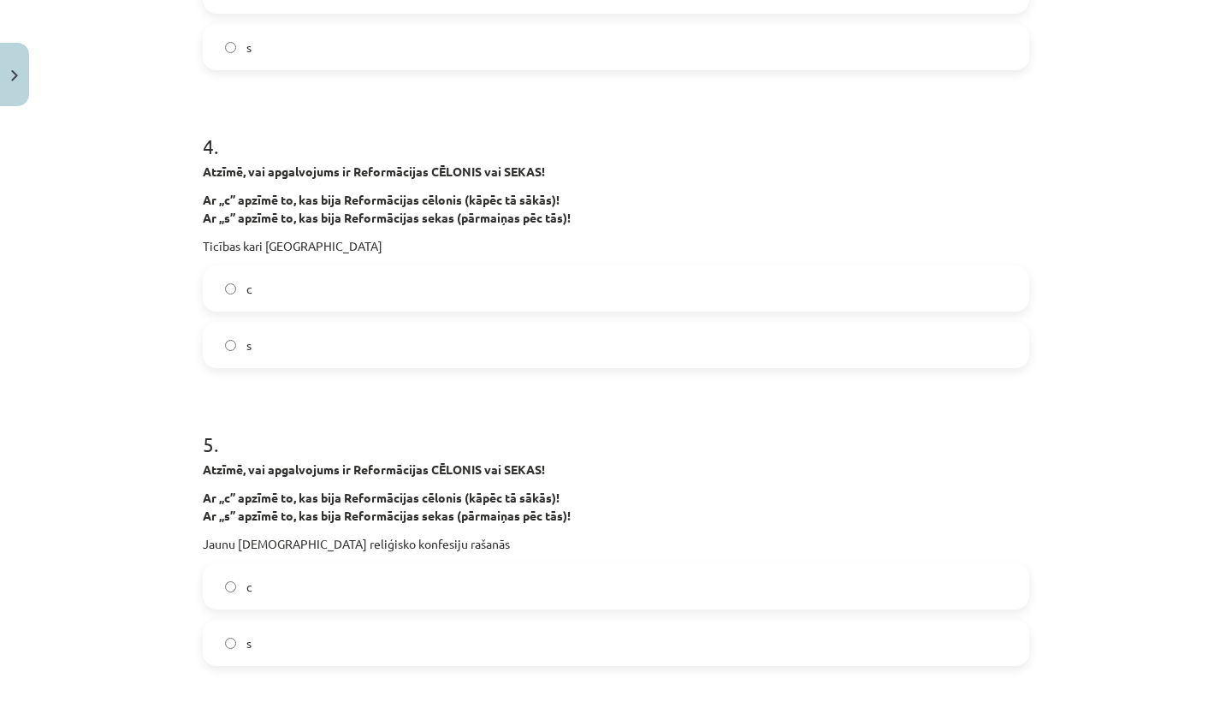
click at [224, 340] on label "s" at bounding box center [615, 344] width 823 height 43
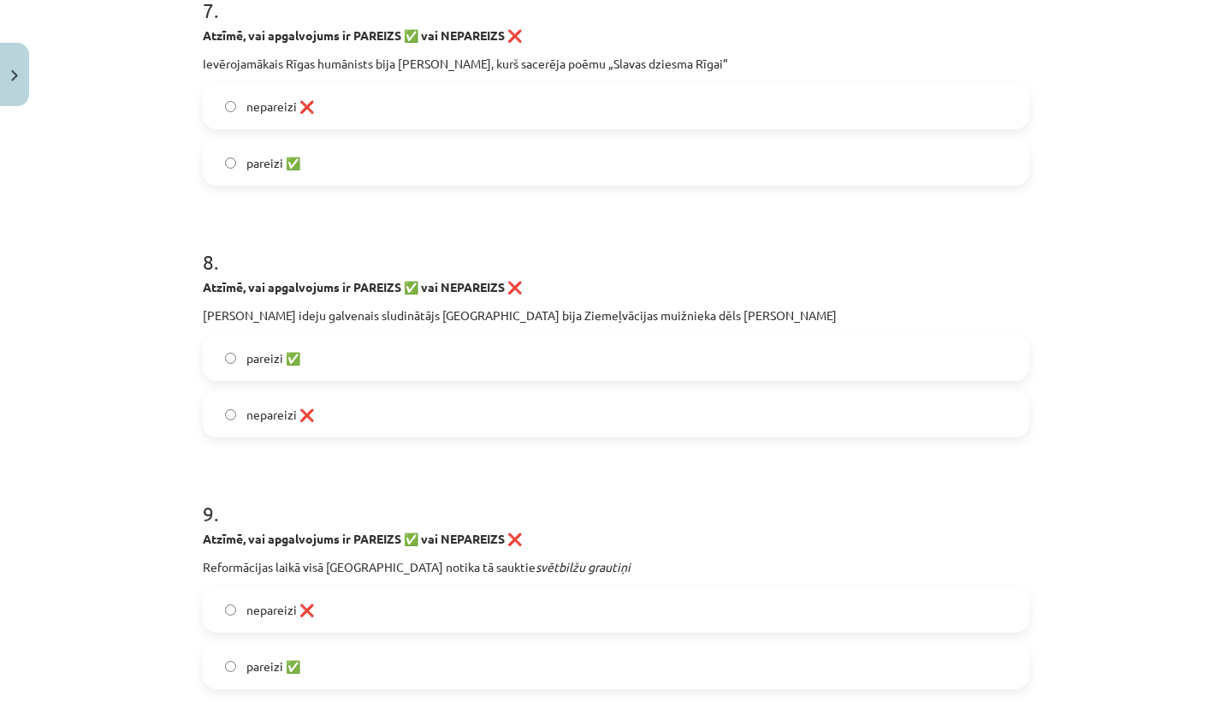
scroll to position [2124, 0]
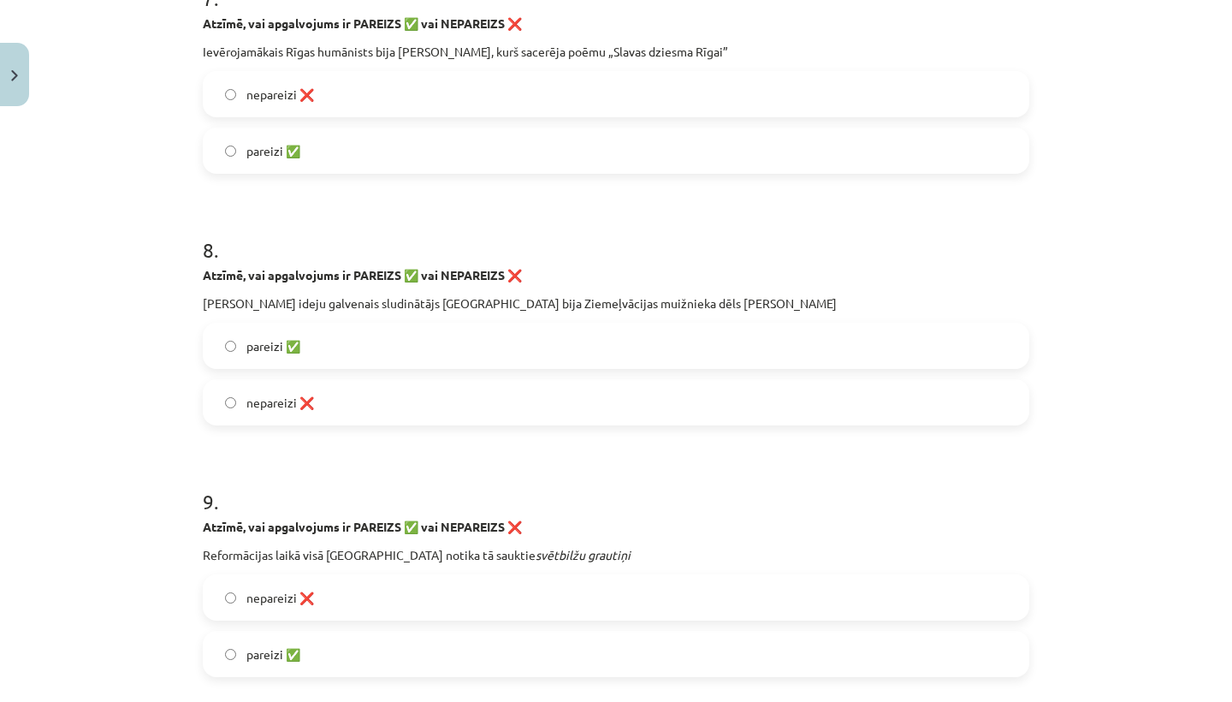
click at [219, 345] on label "pareizi ✅" at bounding box center [615, 345] width 823 height 43
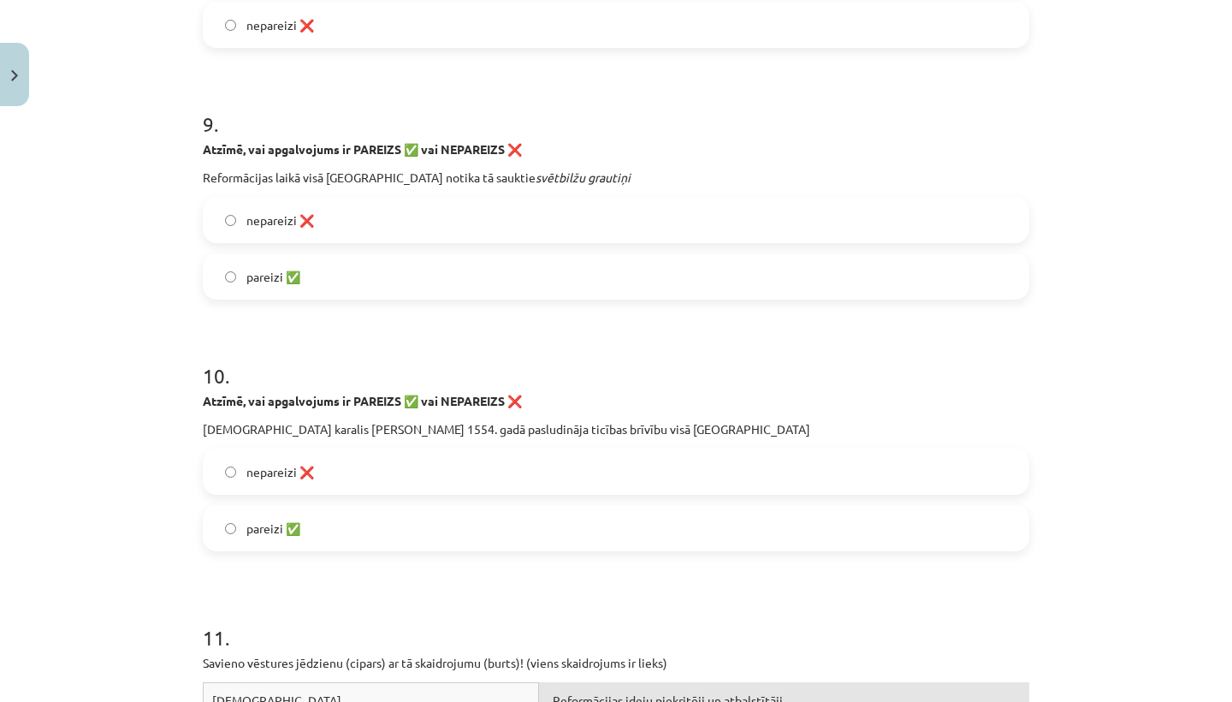
scroll to position [2500, 0]
click at [222, 276] on label "pareizi ✅" at bounding box center [615, 278] width 823 height 43
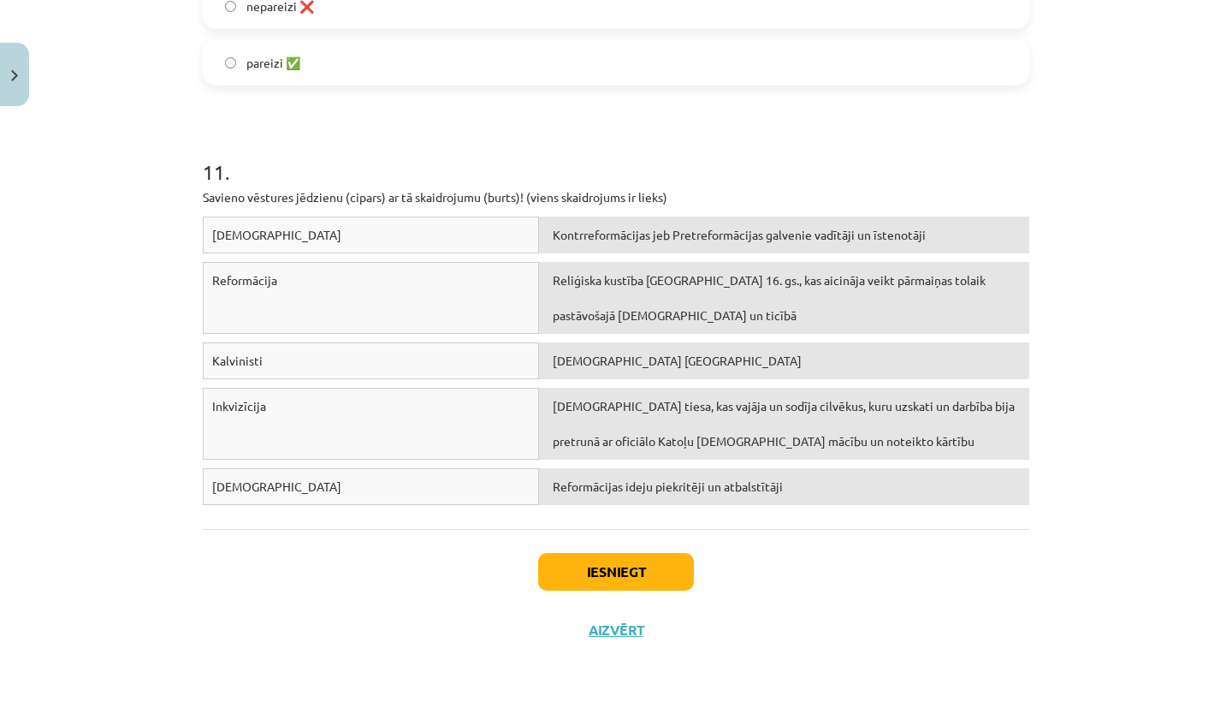
scroll to position [2970, 0]
click at [592, 570] on button "Iesniegt" at bounding box center [616, 572] width 156 height 38
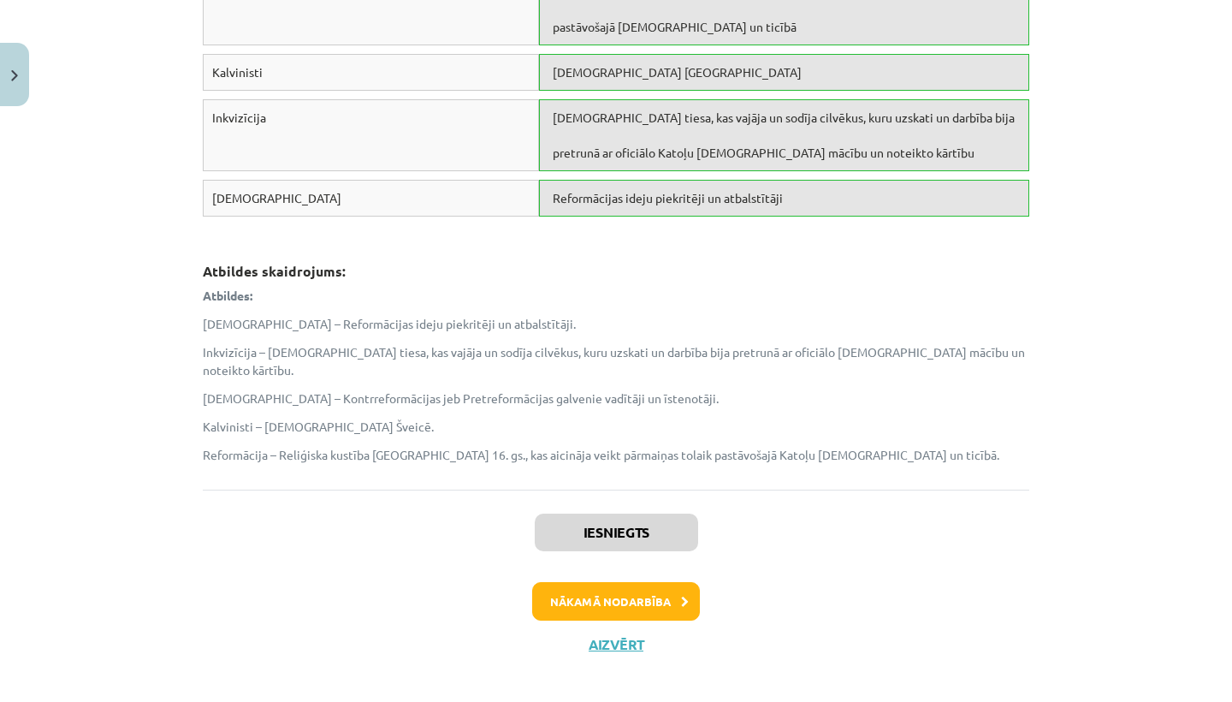
scroll to position [3254, 0]
click at [611, 586] on button "Nākamā nodarbība" at bounding box center [616, 603] width 168 height 39
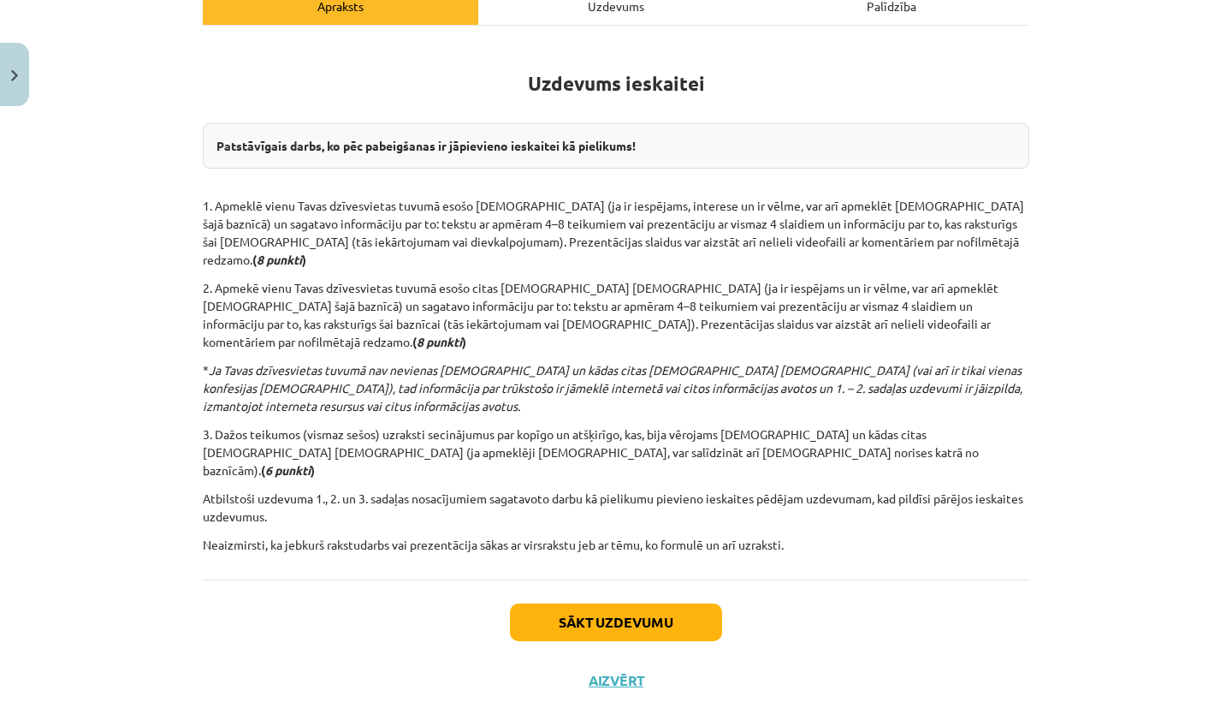
scroll to position [264, 0]
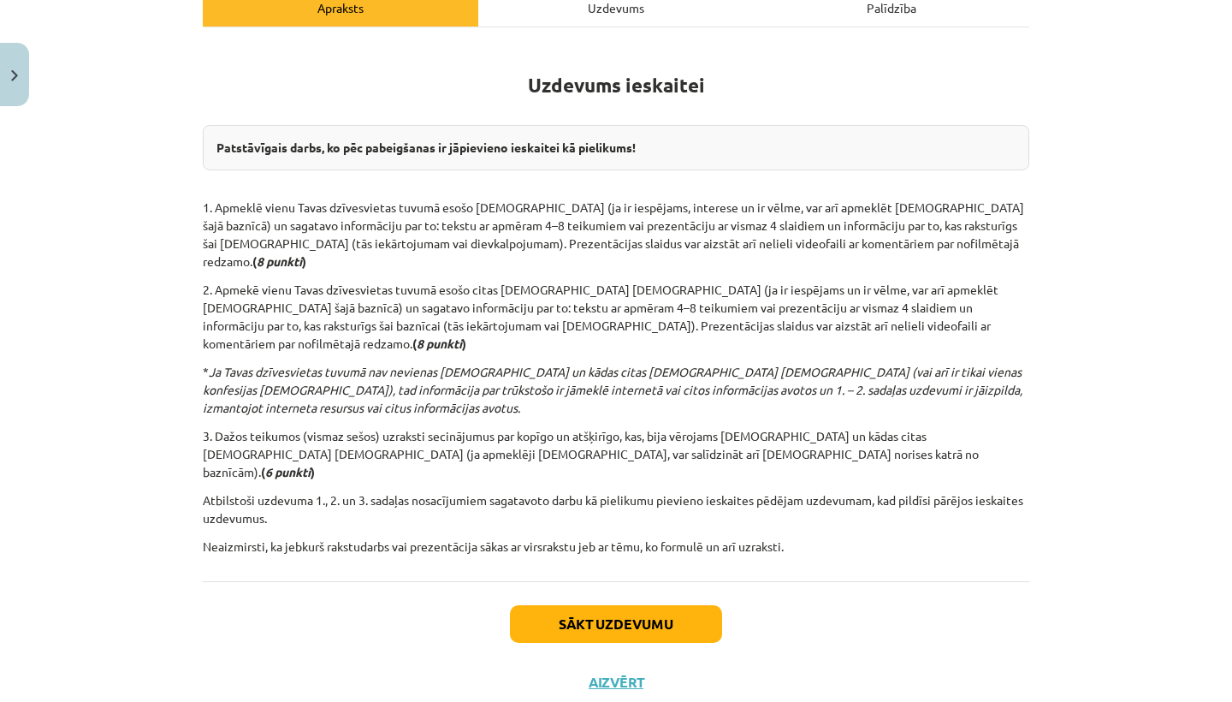
click at [615, 673] on button "Aizvērt" at bounding box center [616, 681] width 65 height 17
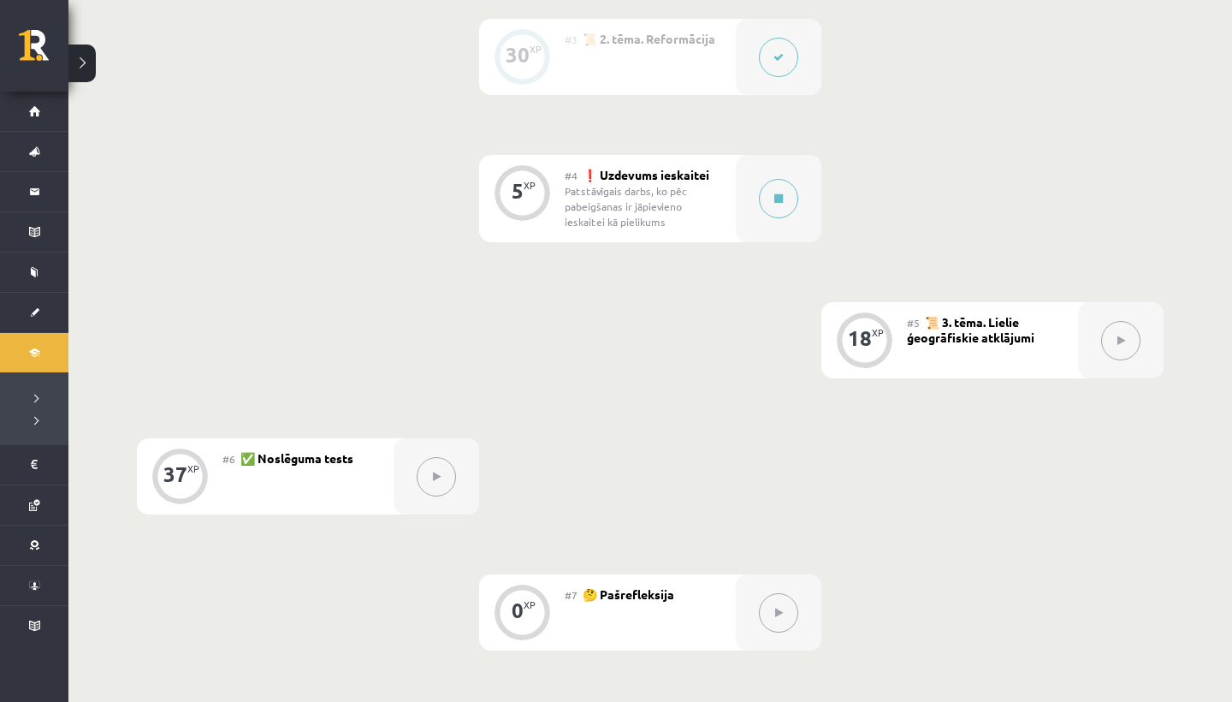
scroll to position [746, 0]
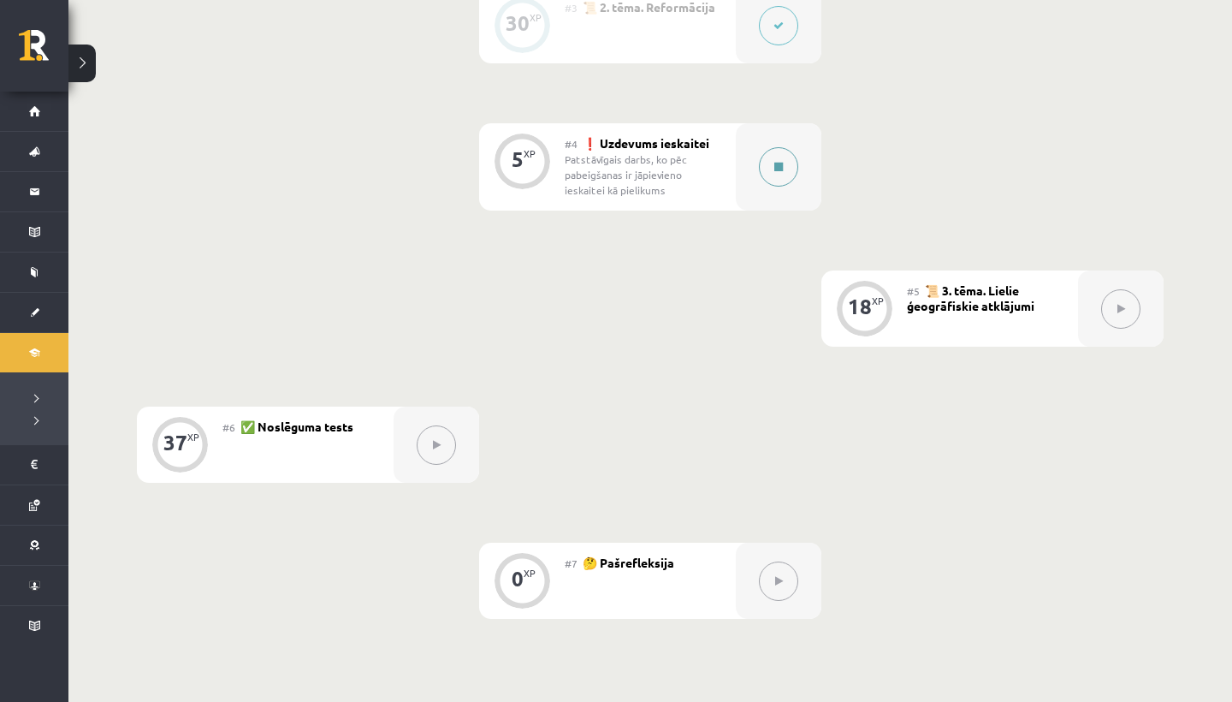
click at [783, 162] on icon at bounding box center [778, 167] width 9 height 10
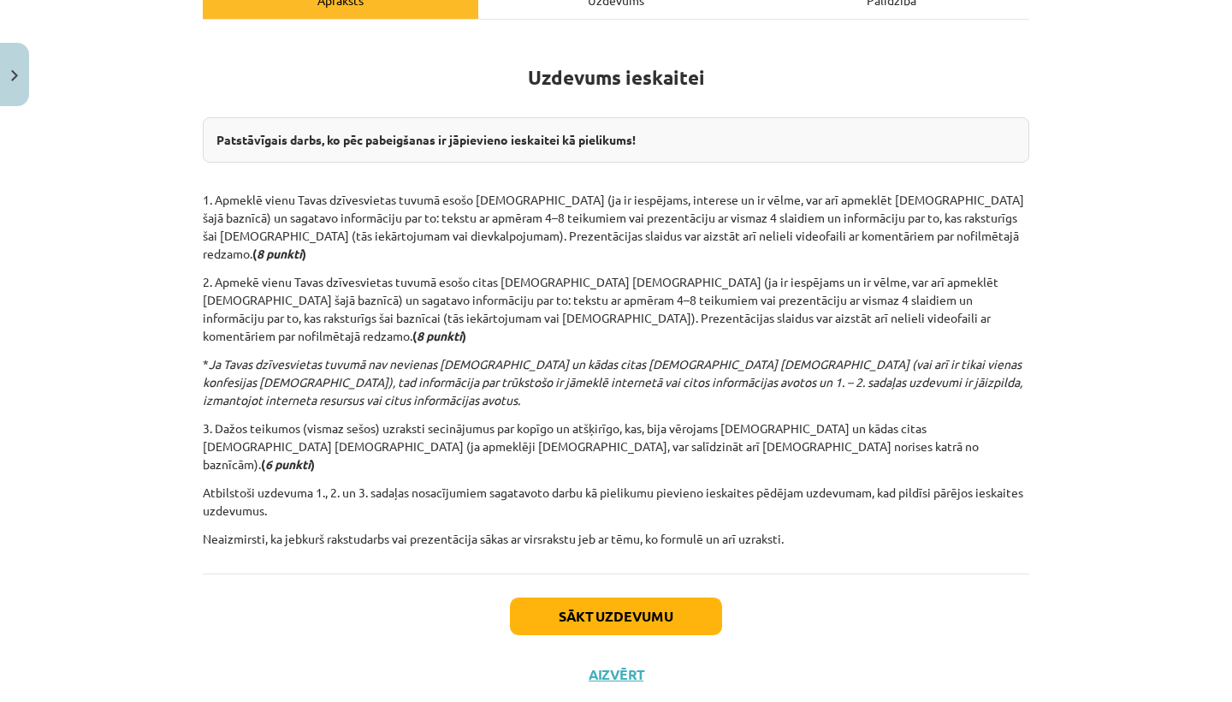
scroll to position [264, 0]
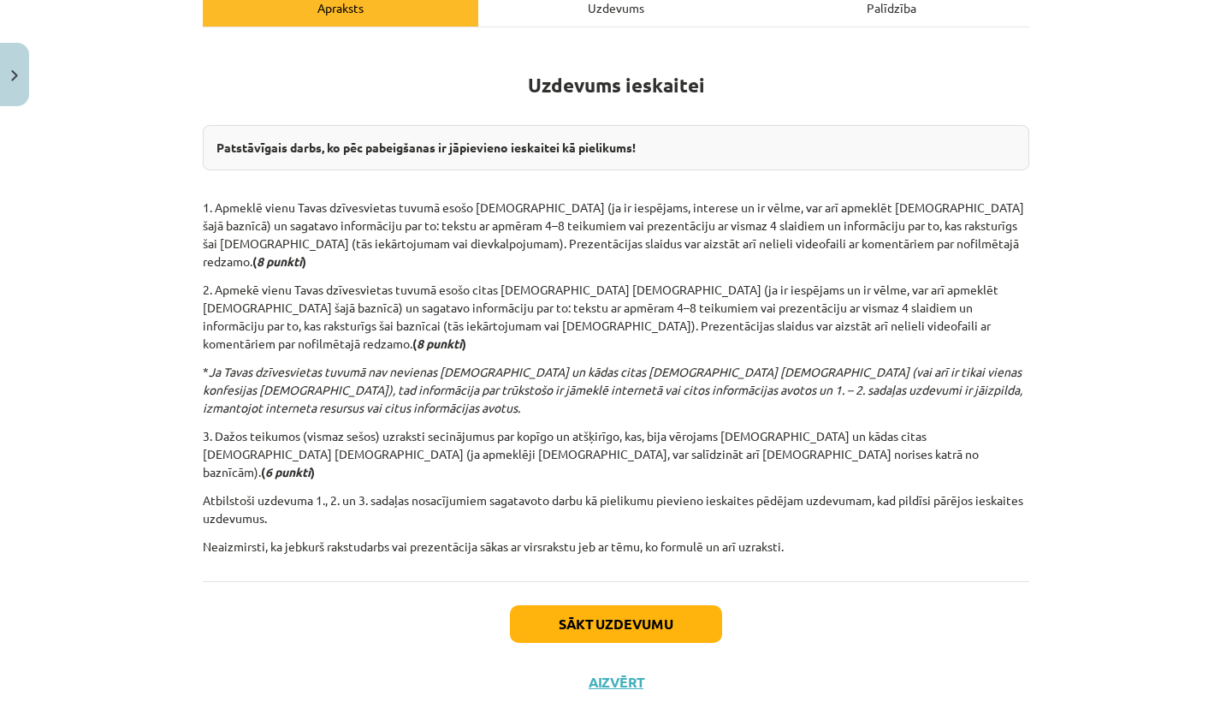
click at [572, 605] on button "Sākt uzdevumu" at bounding box center [616, 624] width 212 height 38
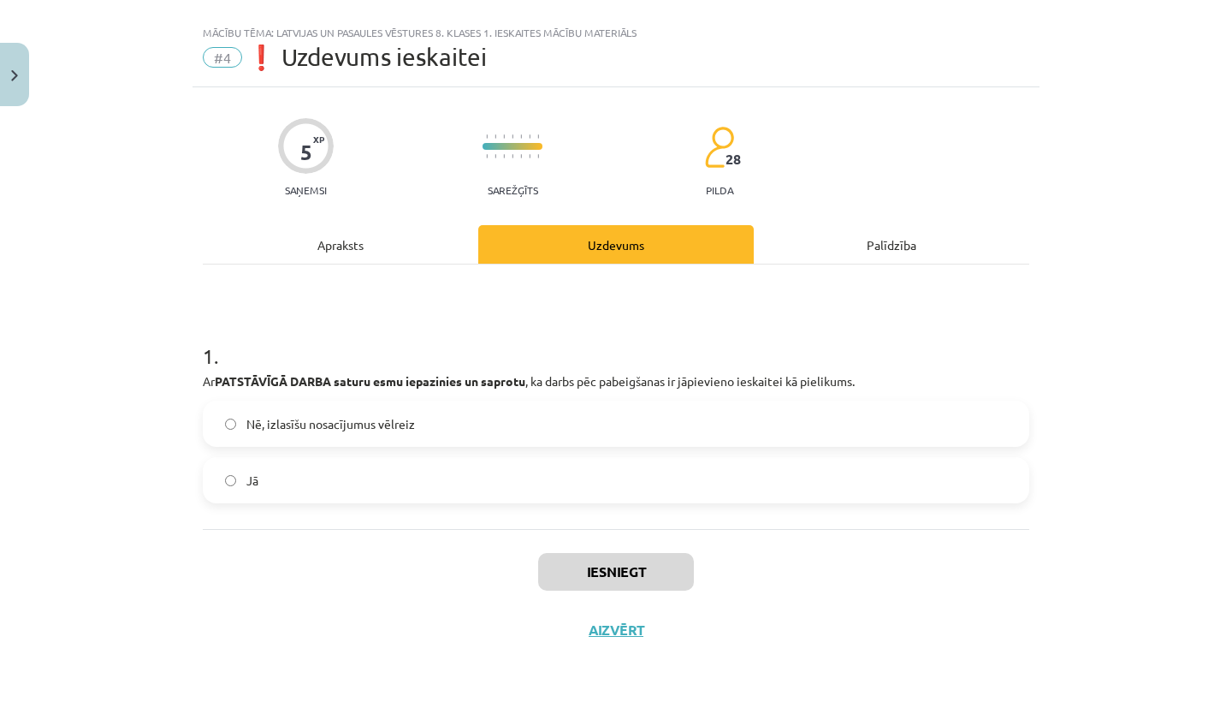
scroll to position [29, 0]
click at [338, 242] on div "Apraksts" at bounding box center [341, 244] width 276 height 39
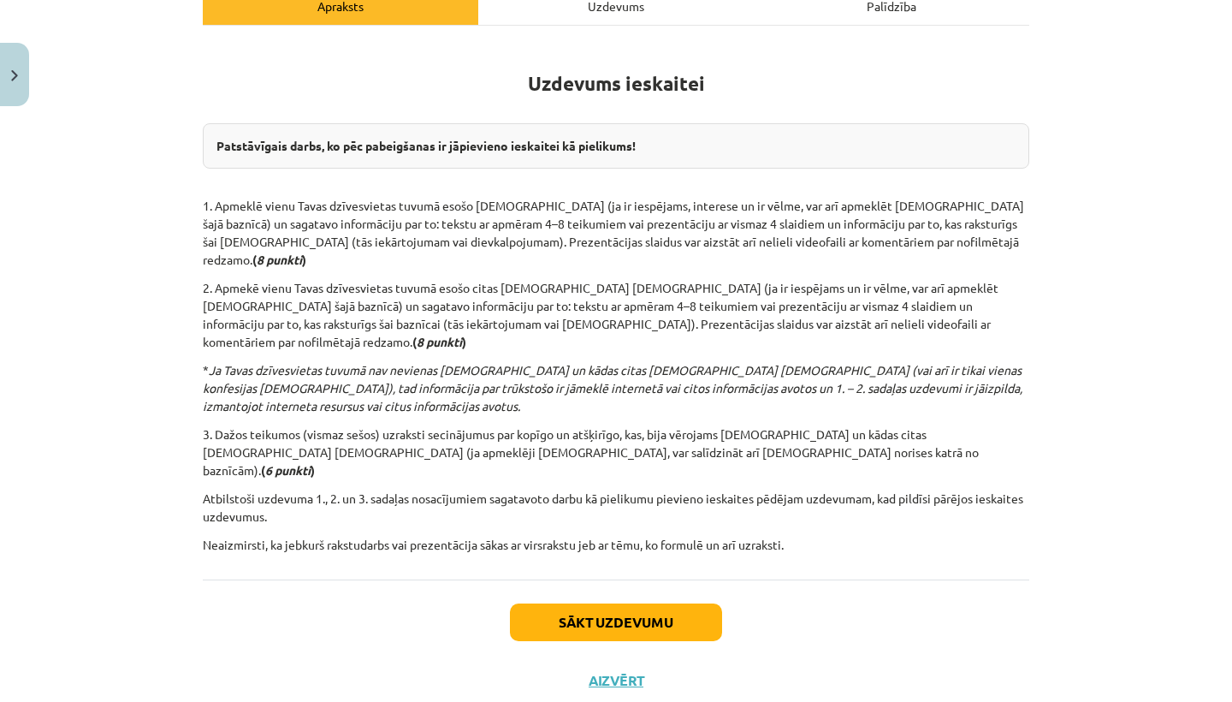
scroll to position [264, 0]
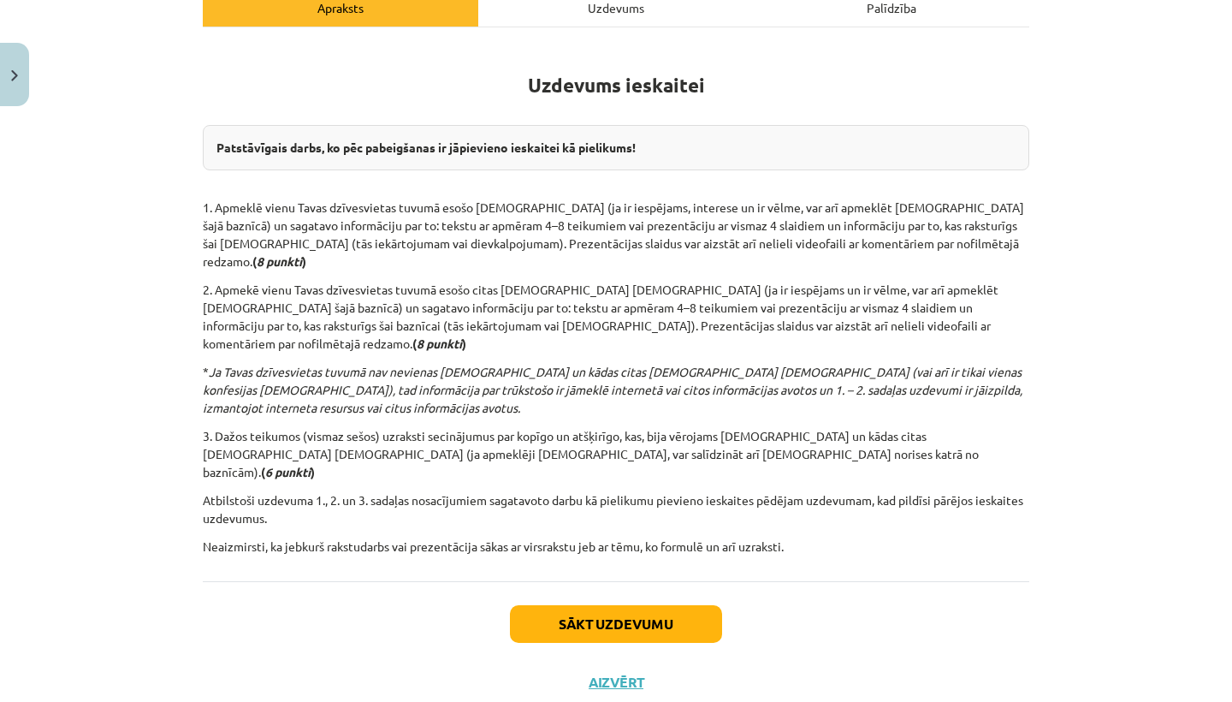
click at [546, 605] on button "Sākt uzdevumu" at bounding box center [616, 624] width 212 height 38
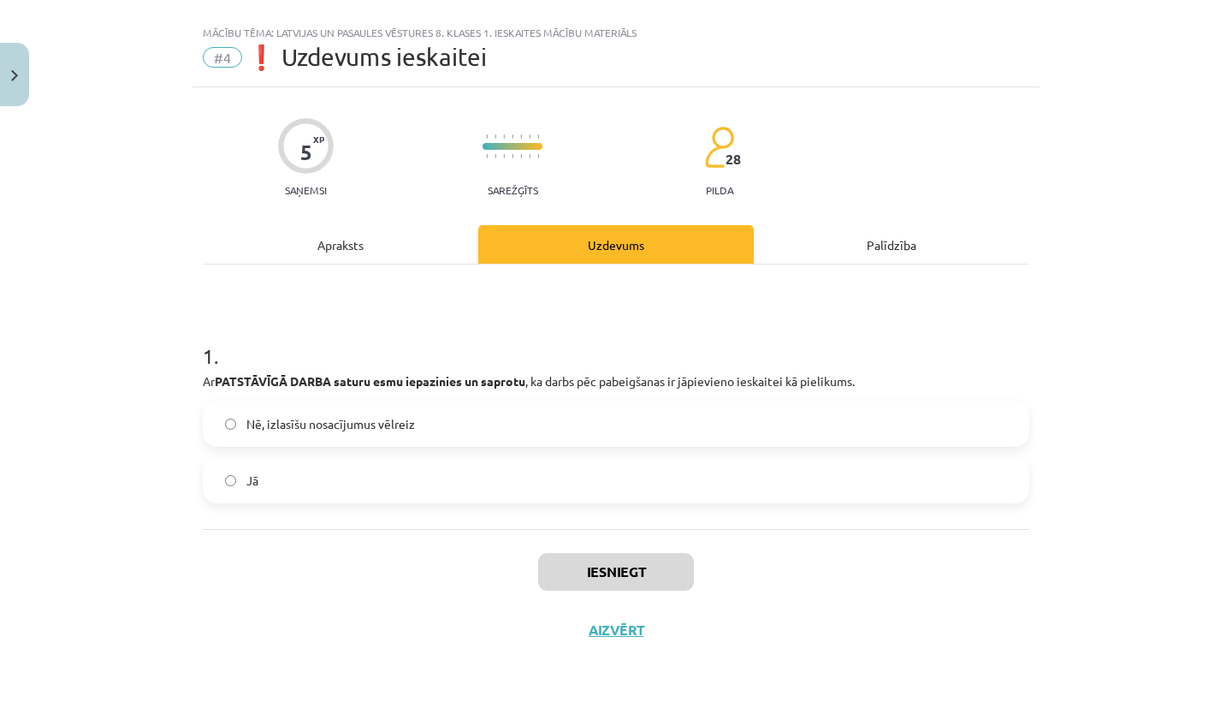
scroll to position [29, 0]
click at [277, 491] on label "Jā" at bounding box center [615, 480] width 823 height 43
click at [611, 569] on button "Iesniegt" at bounding box center [616, 572] width 156 height 38
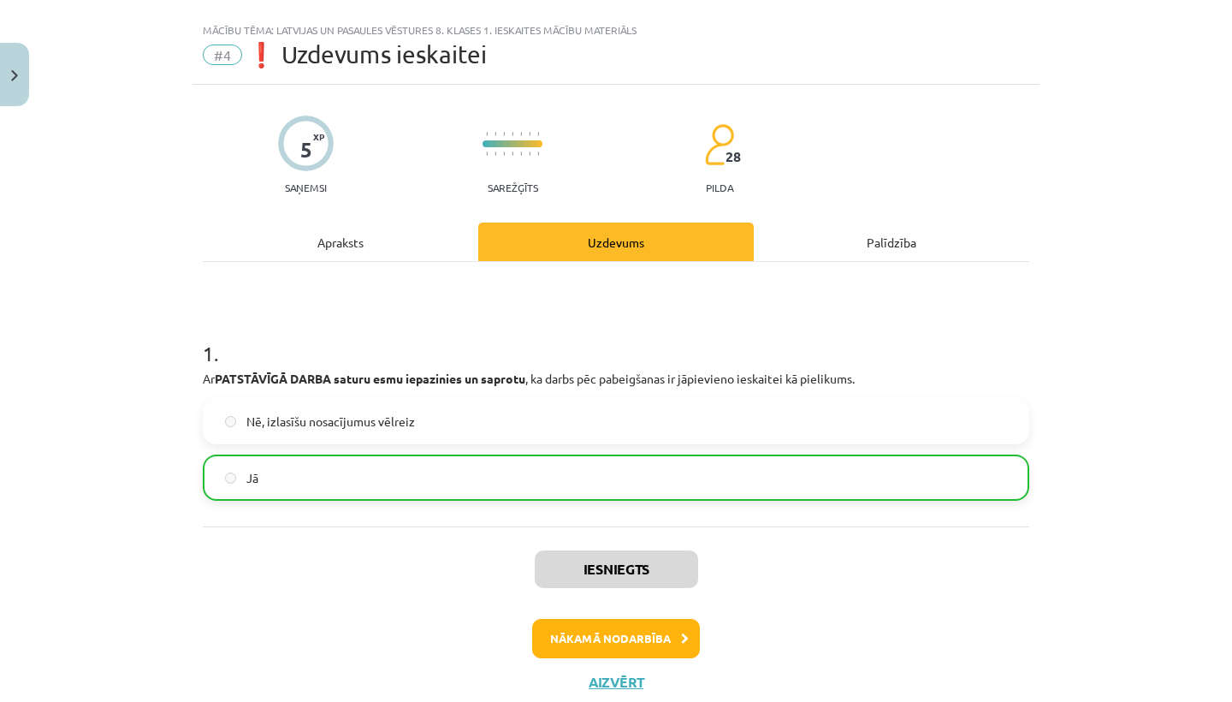
click at [600, 637] on button "Nākamā nodarbība" at bounding box center [616, 638] width 168 height 39
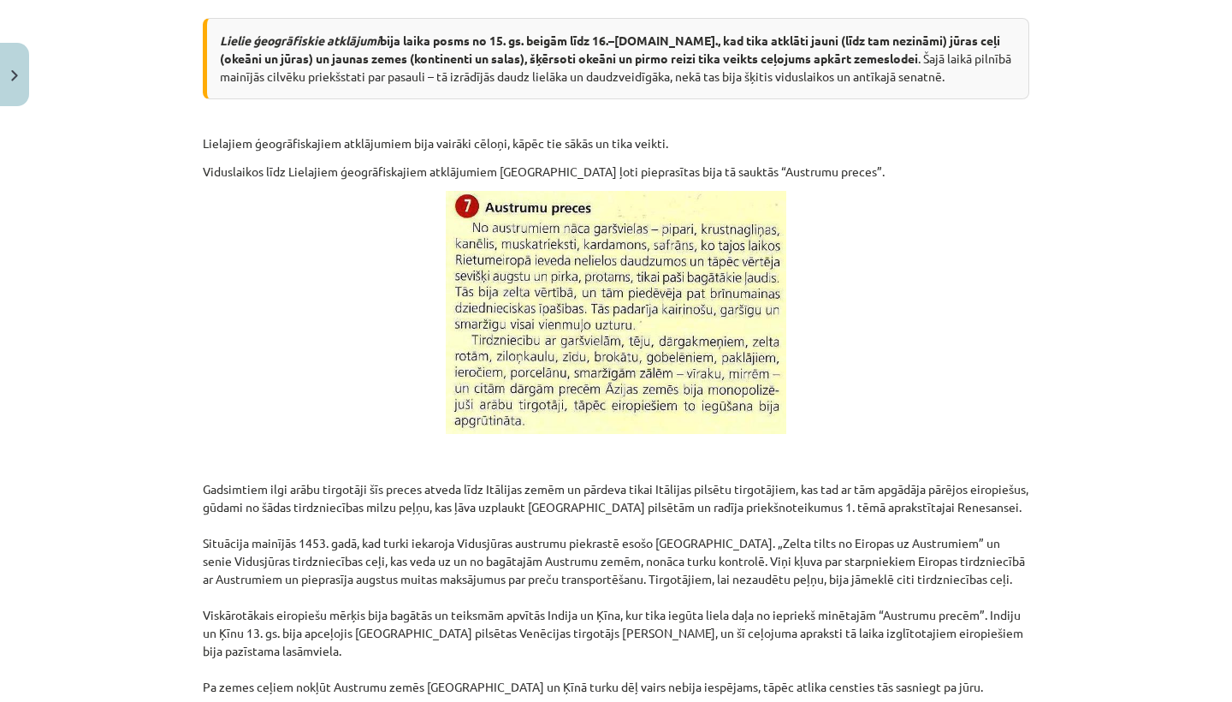
scroll to position [0, 0]
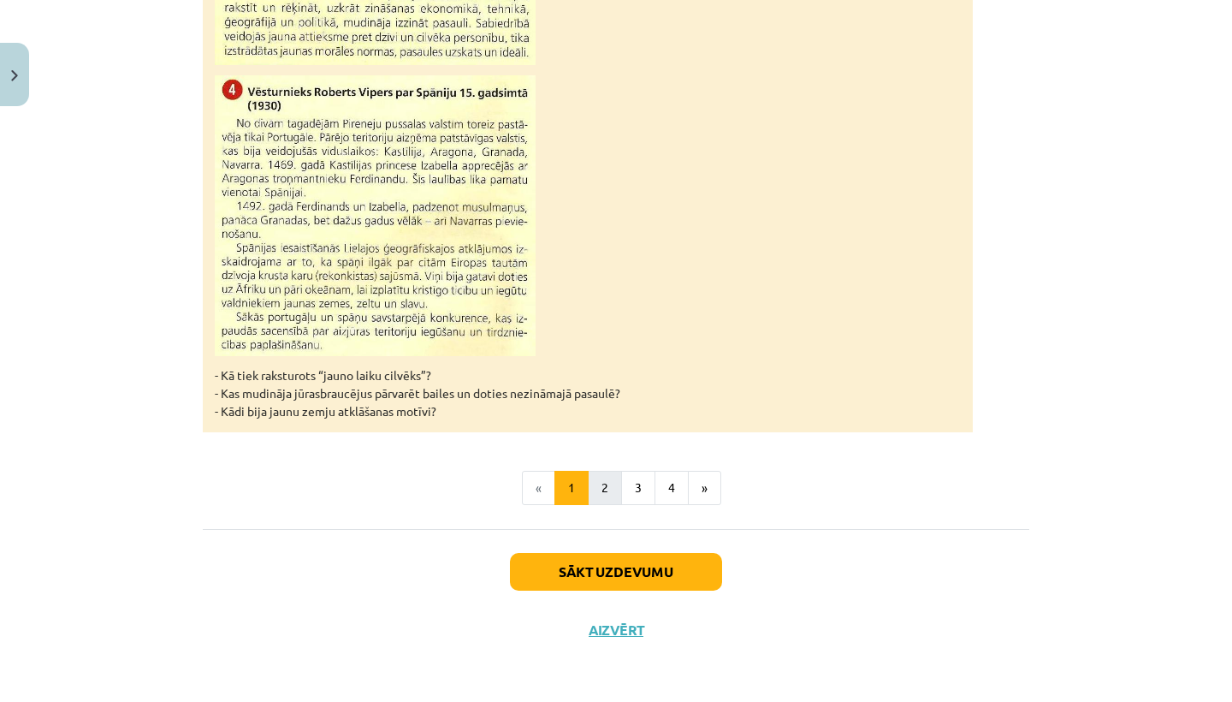
click at [613, 485] on button "2" at bounding box center [605, 488] width 34 height 34
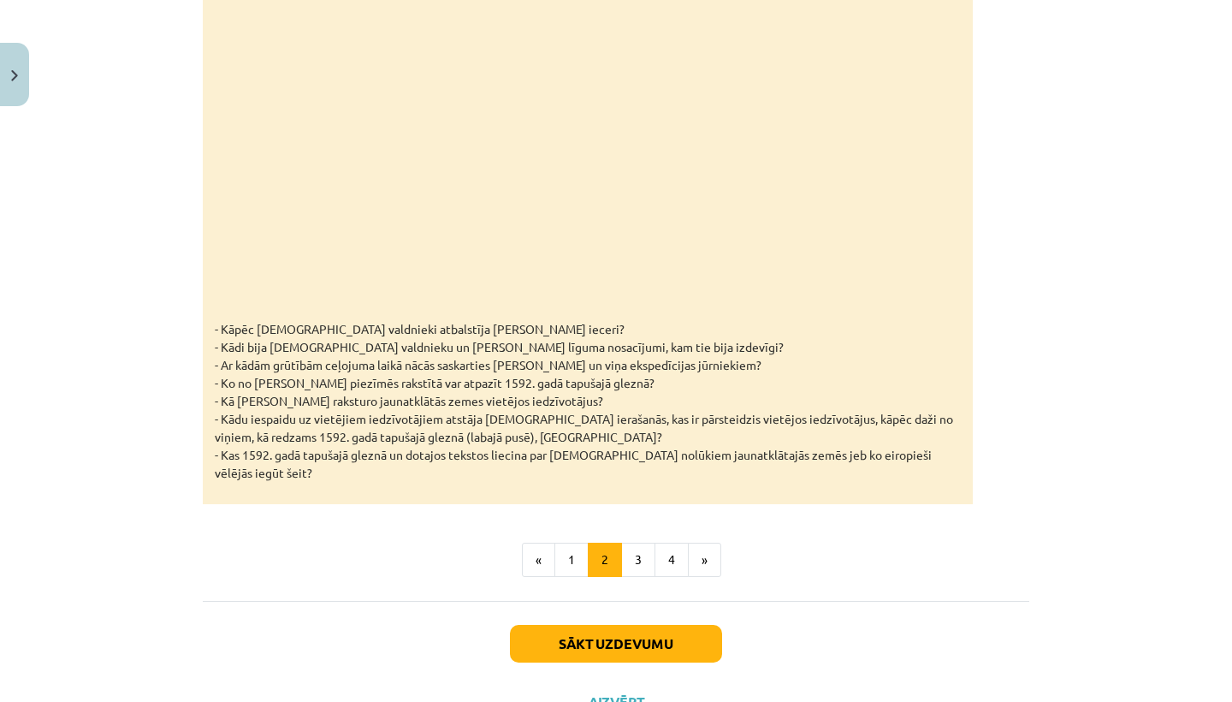
scroll to position [2539, 0]
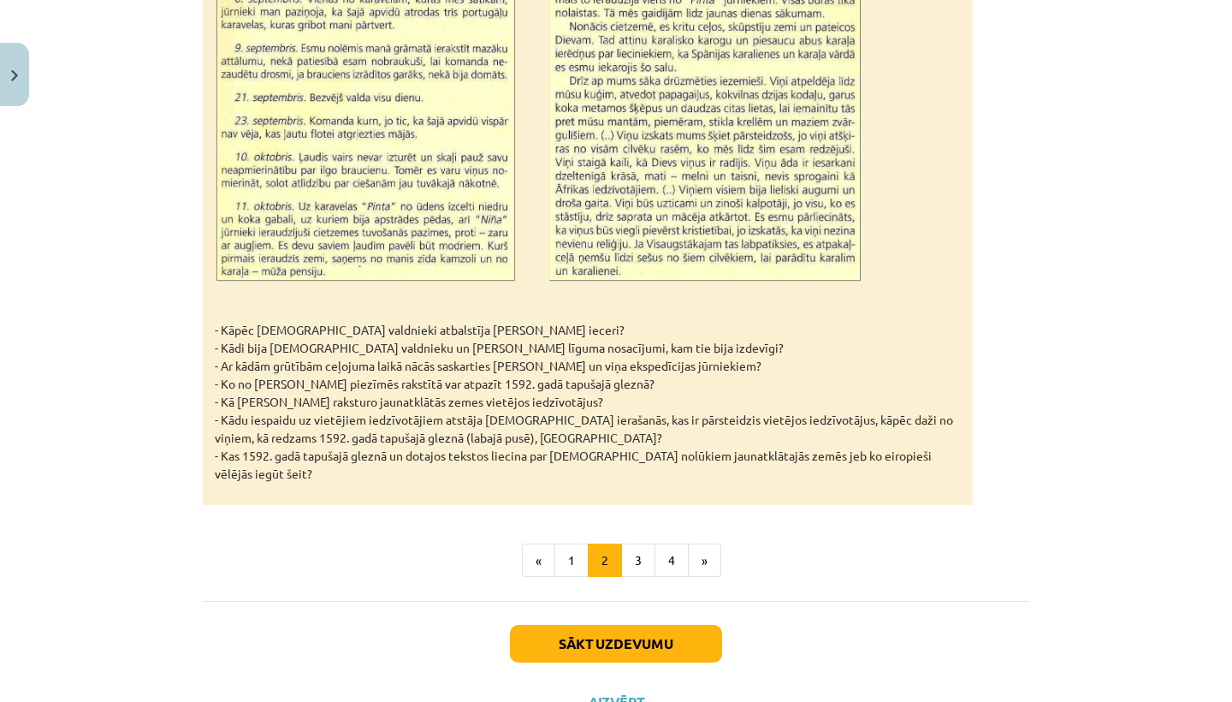
click at [608, 693] on button "Aizvērt" at bounding box center [616, 701] width 65 height 17
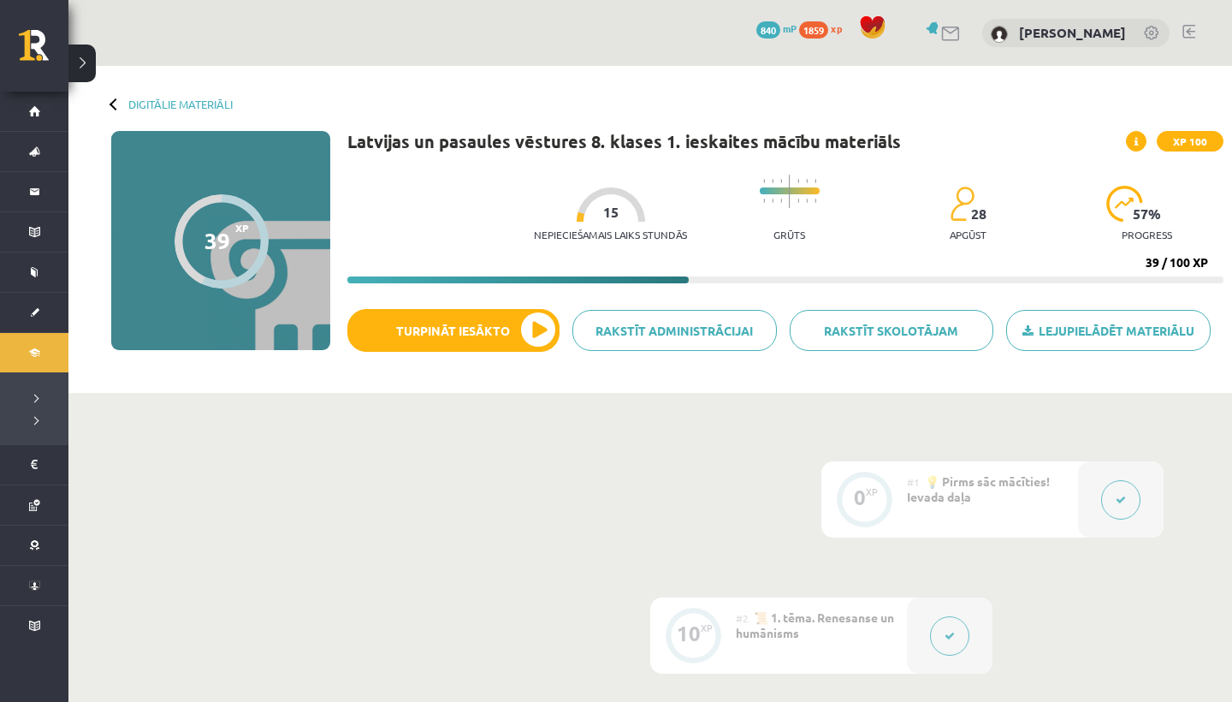
scroll to position [0, 0]
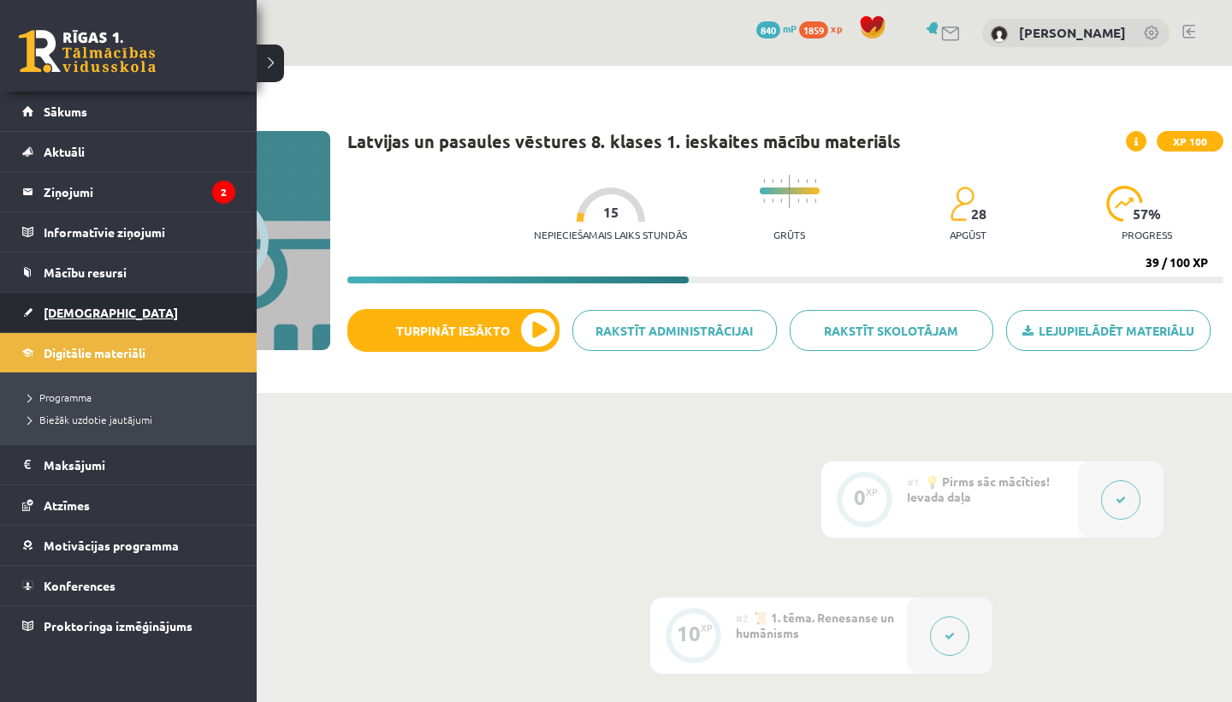
click at [49, 308] on span "[DEMOGRAPHIC_DATA]" at bounding box center [111, 312] width 134 height 15
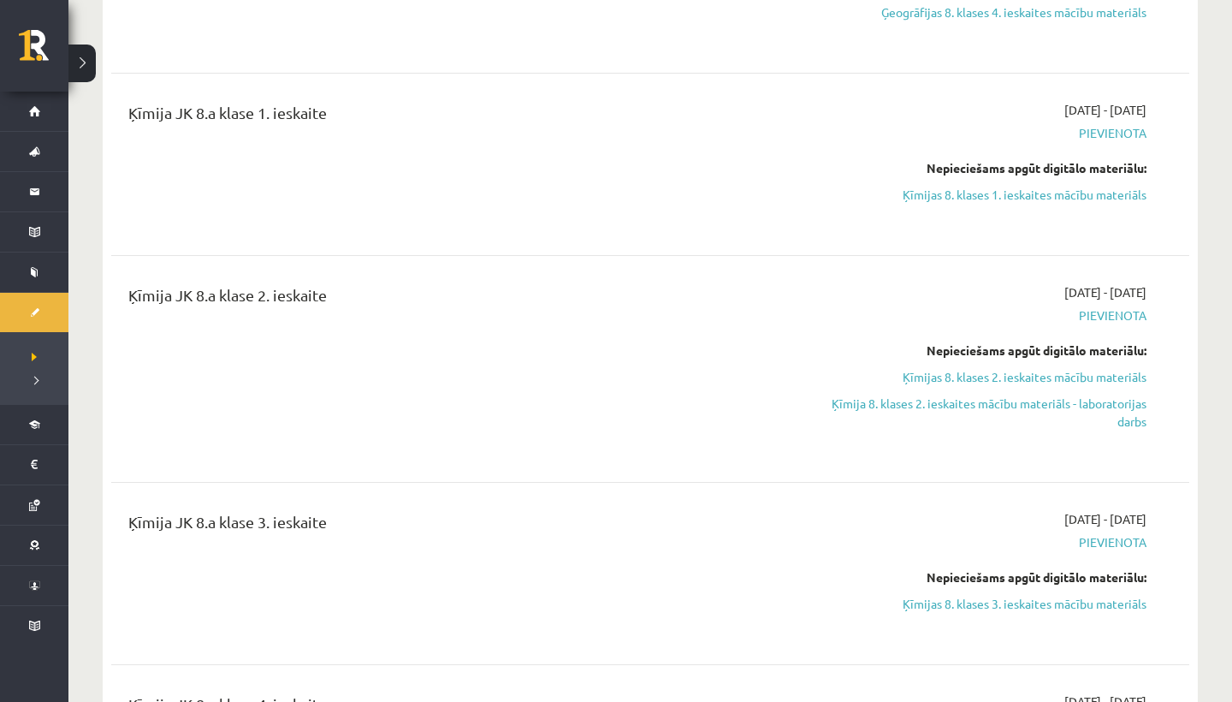
scroll to position [2251, 0]
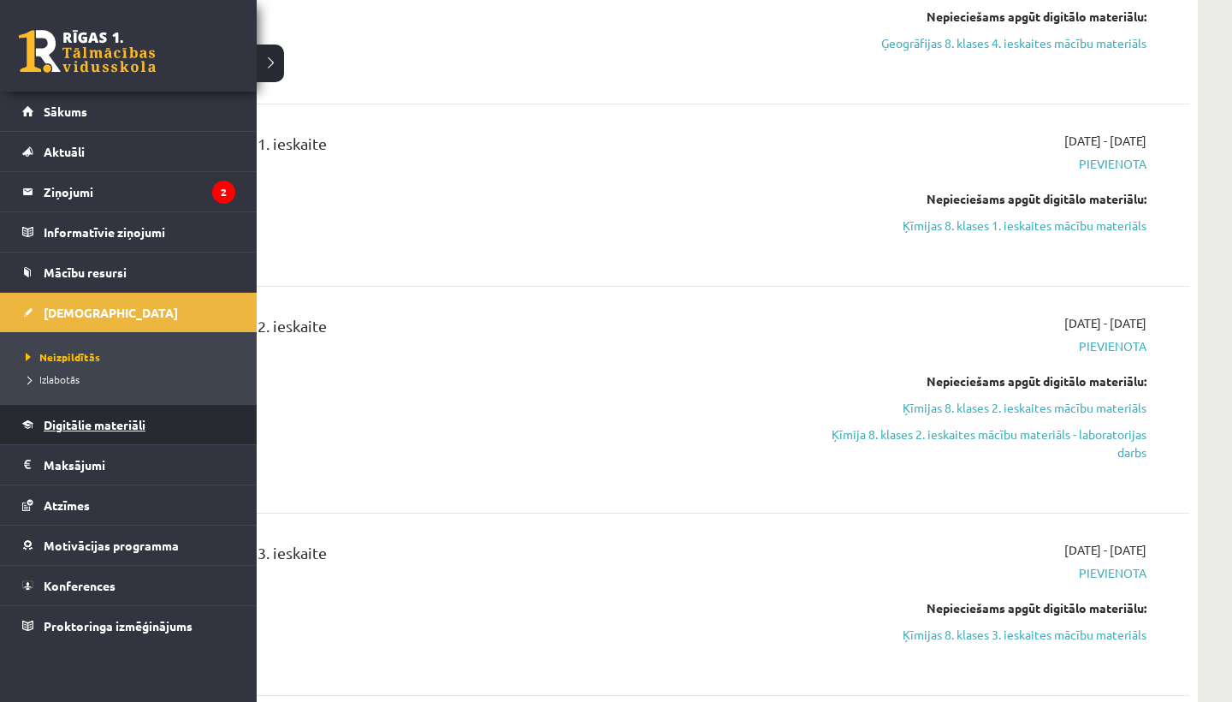
click at [66, 419] on span "Digitālie materiāli" at bounding box center [95, 424] width 102 height 15
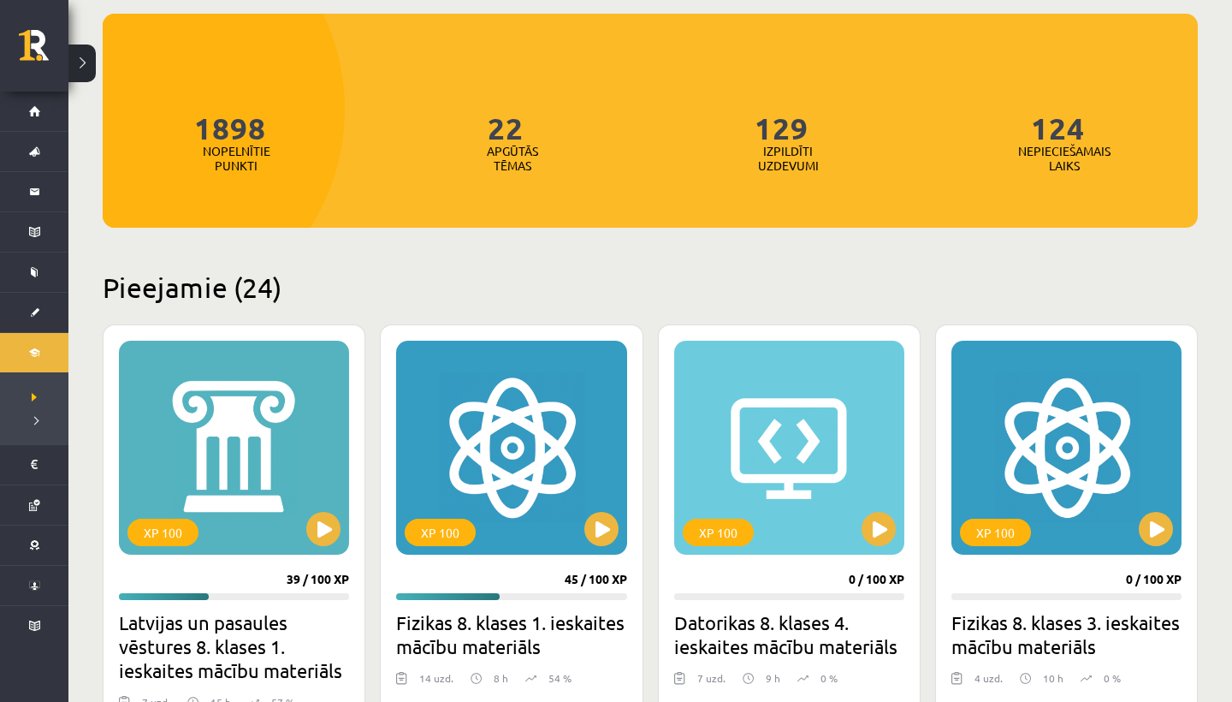
scroll to position [82, 0]
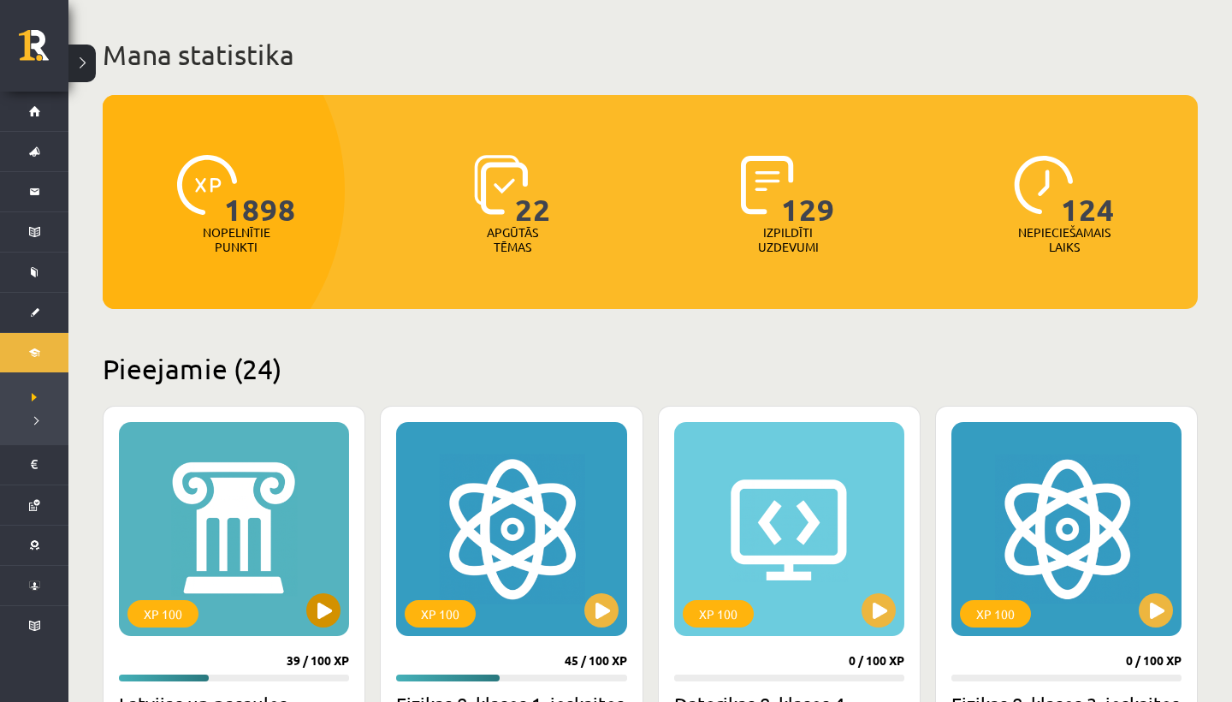
click at [321, 610] on button at bounding box center [323, 610] width 34 height 34
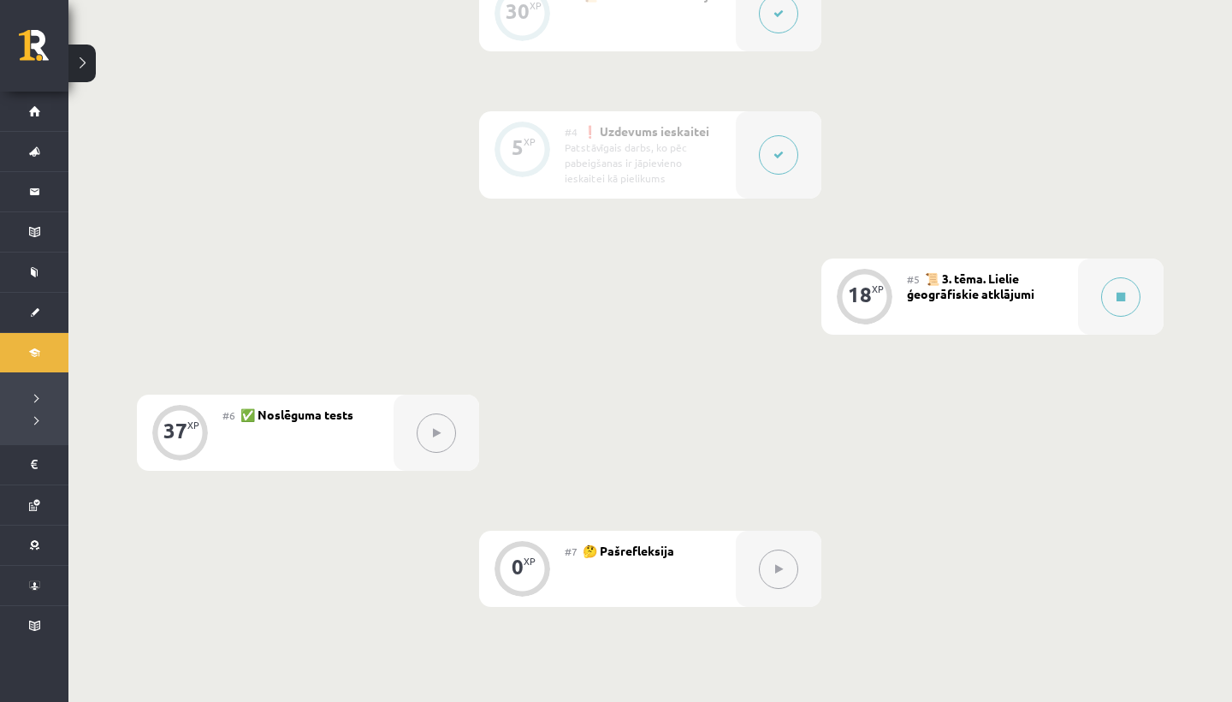
scroll to position [764, 0]
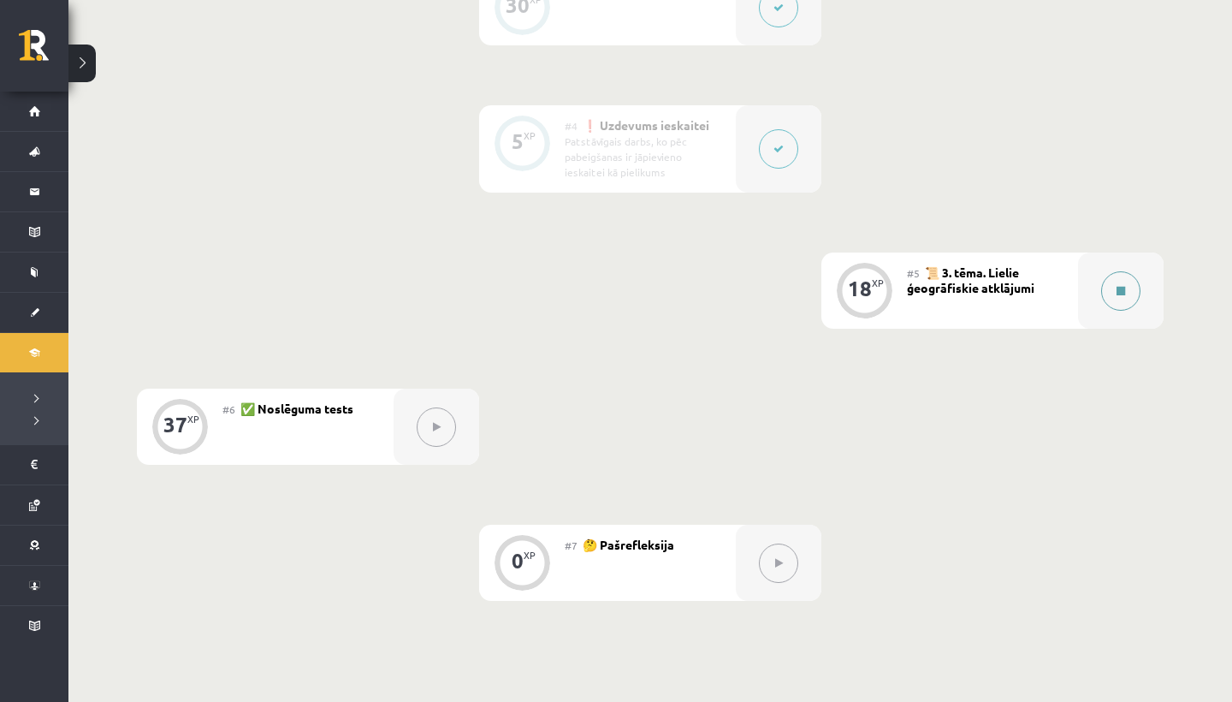
click at [1117, 294] on icon at bounding box center [1121, 291] width 9 height 10
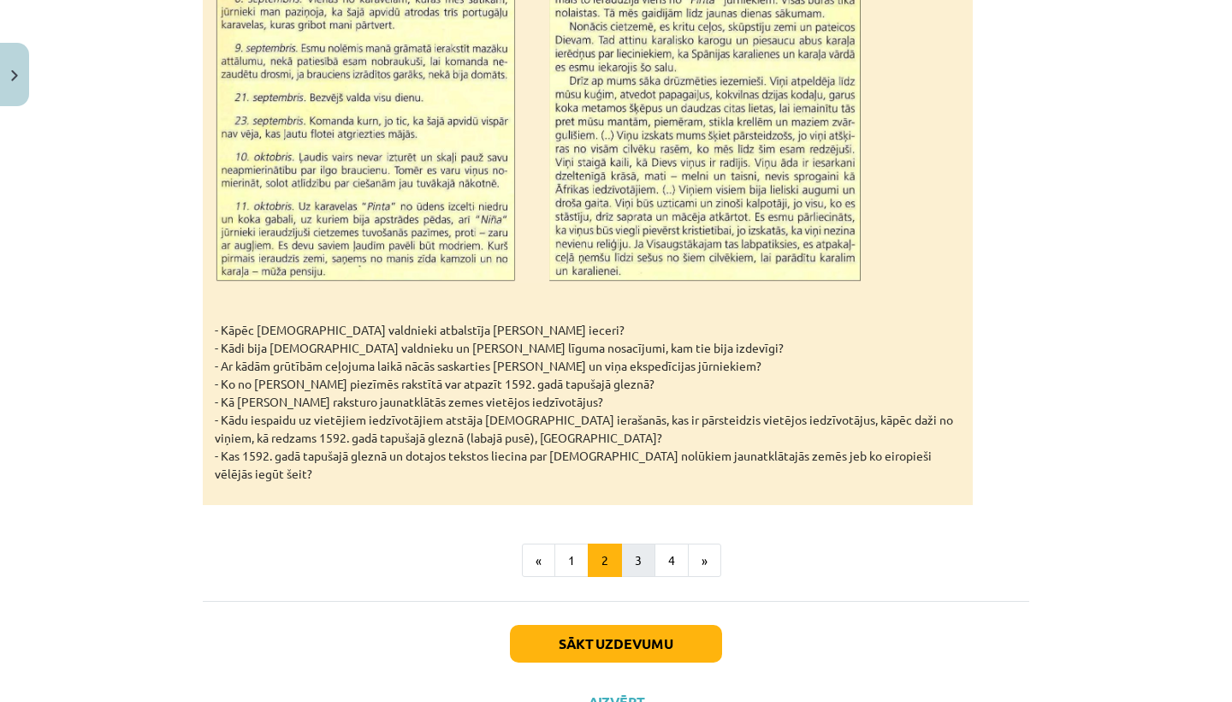
click at [641, 543] on button "3" at bounding box center [638, 560] width 34 height 34
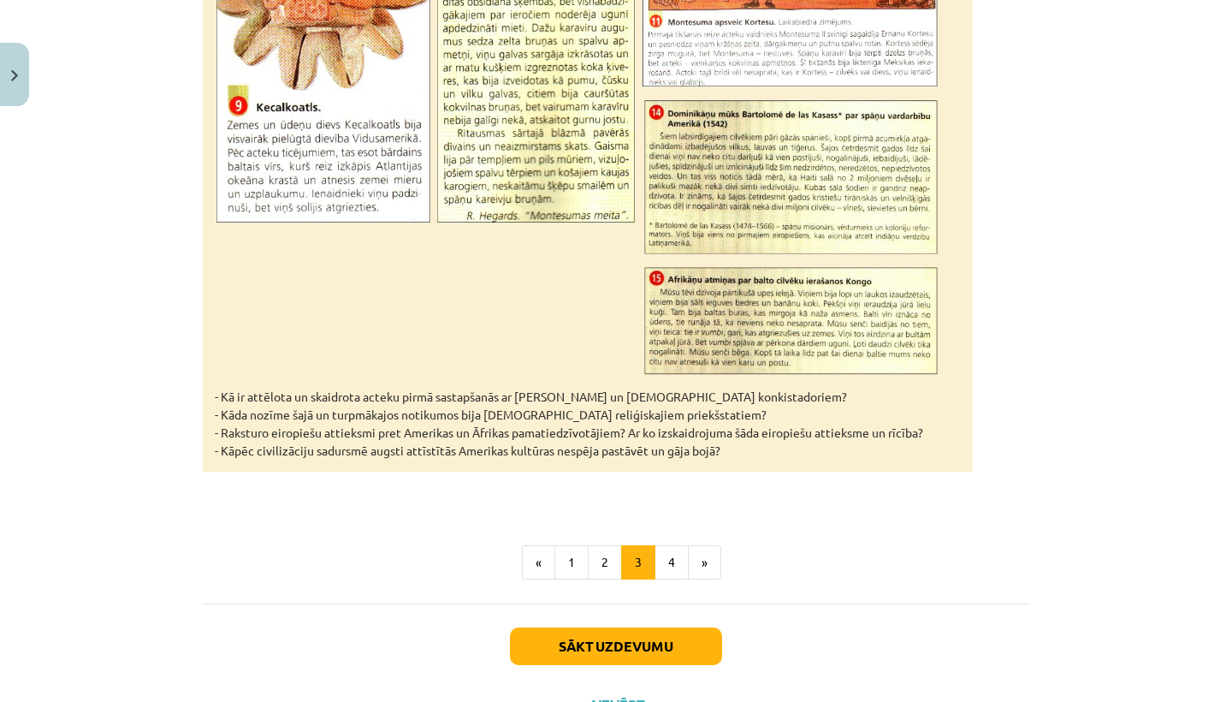
scroll to position [5487, 0]
click at [670, 546] on button "4" at bounding box center [672, 563] width 34 height 34
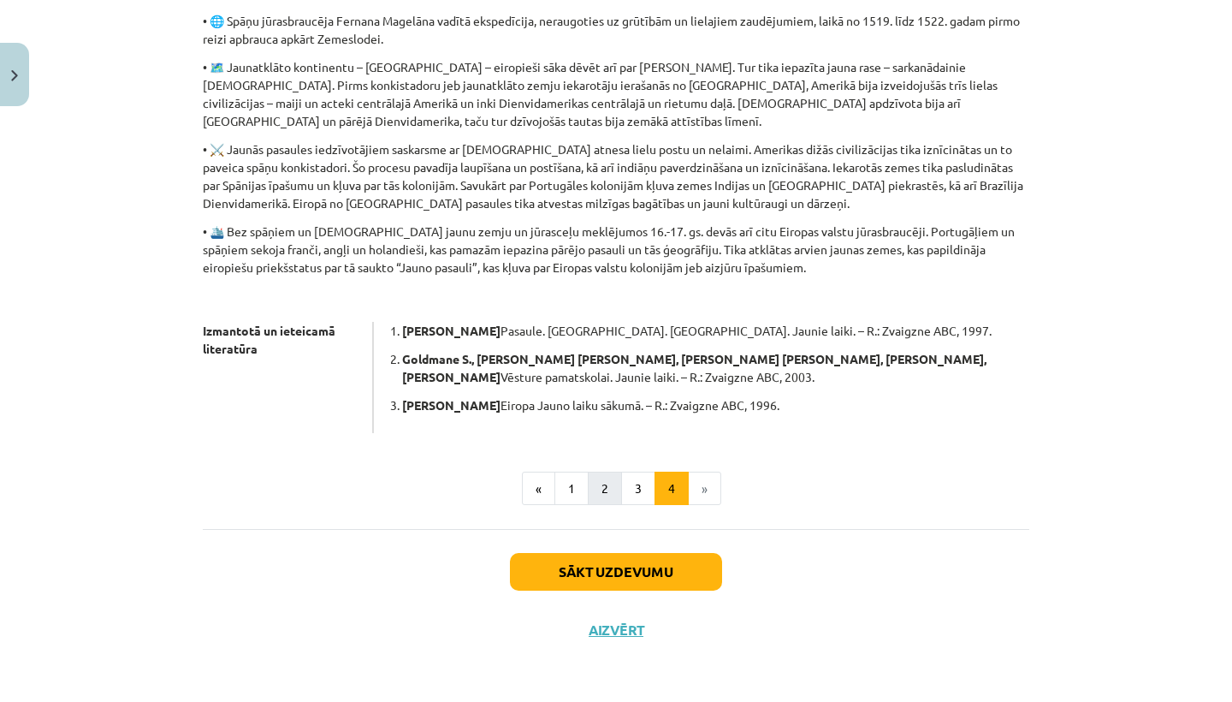
scroll to position [582, 0]
click at [590, 562] on button "Sākt uzdevumu" at bounding box center [616, 572] width 212 height 38
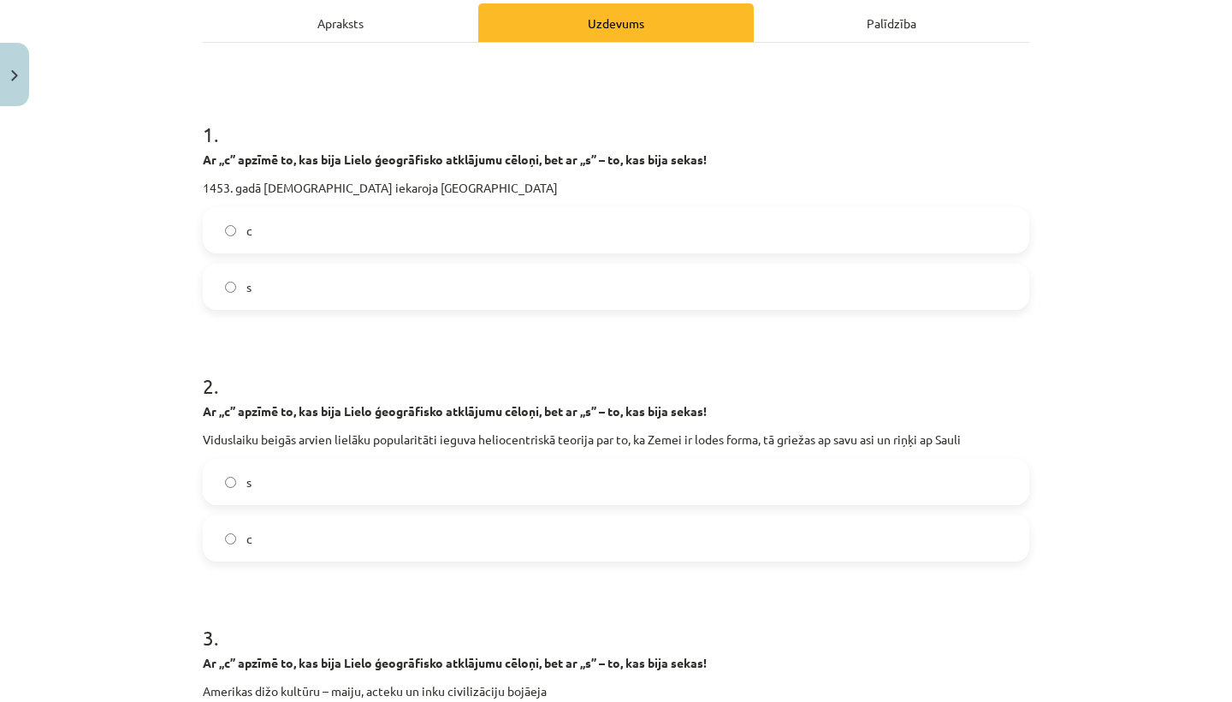
scroll to position [246, 0]
click at [222, 276] on label "s" at bounding box center [615, 288] width 823 height 43
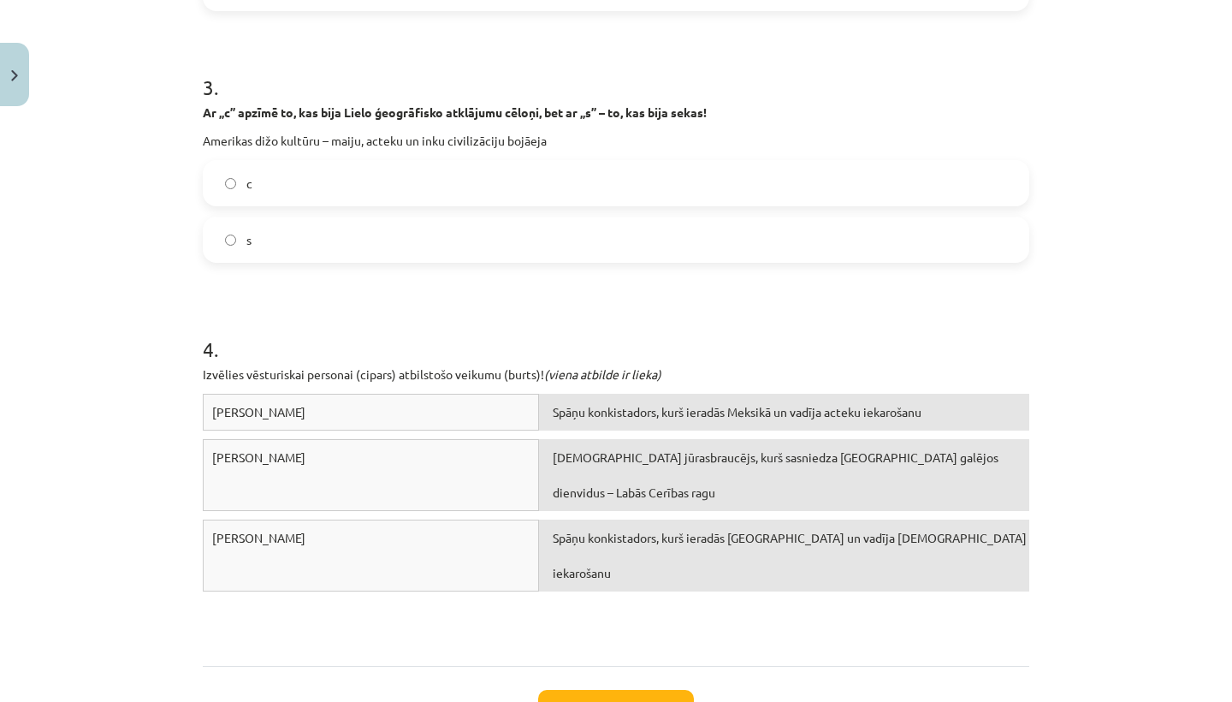
scroll to position [821, 0]
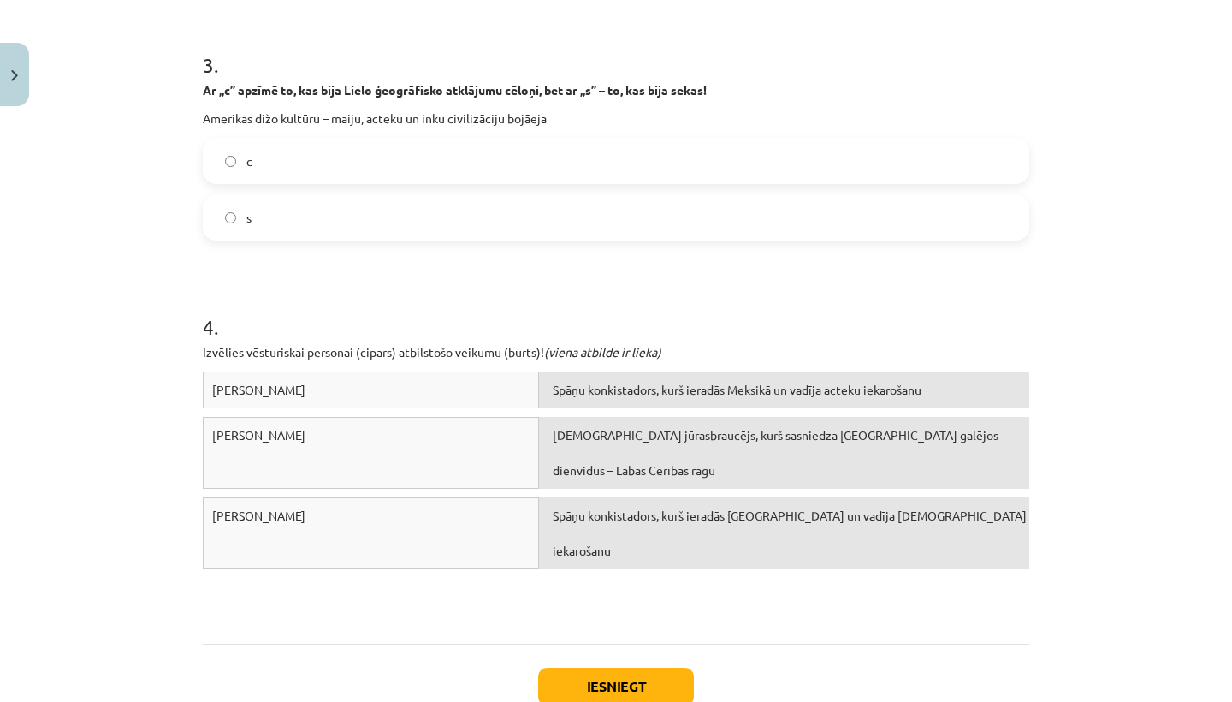
click at [218, 216] on label "s" at bounding box center [615, 217] width 823 height 43
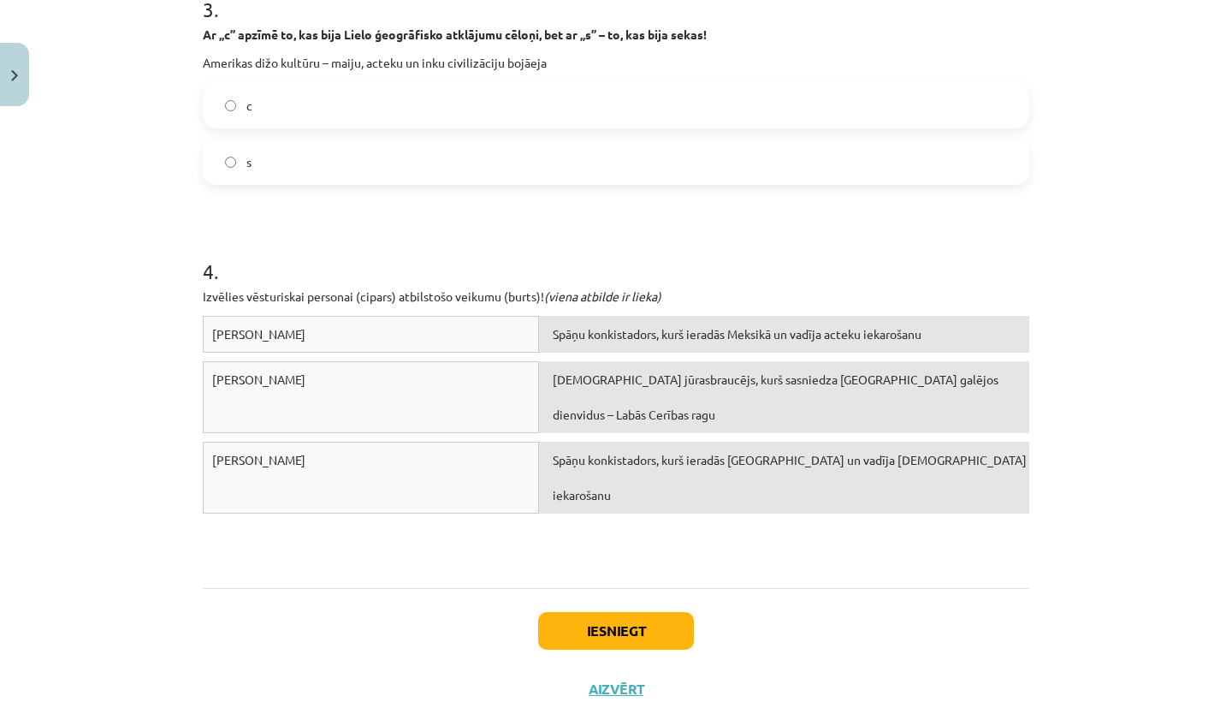
scroll to position [877, 0]
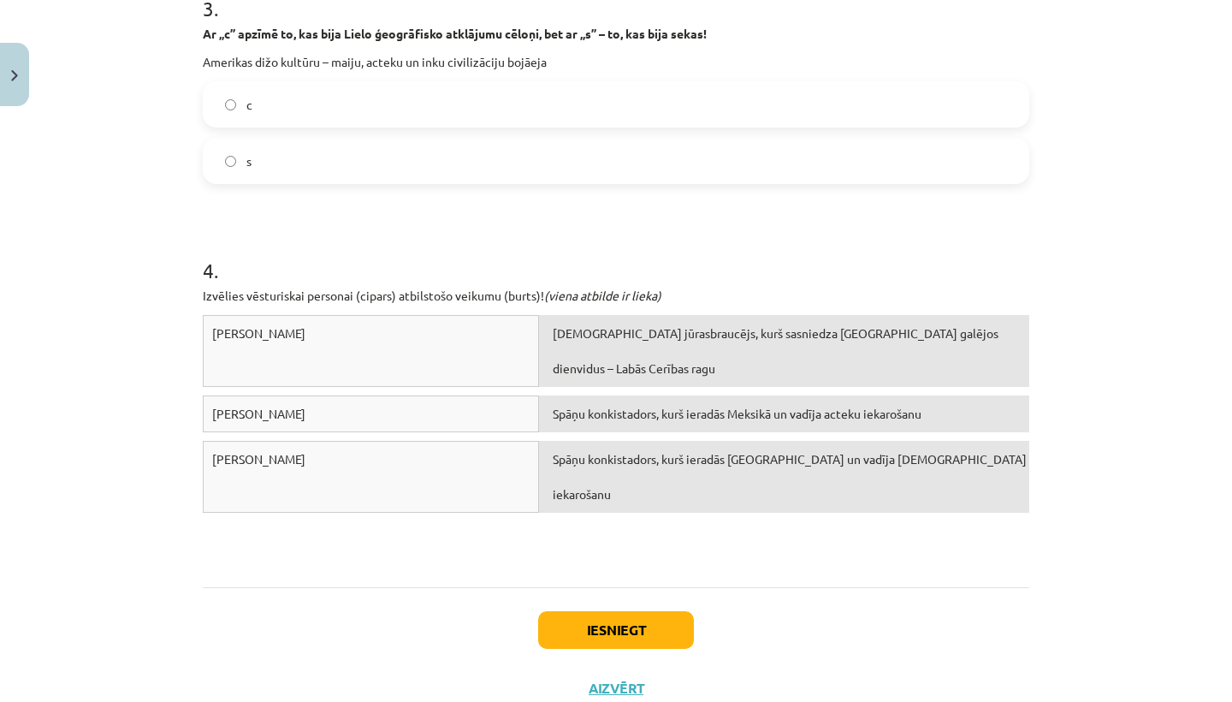
click at [596, 621] on button "Iesniegt" at bounding box center [616, 630] width 156 height 38
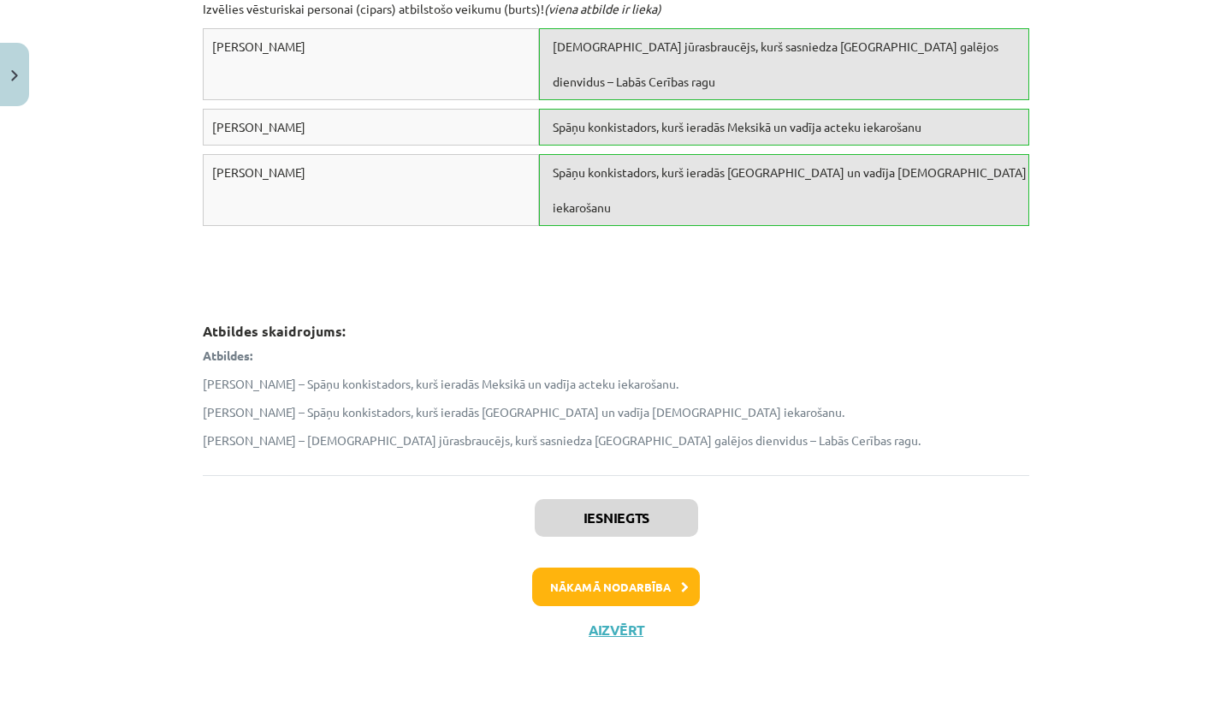
scroll to position [1165, 0]
click at [601, 573] on button "Nākamā nodarbība" at bounding box center [616, 586] width 168 height 39
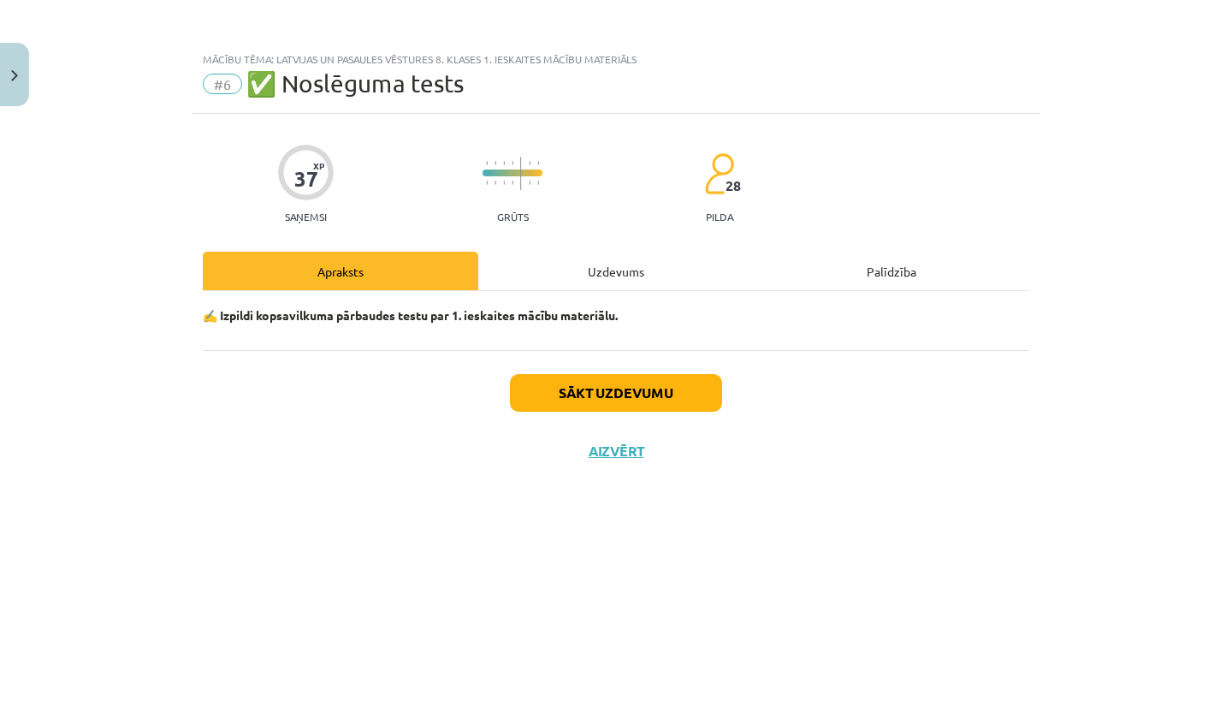
scroll to position [0, 0]
click at [600, 452] on button "Aizvērt" at bounding box center [616, 450] width 65 height 17
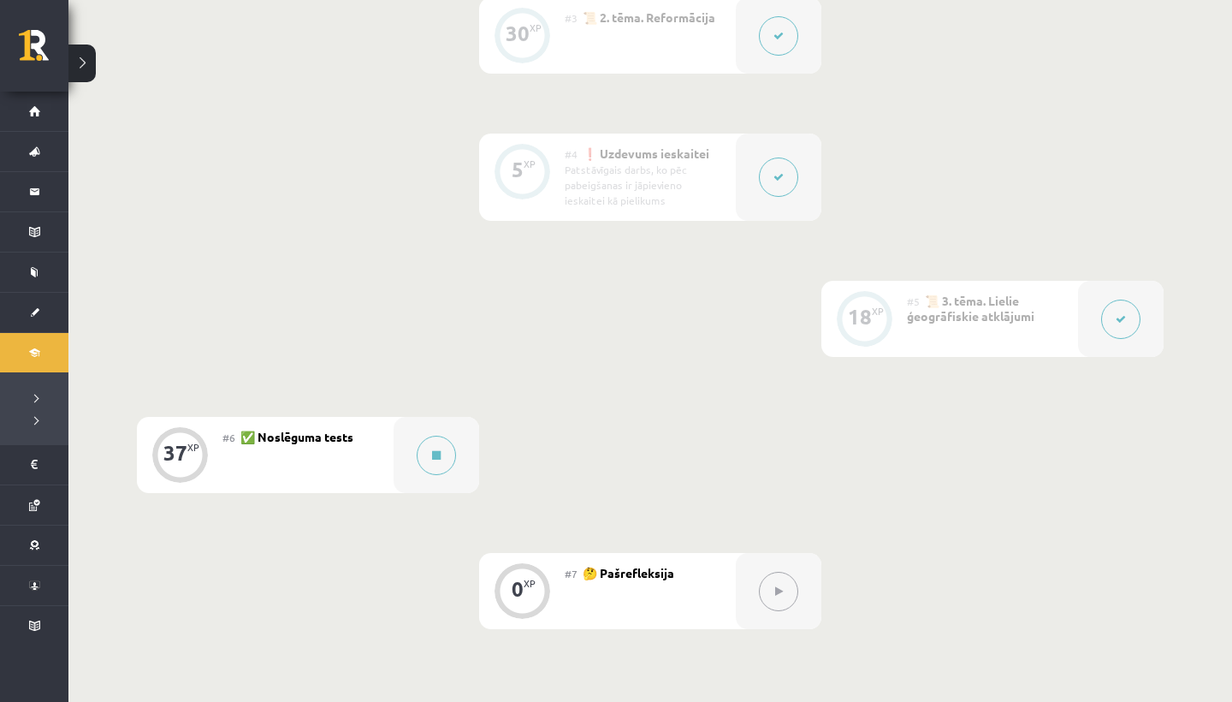
scroll to position [824, 0]
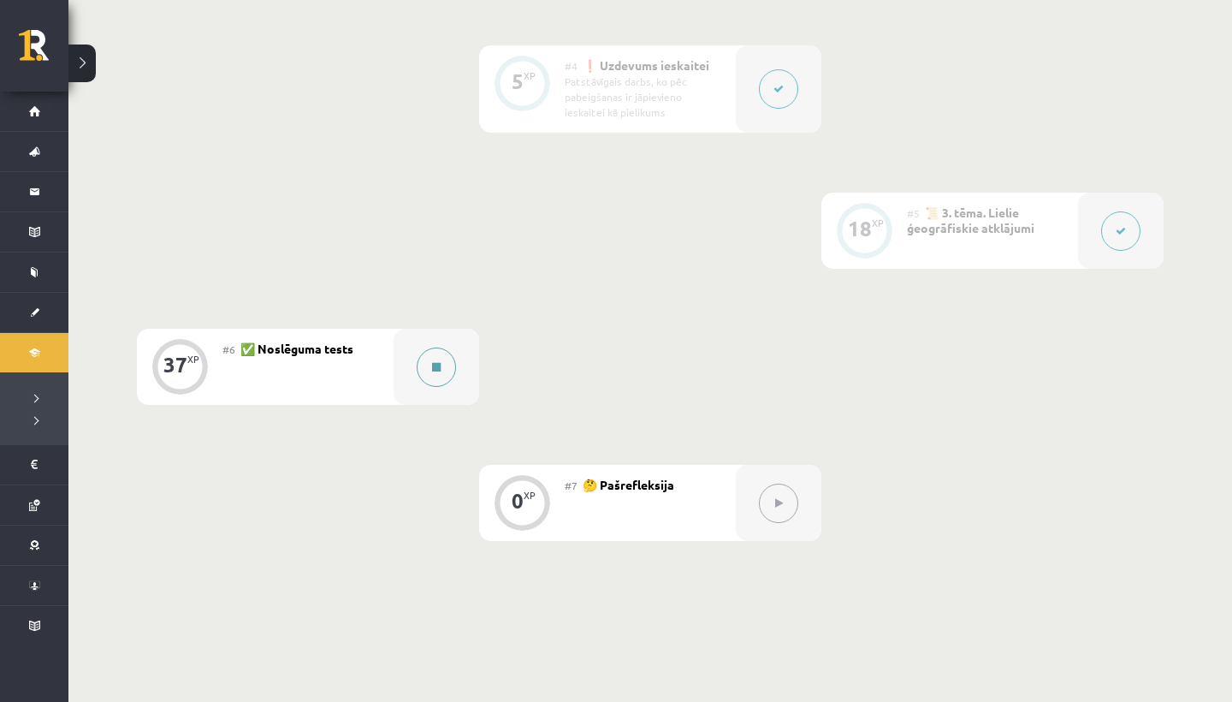
click at [433, 373] on button at bounding box center [436, 366] width 39 height 39
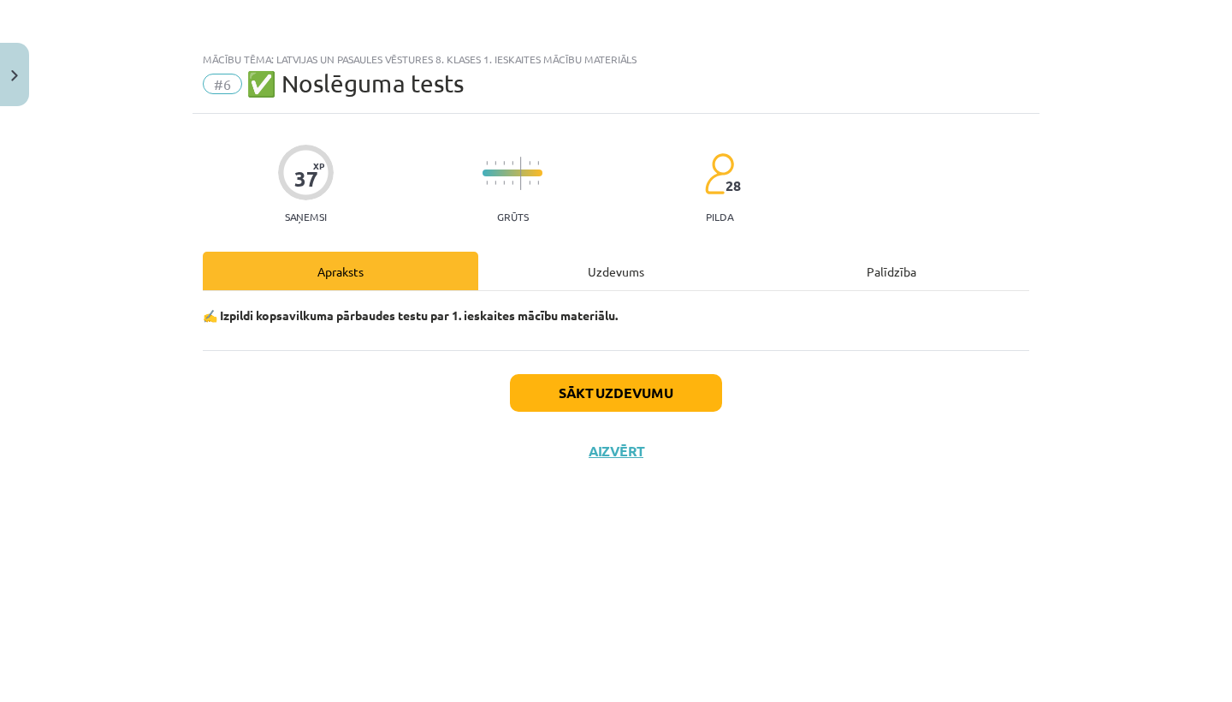
click at [598, 267] on div "Uzdevums" at bounding box center [616, 271] width 276 height 39
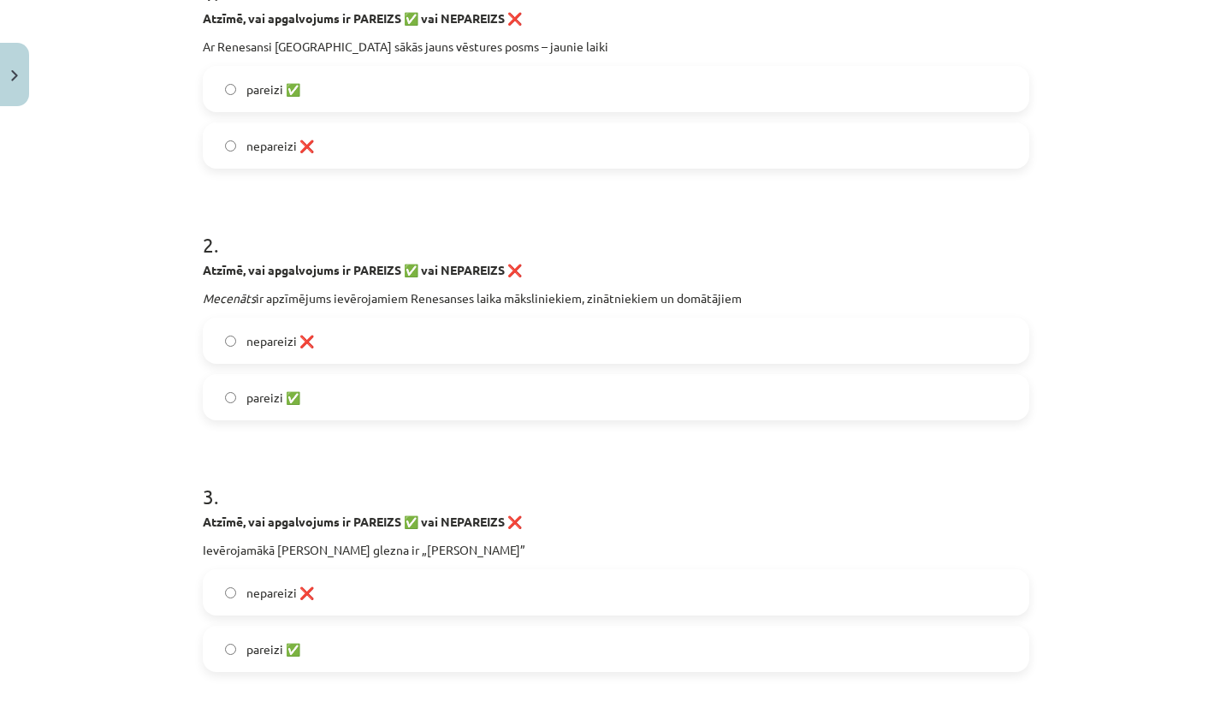
scroll to position [390, 0]
click at [221, 92] on label "pareizi ✅" at bounding box center [615, 88] width 823 height 43
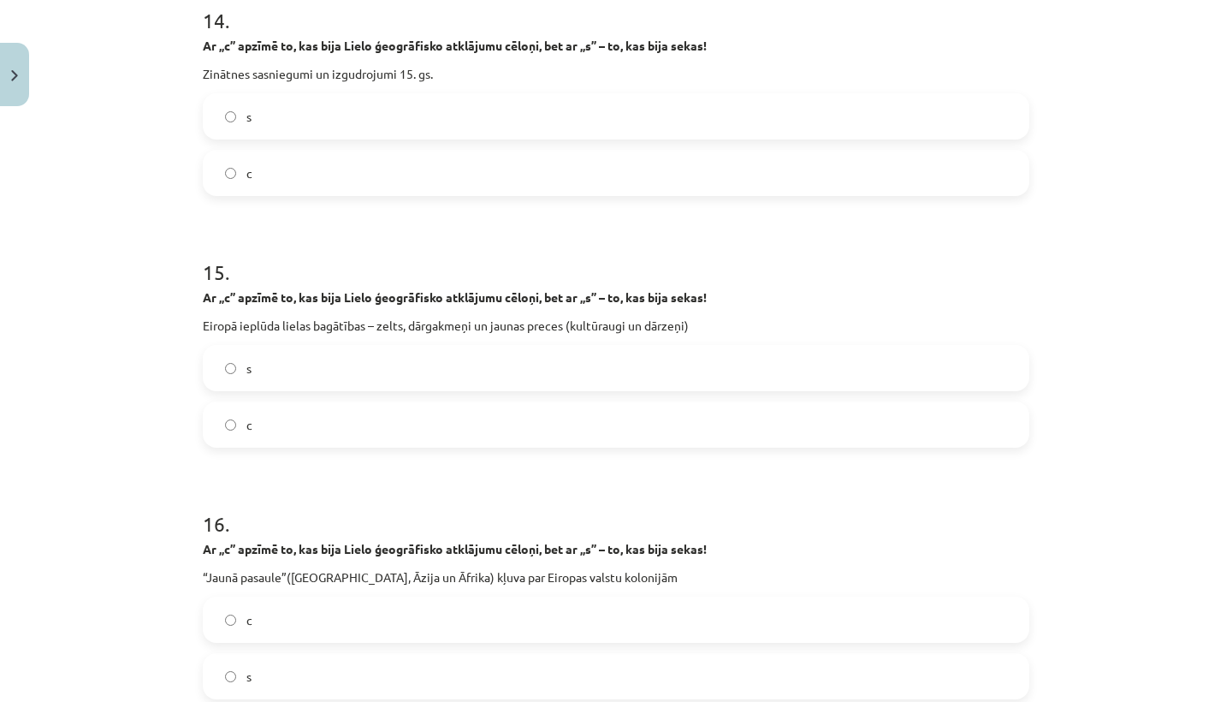
scroll to position [3855, 0]
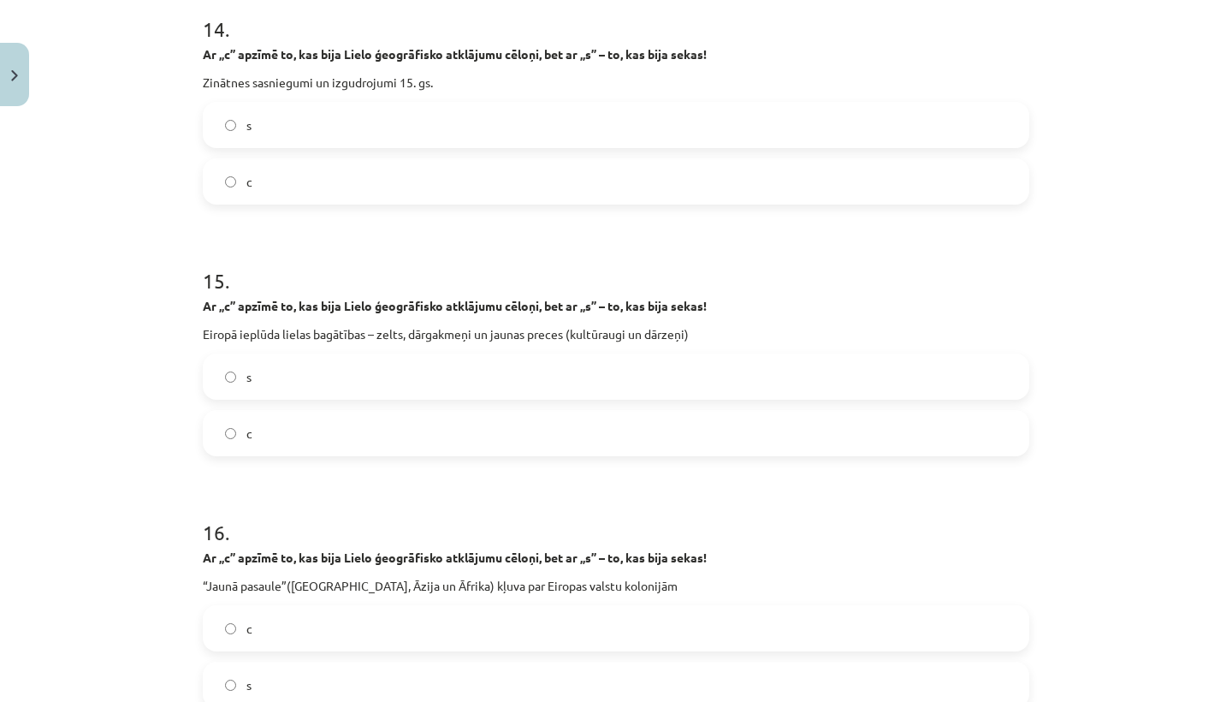
click at [222, 179] on label "c" at bounding box center [615, 181] width 823 height 43
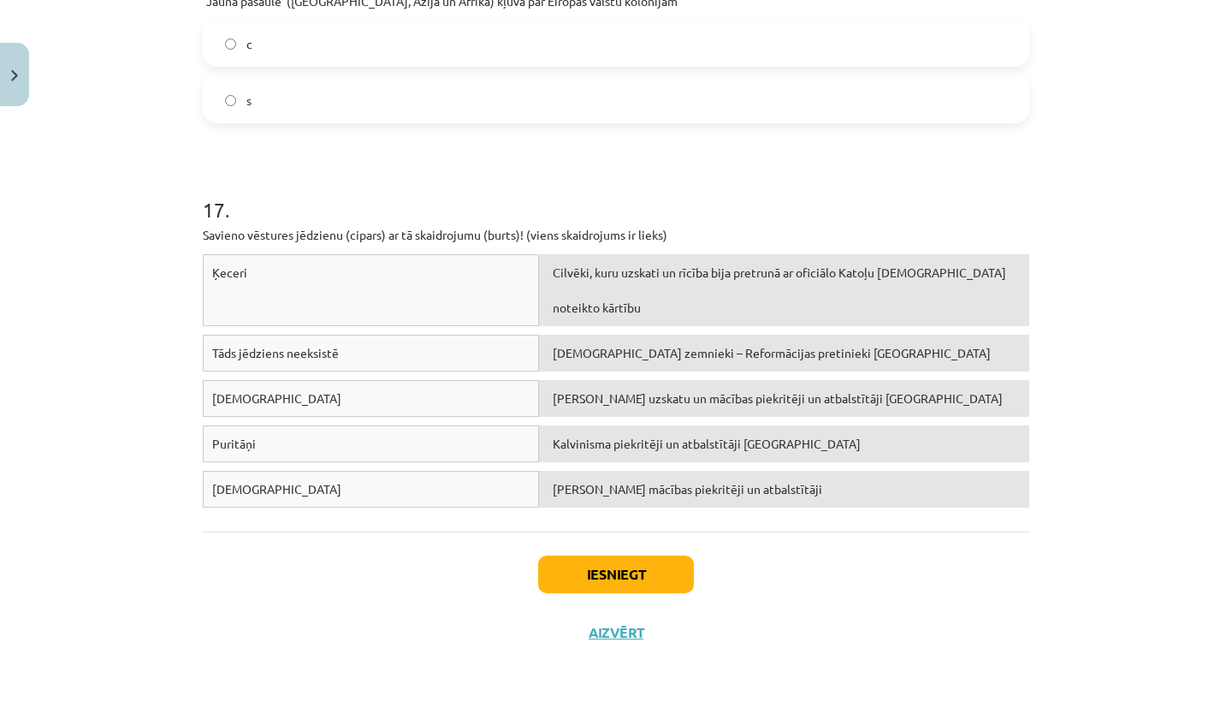
scroll to position [4419, 0]
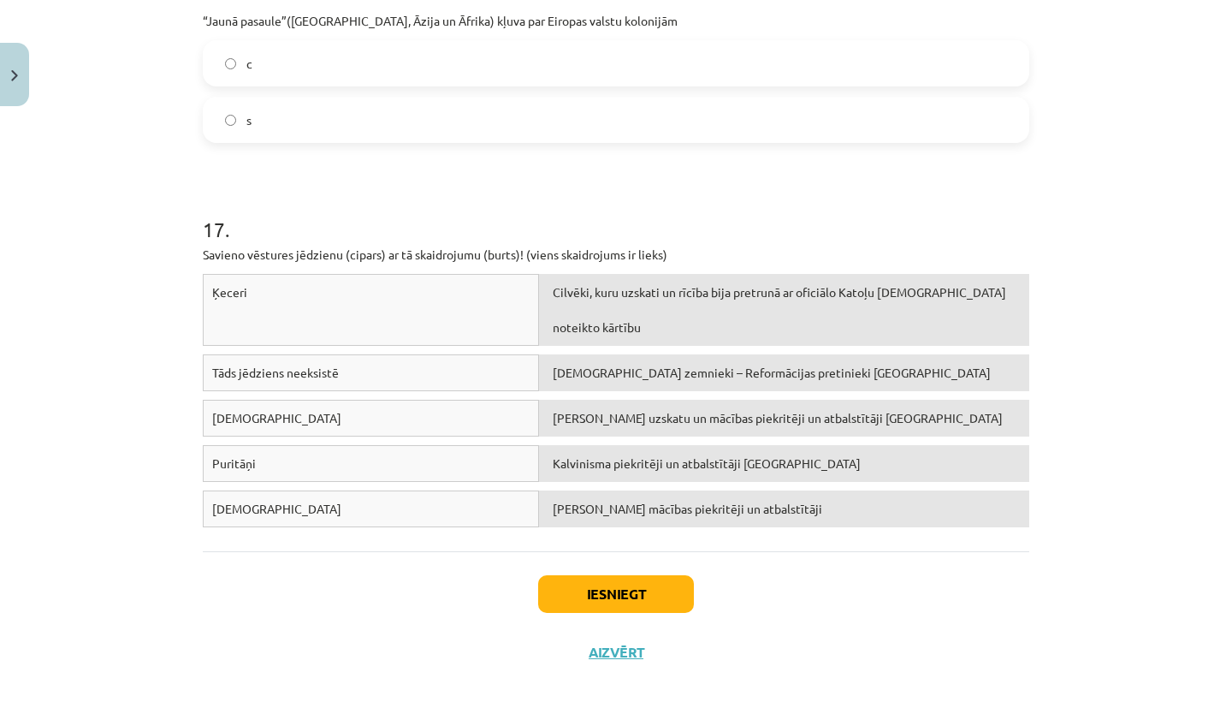
click at [588, 596] on button "Iesniegt" at bounding box center [616, 594] width 156 height 38
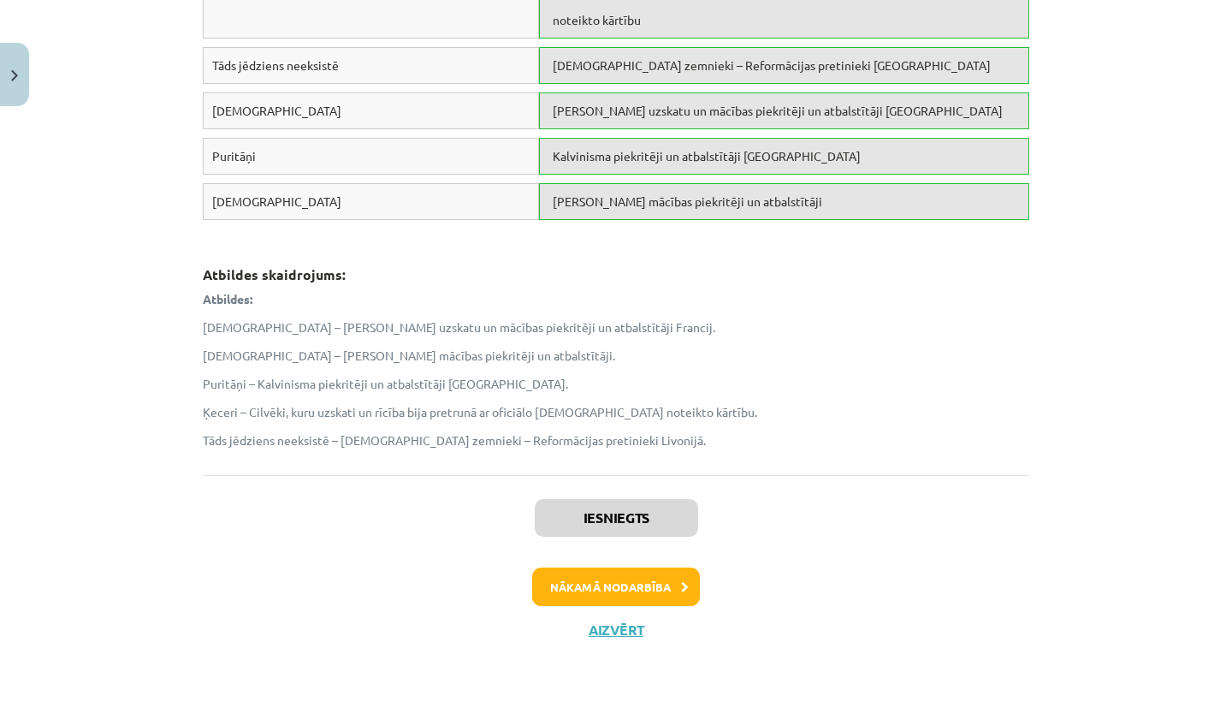
scroll to position [4723, 0]
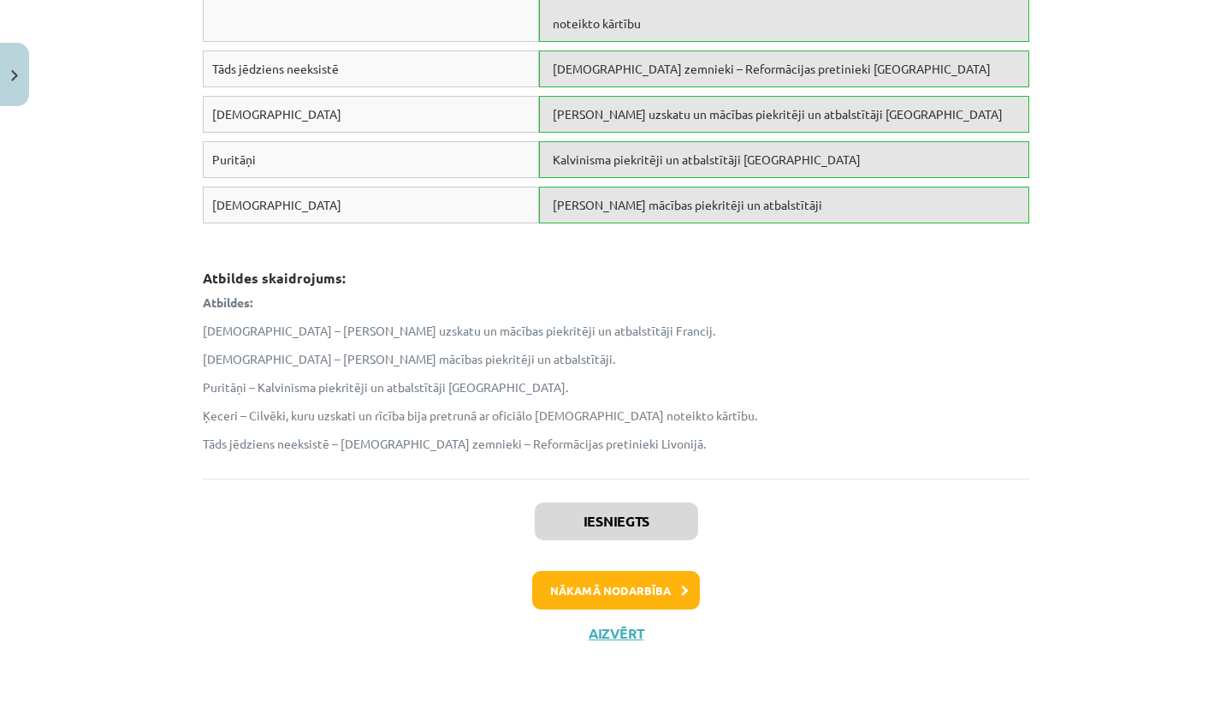
click at [604, 582] on button "Nākamā nodarbība" at bounding box center [616, 590] width 168 height 39
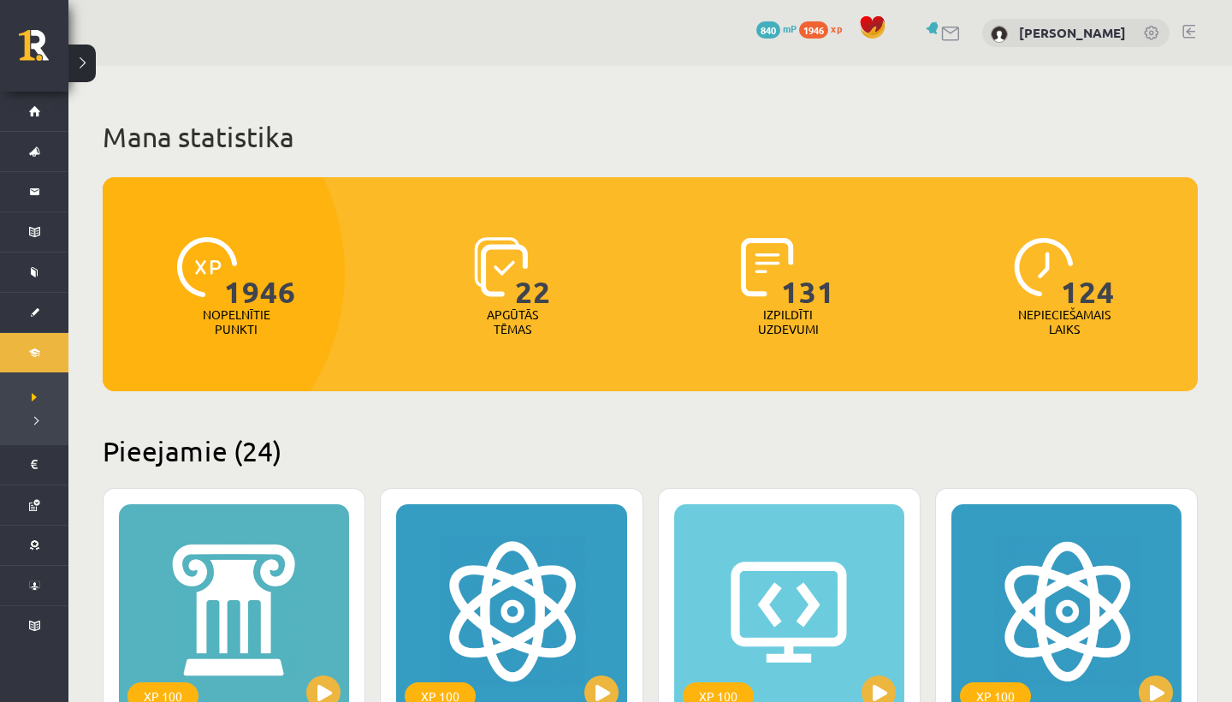
scroll to position [82, 0]
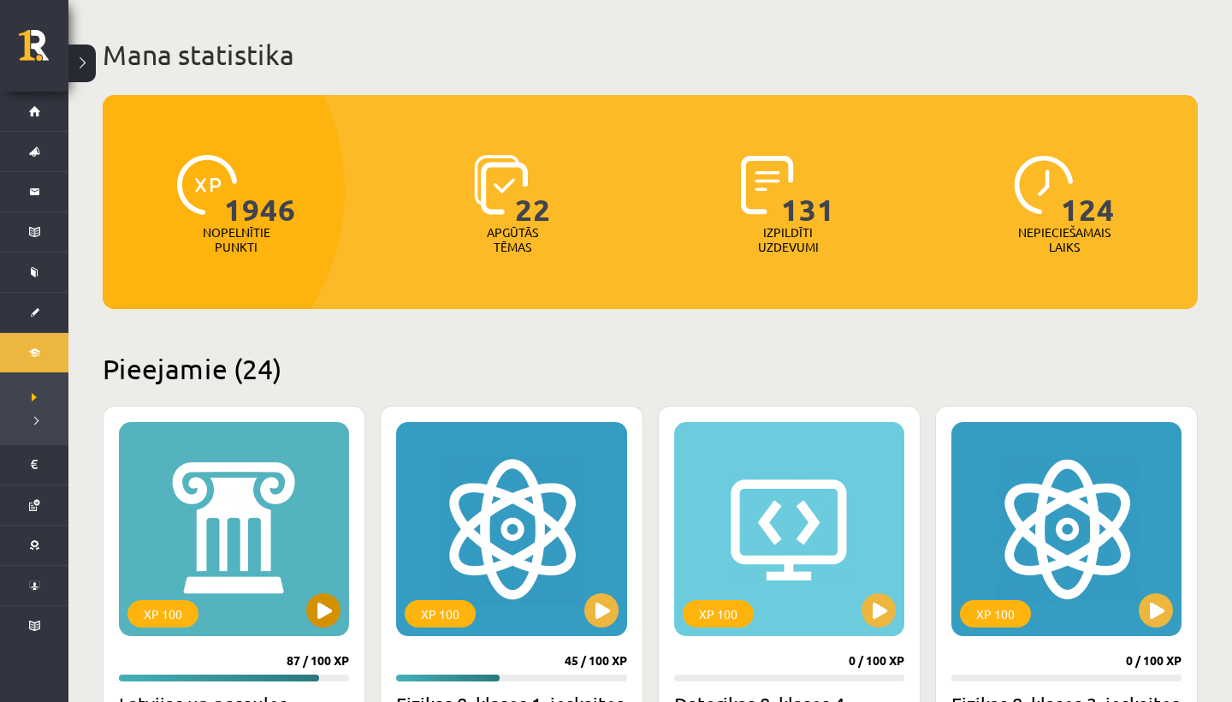
click at [331, 614] on button at bounding box center [323, 610] width 34 height 34
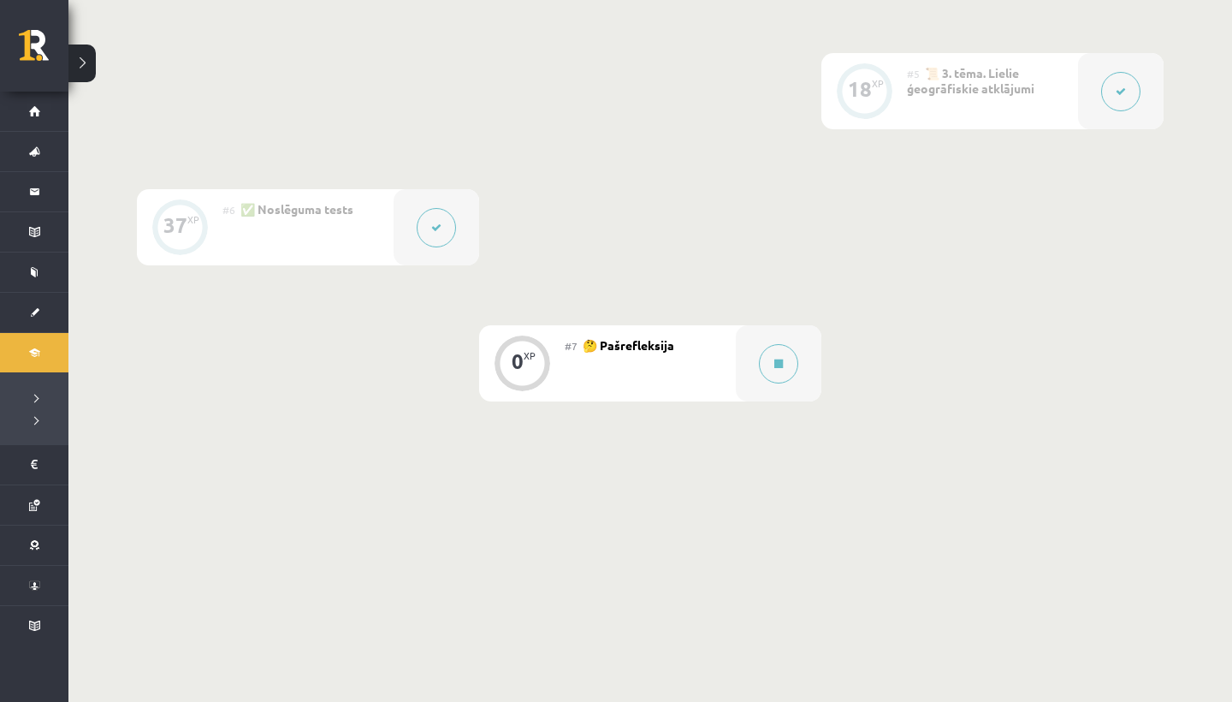
scroll to position [963, 0]
click at [777, 369] on button at bounding box center [778, 364] width 39 height 39
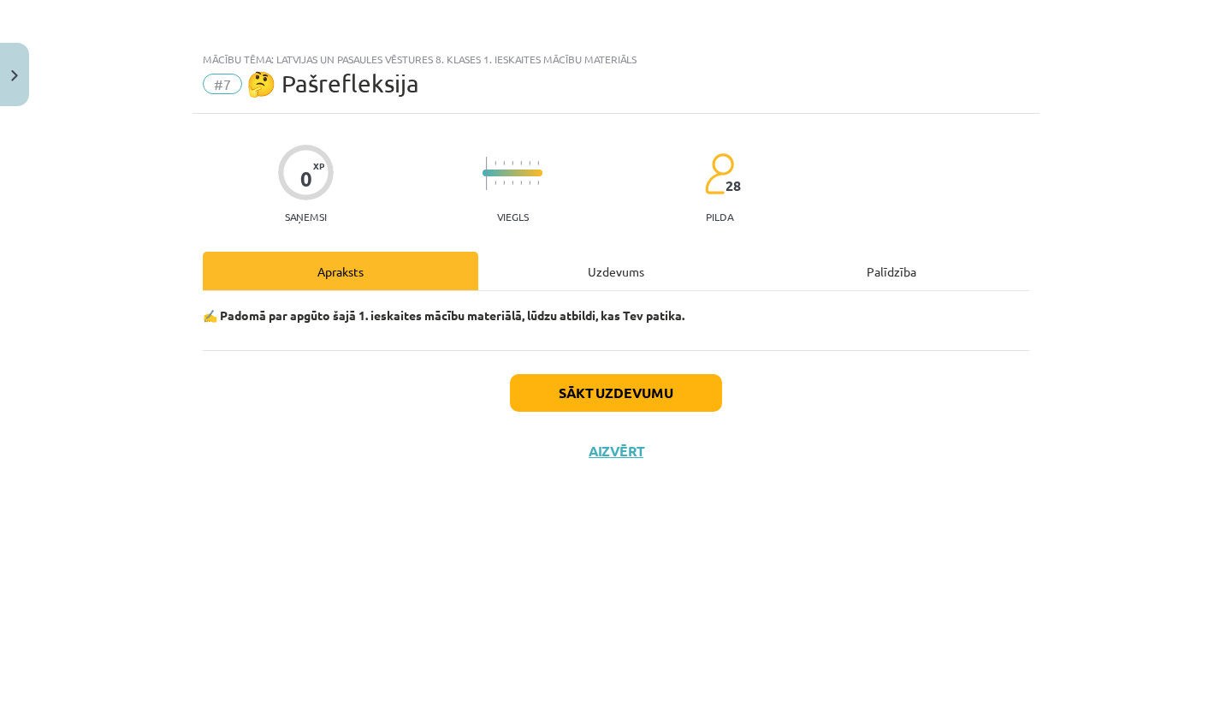
click at [631, 281] on div "Uzdevums" at bounding box center [616, 271] width 276 height 39
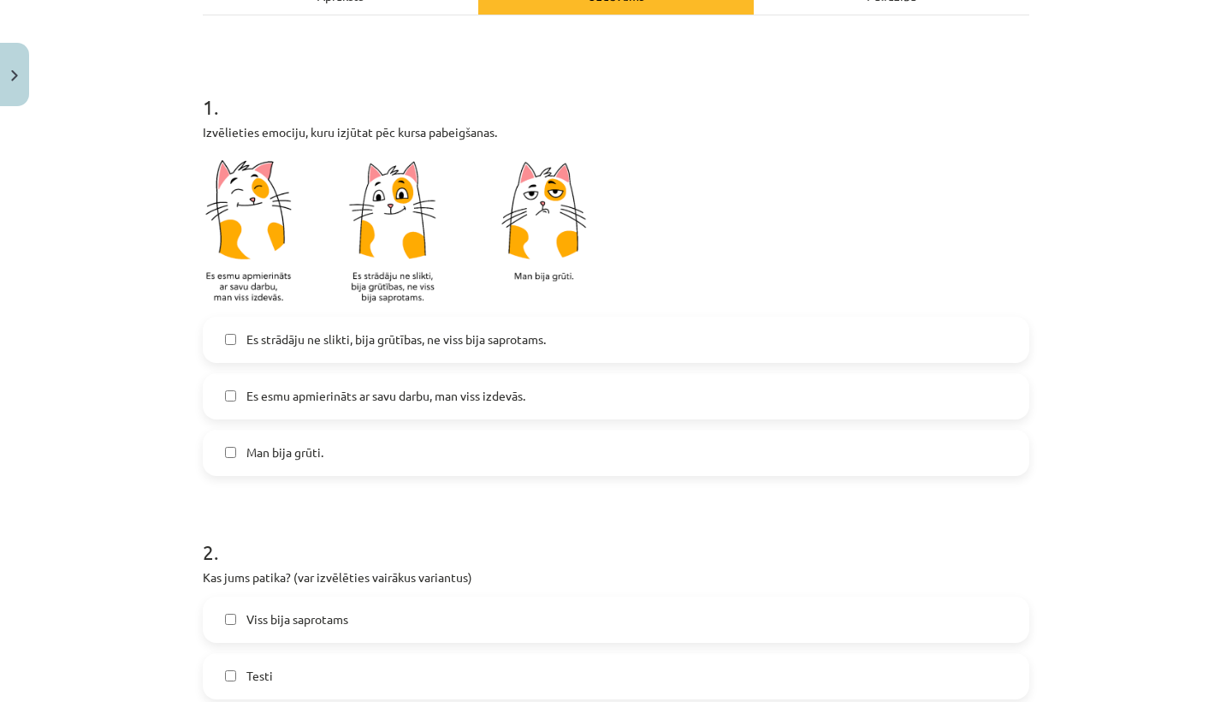
scroll to position [274, 0]
click at [233, 404] on label "Es esmu apmierināts ar savu darbu, man viss izdevās." at bounding box center [615, 397] width 823 height 43
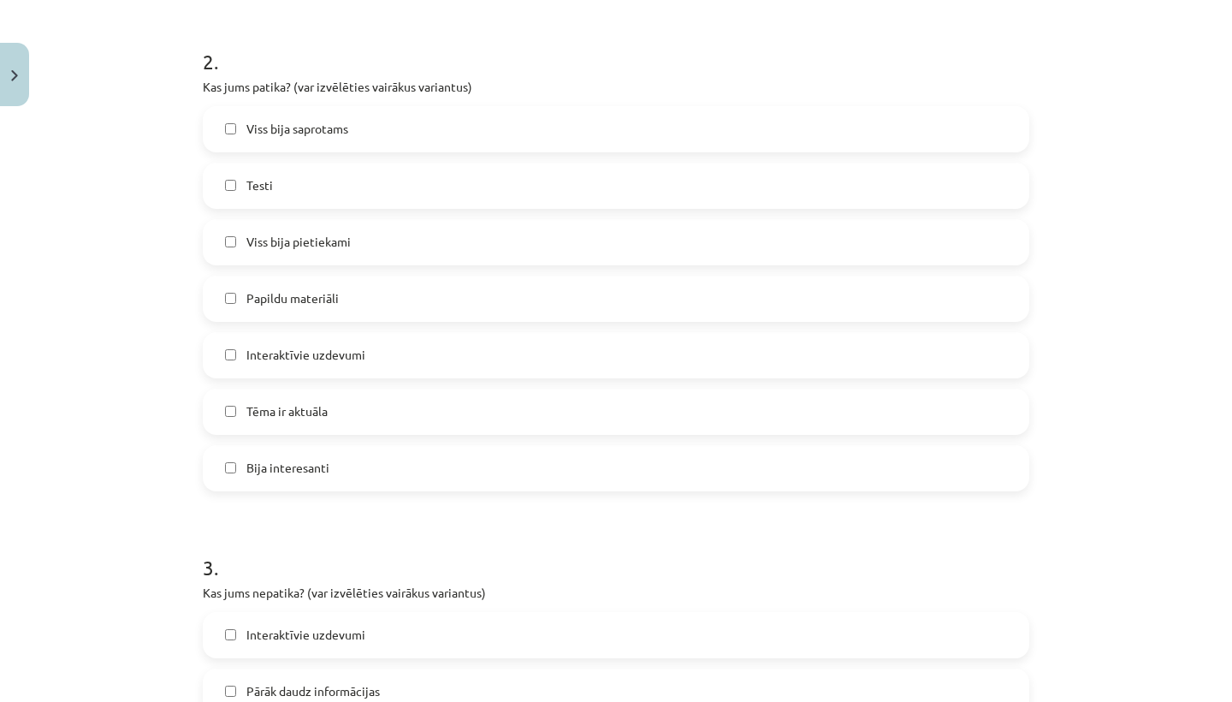
scroll to position [759, 0]
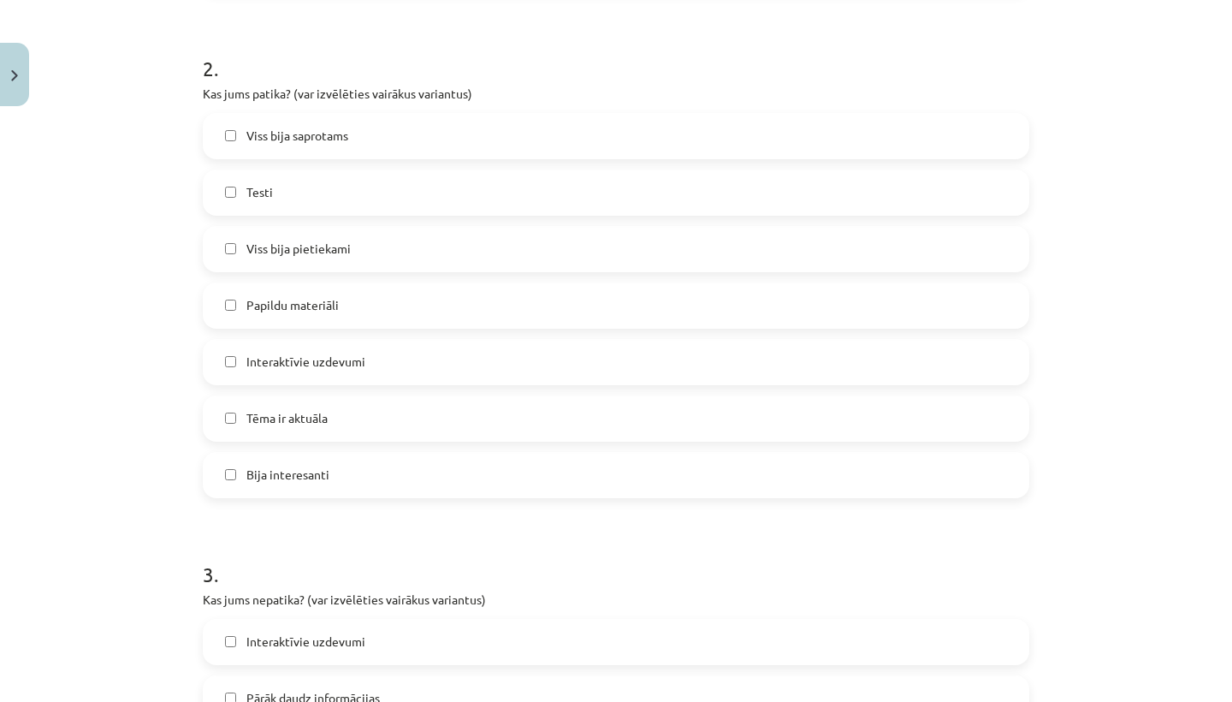
click at [228, 182] on label "Testi" at bounding box center [615, 192] width 823 height 43
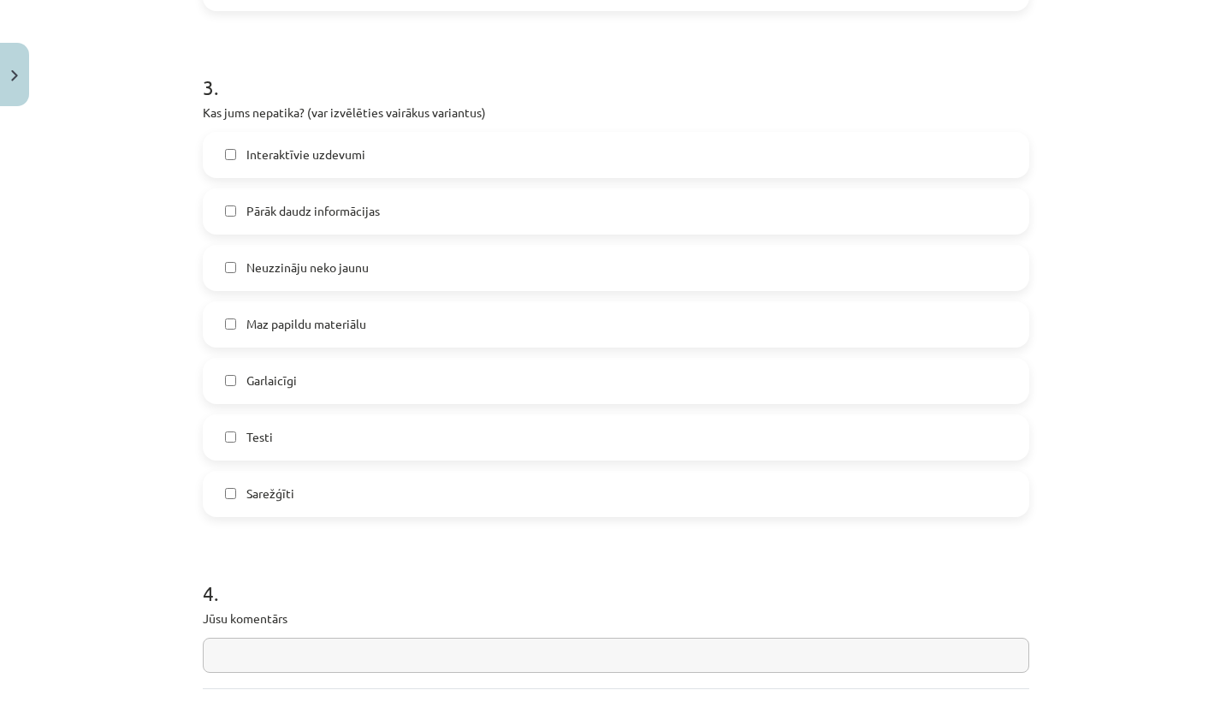
scroll to position [1266, 0]
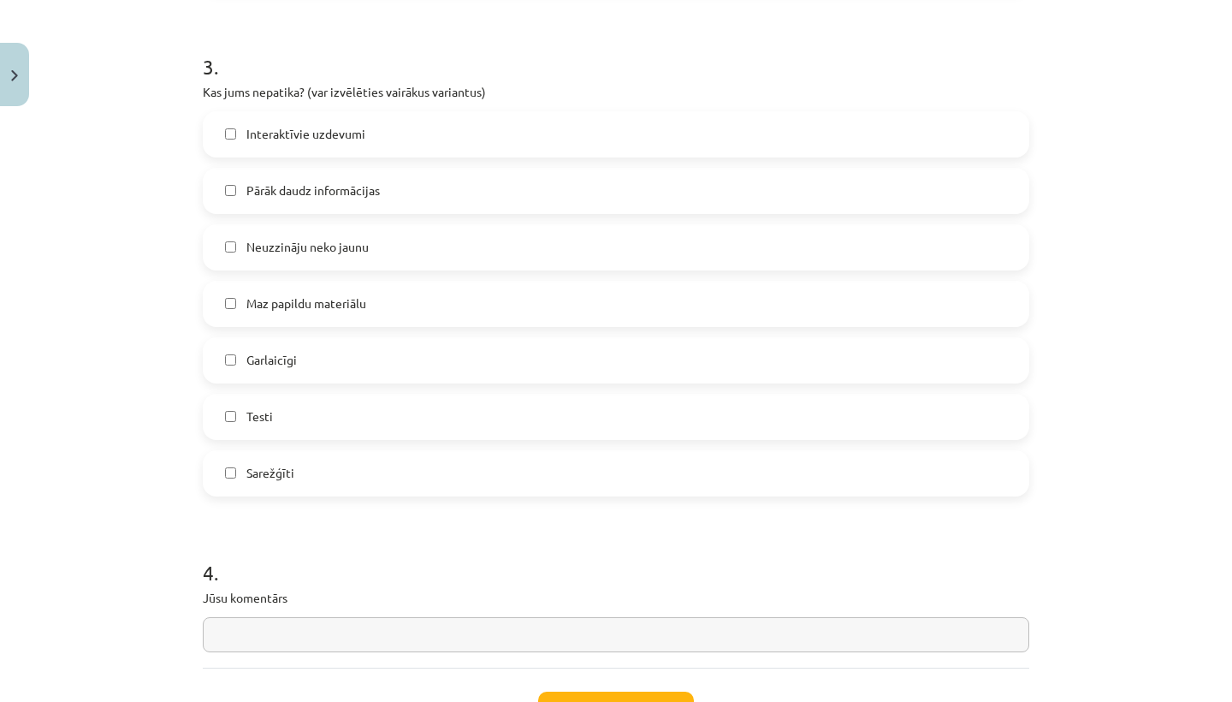
click at [240, 127] on label "Interaktīvie uzdevumi" at bounding box center [615, 134] width 823 height 43
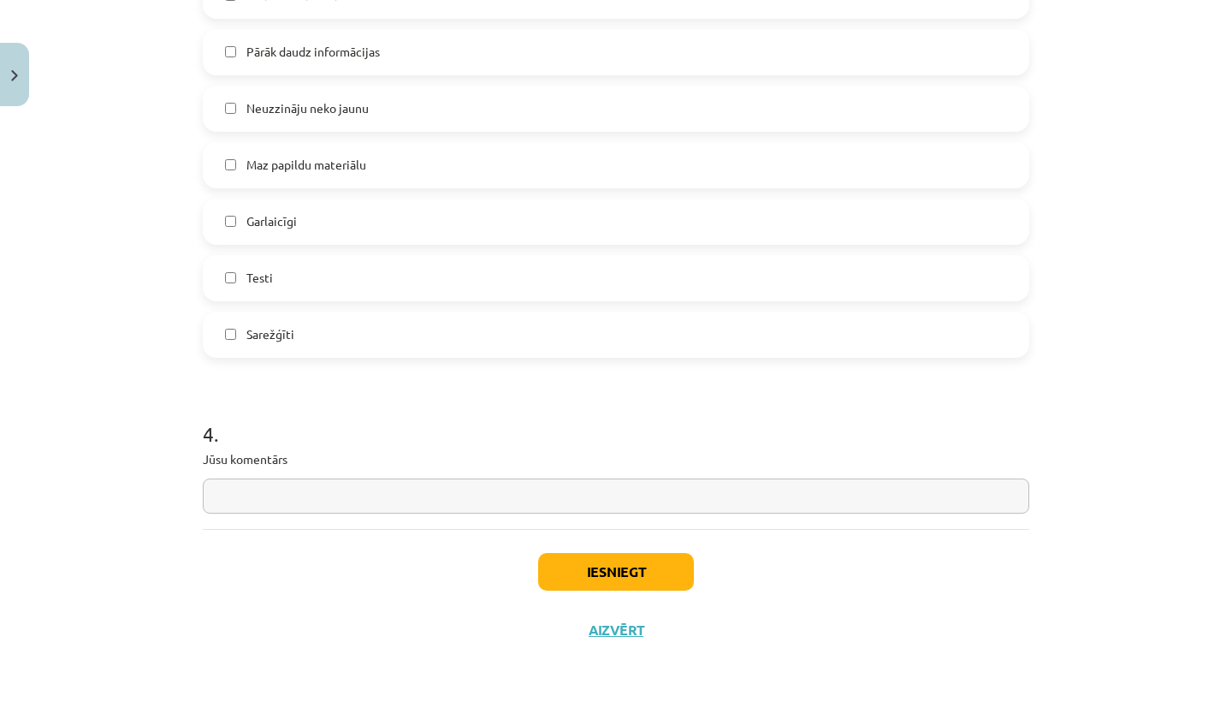
scroll to position [1407, 0]
click at [214, 493] on input "text" at bounding box center [616, 495] width 827 height 35
type input "*"
click at [573, 573] on button "Iesniegt" at bounding box center [616, 572] width 156 height 38
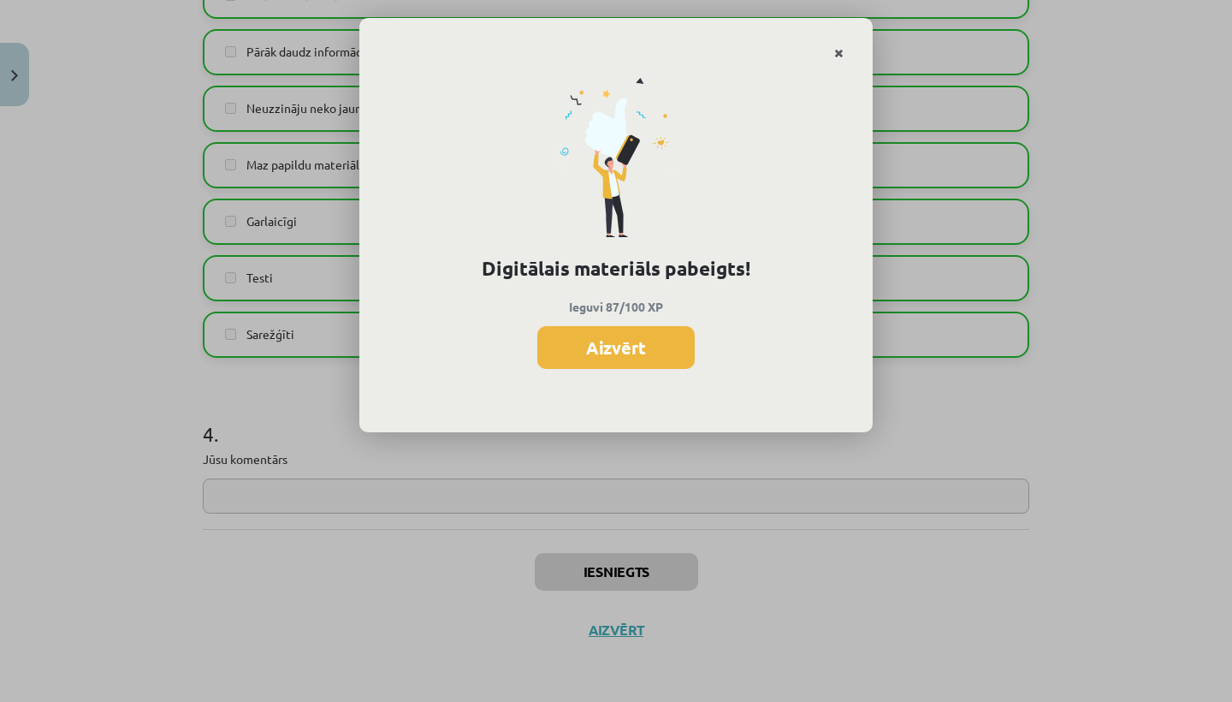
click at [844, 50] on link "Close" at bounding box center [839, 53] width 30 height 33
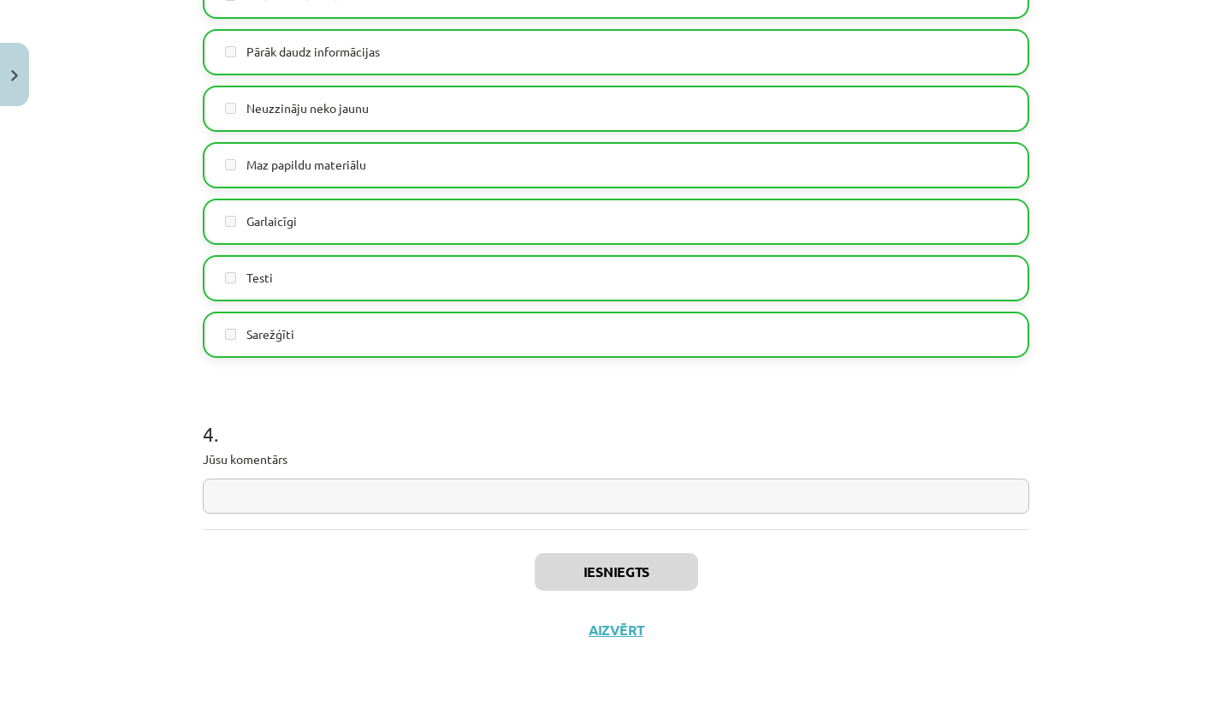
click at [603, 630] on button "Aizvērt" at bounding box center [616, 629] width 65 height 17
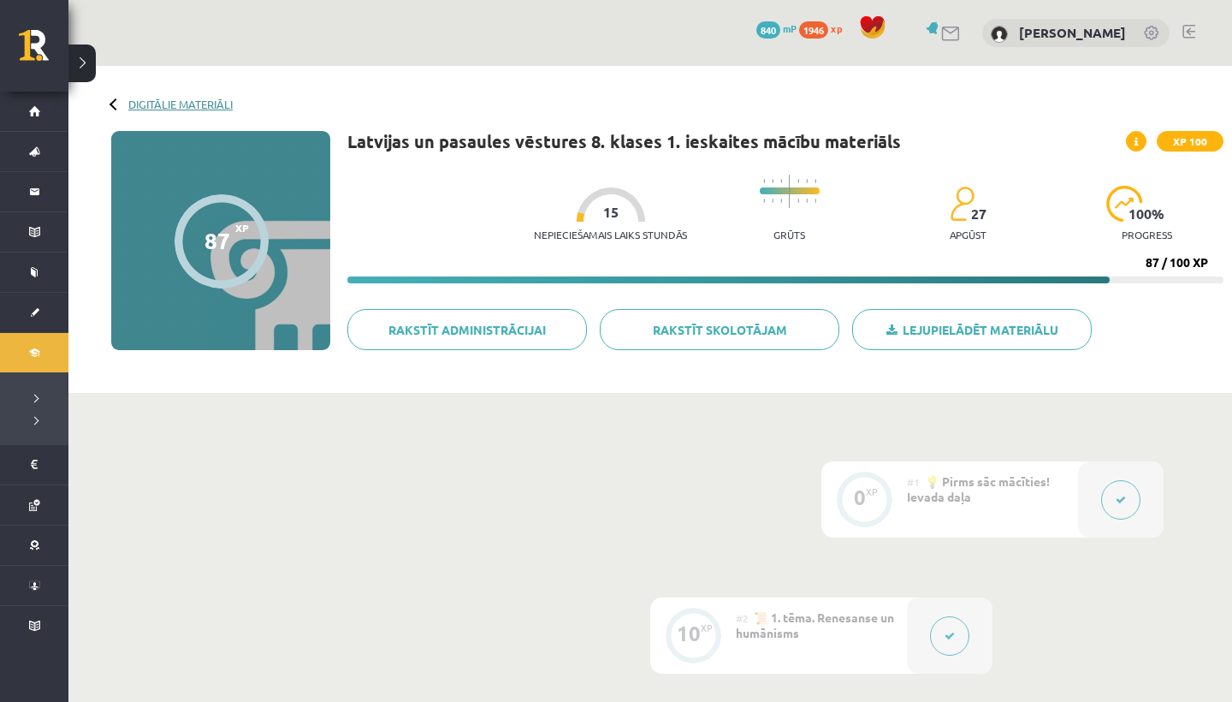
scroll to position [0, 0]
click at [157, 103] on link "Digitālie materiāli" at bounding box center [180, 104] width 104 height 13
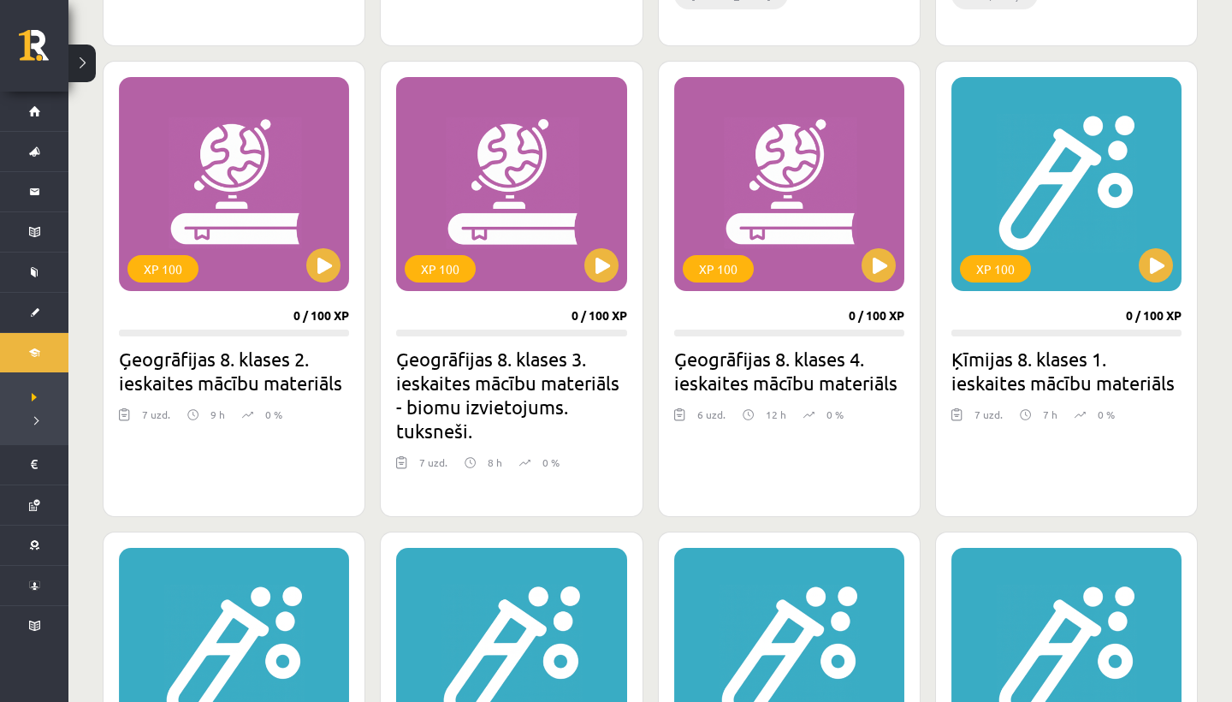
scroll to position [1469, 0]
